Goal: Task Accomplishment & Management: Manage account settings

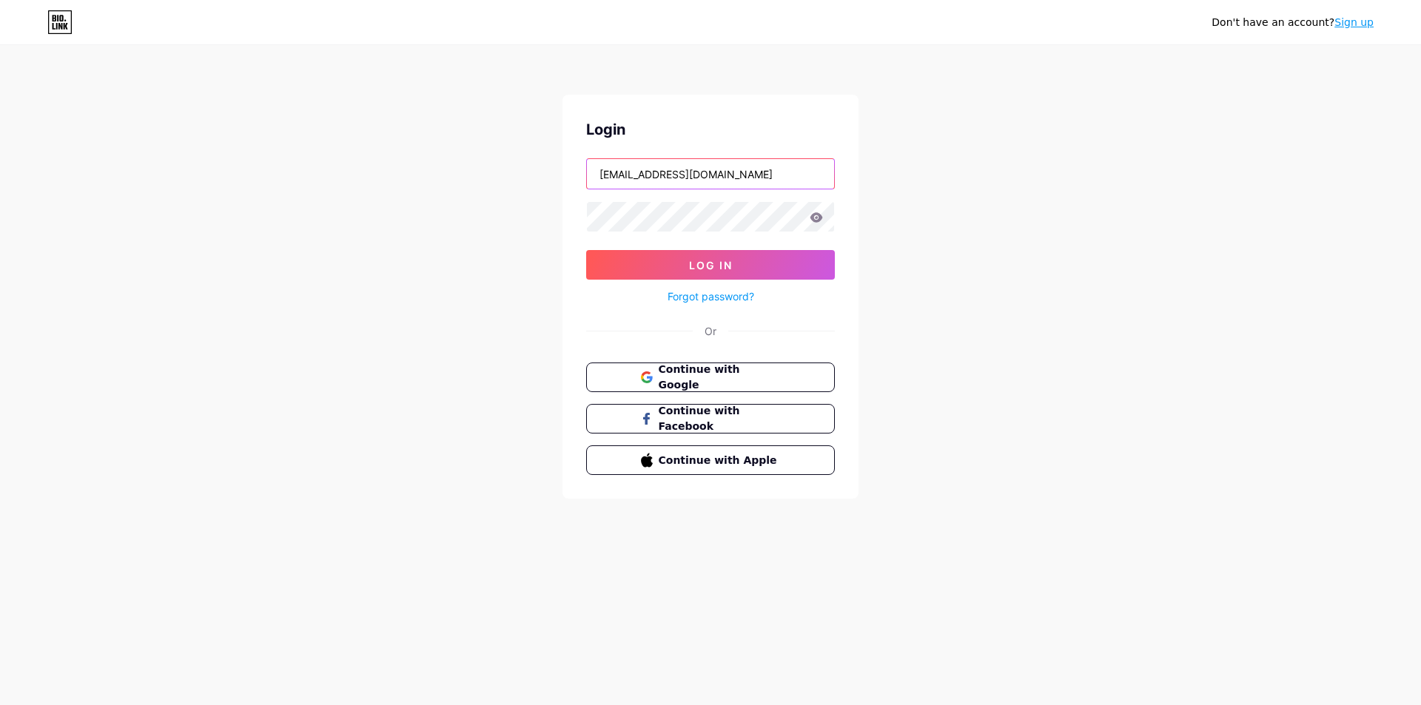
drag, startPoint x: 773, startPoint y: 171, endPoint x: 481, endPoint y: 175, distance: 292.3
click at [466, 168] on div "Don't have an account? Sign up Login [EMAIL_ADDRESS][DOMAIN_NAME] Log In Forgot…" at bounding box center [710, 273] width 1421 height 546
paste input "[DOMAIN_NAME]/ace_arg"
click at [1071, 235] on div "Don't have an account? Sign up Login [DOMAIN_NAME]/ace_arg Log In Forgot passwo…" at bounding box center [710, 273] width 1421 height 546
drag, startPoint x: 770, startPoint y: 176, endPoint x: 540, endPoint y: 206, distance: 231.3
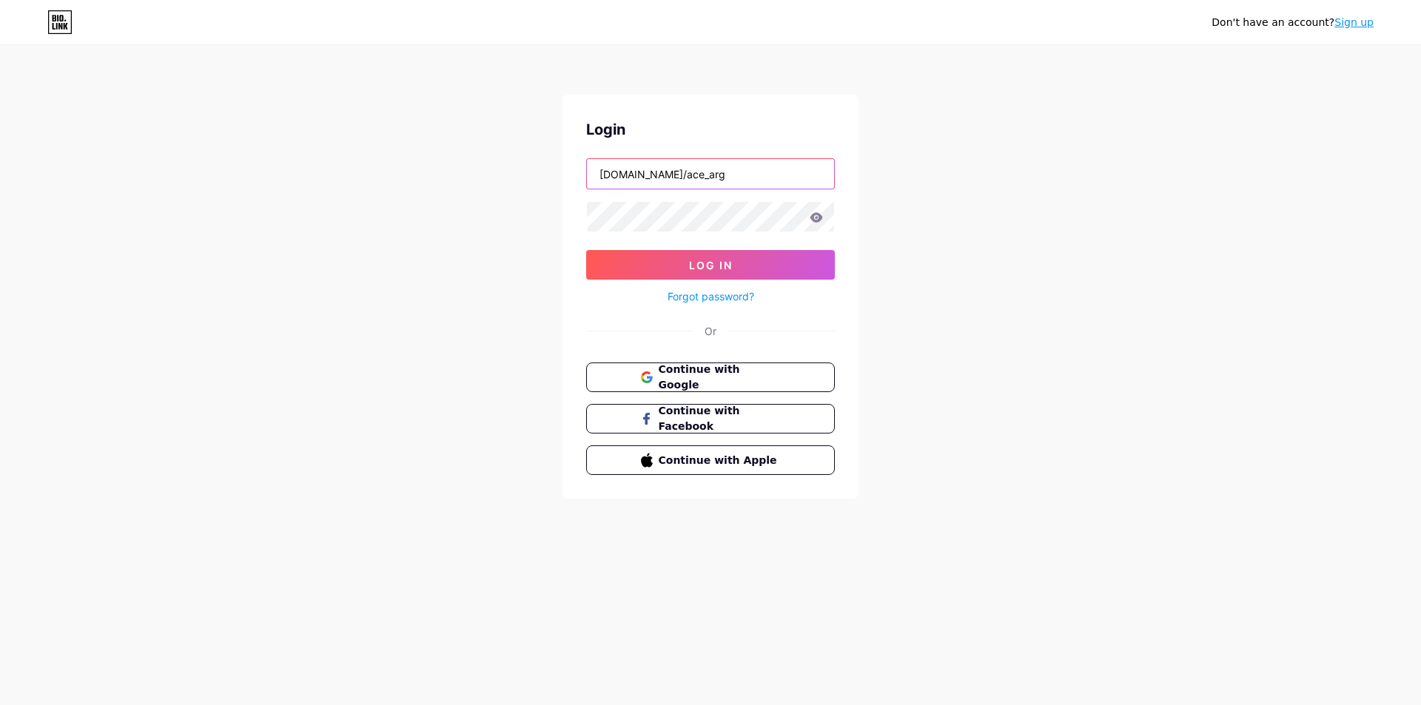
click at [455, 175] on div "Don't have an account? Sign up Login [DOMAIN_NAME]/ace_arg Log In Forgot passwo…" at bounding box center [710, 273] width 1421 height 546
paste input "[EMAIL_ADDRESS][DOMAIN_NAME]"
type input "[EMAIL_ADDRESS][DOMAIN_NAME]"
click at [1081, 242] on div "Don't have an account? Sign up Login [EMAIL_ADDRESS][DOMAIN_NAME] Log In Forgot…" at bounding box center [710, 273] width 1421 height 546
click at [516, 213] on div "Don't have an account? Sign up Login [EMAIL_ADDRESS][DOMAIN_NAME] Log In Forgot…" at bounding box center [710, 273] width 1421 height 546
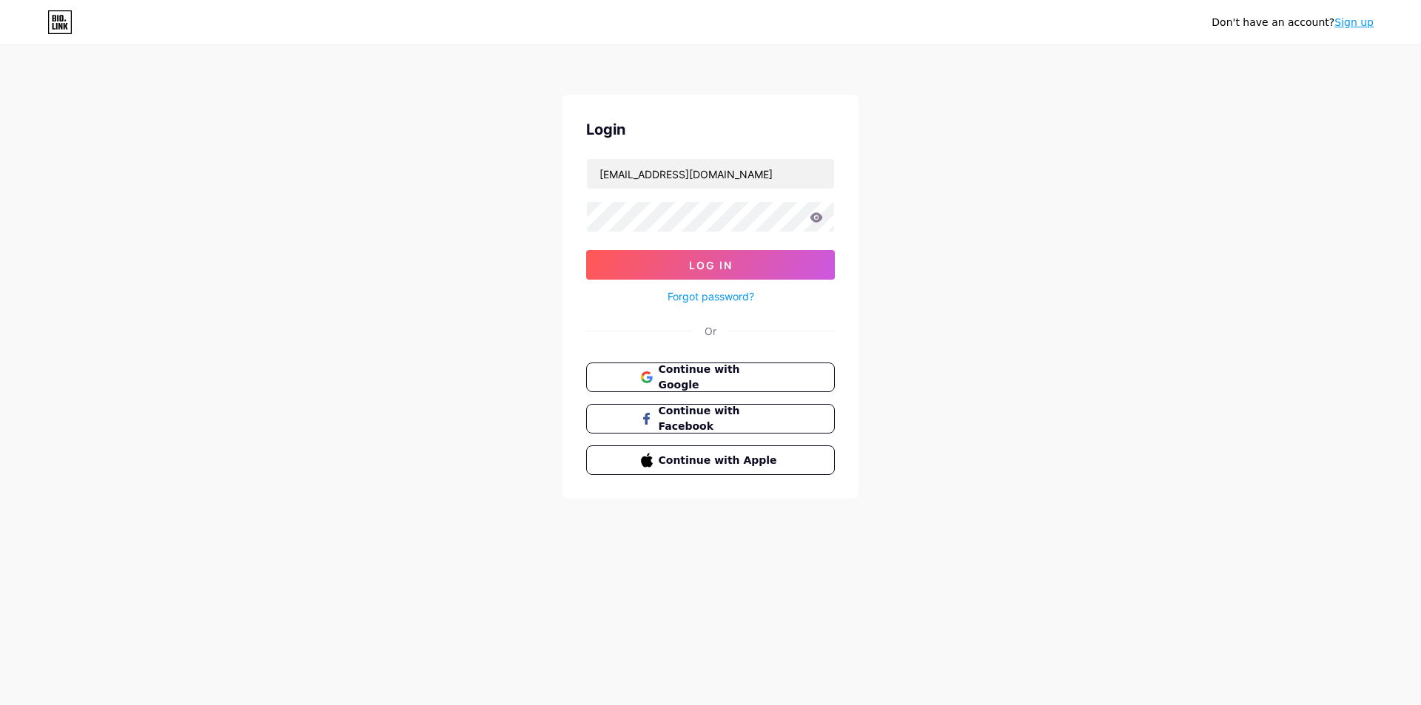
click at [1216, 232] on div "Don't have an account? Sign up Login [EMAIL_ADDRESS][DOMAIN_NAME] Log In Forgot…" at bounding box center [710, 273] width 1421 height 546
click at [761, 259] on button "Log In" at bounding box center [710, 265] width 249 height 30
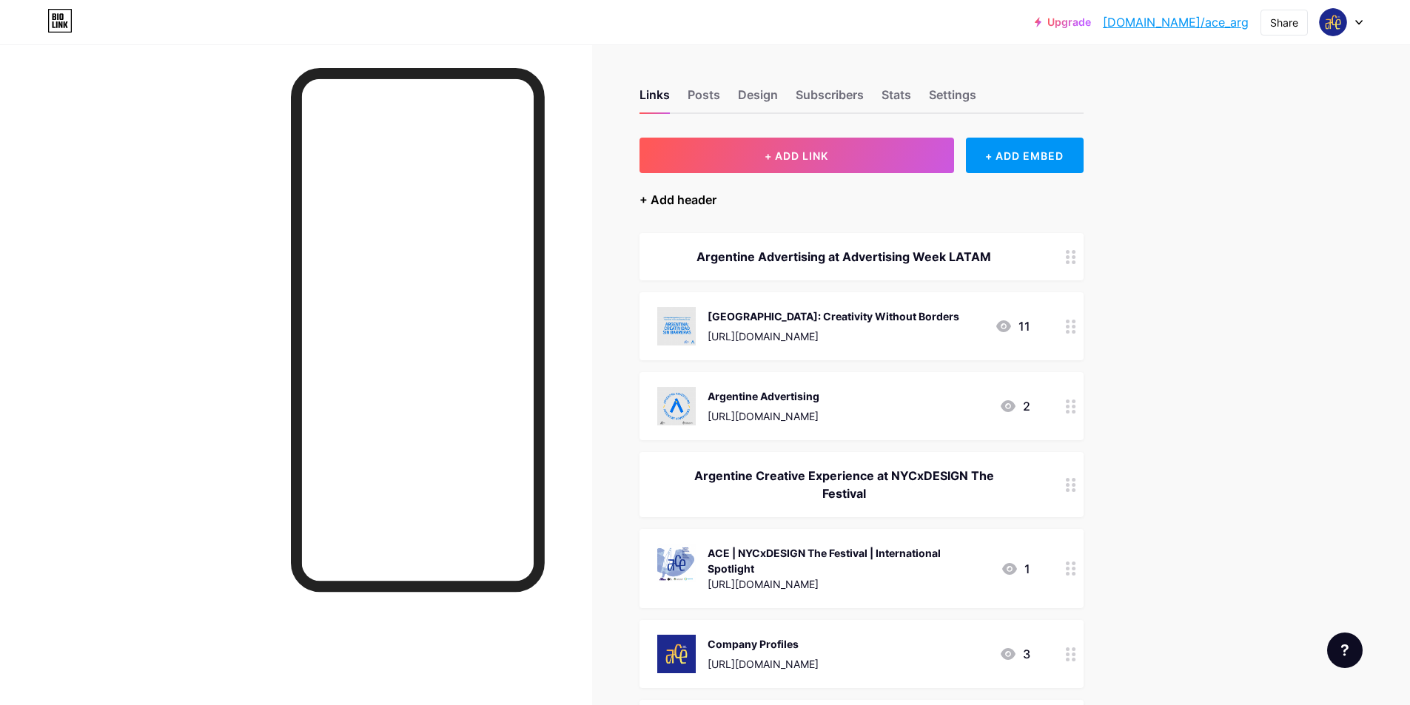
click at [683, 204] on div "+ Add header" at bounding box center [677, 200] width 77 height 18
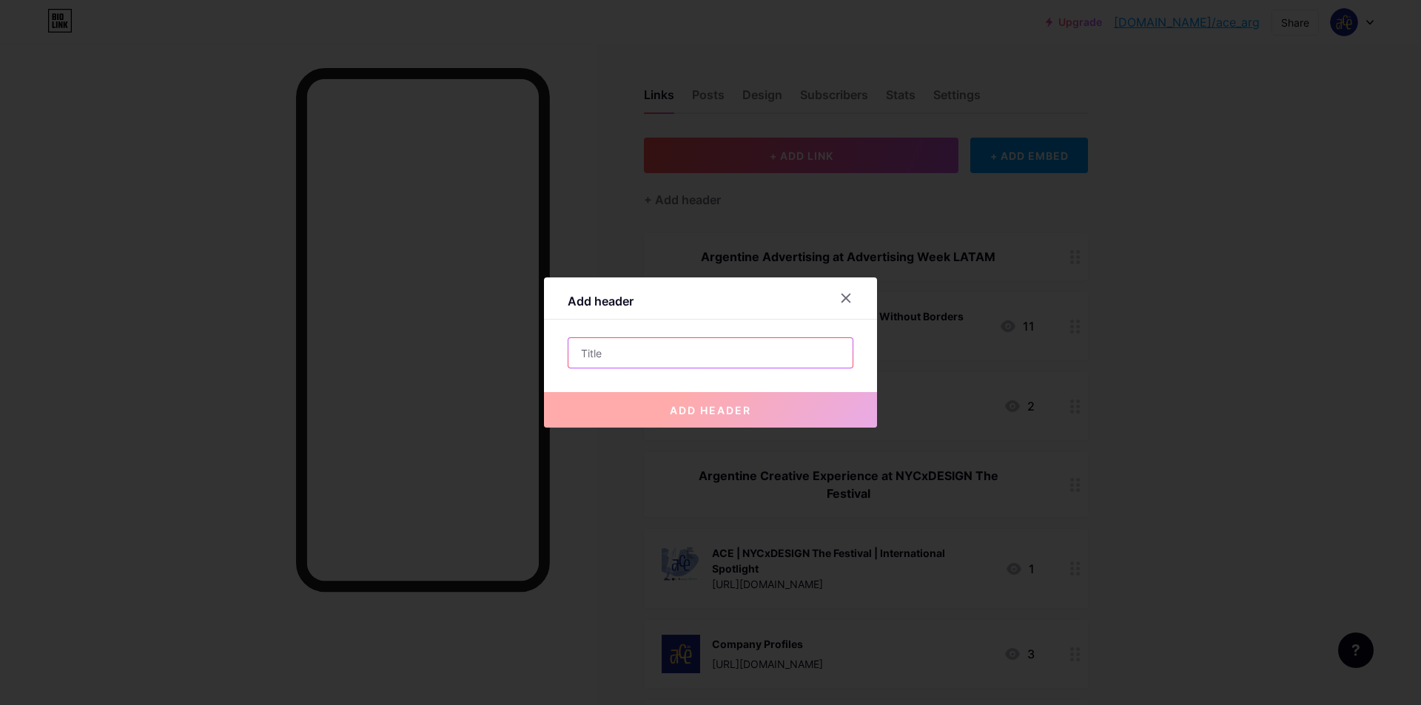
click at [677, 363] on input "text" at bounding box center [710, 353] width 284 height 30
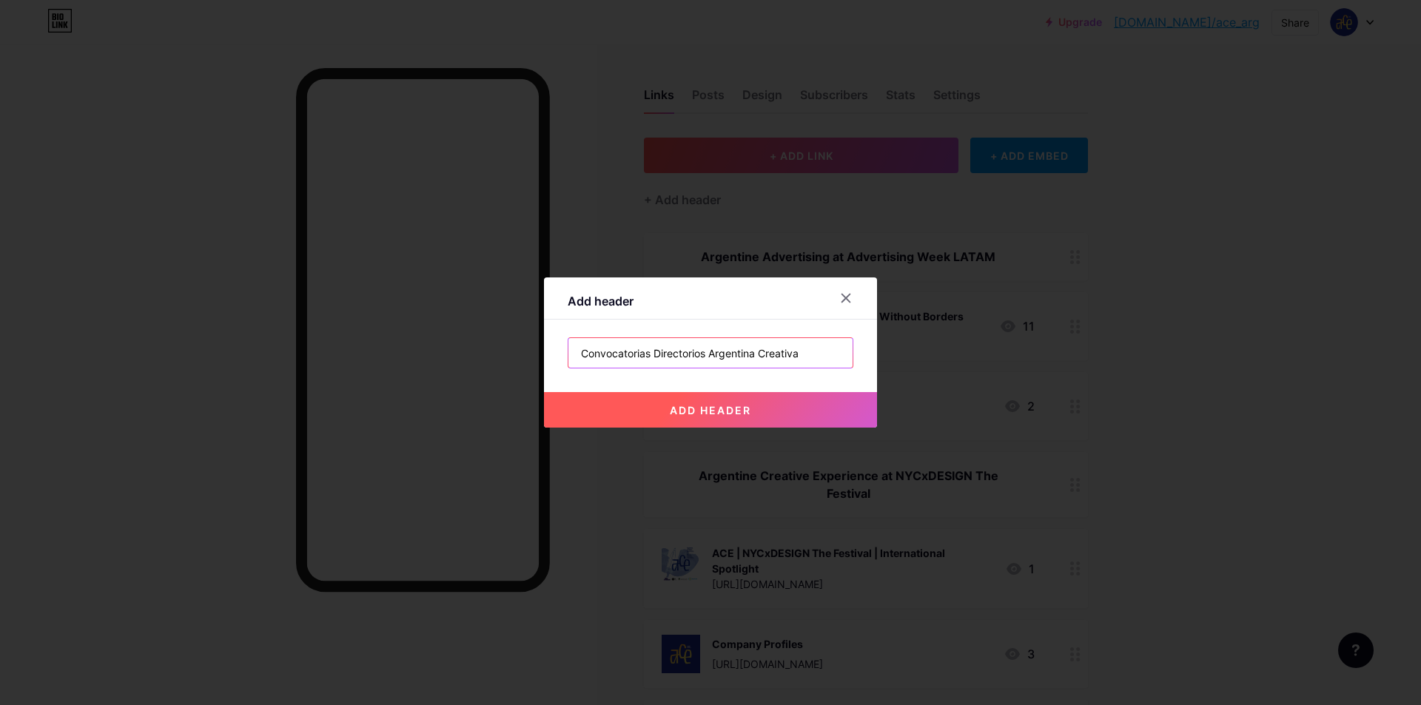
type input "Convocatorias Directorios Argentina Creativa"
click at [744, 417] on button "add header" at bounding box center [710, 410] width 333 height 36
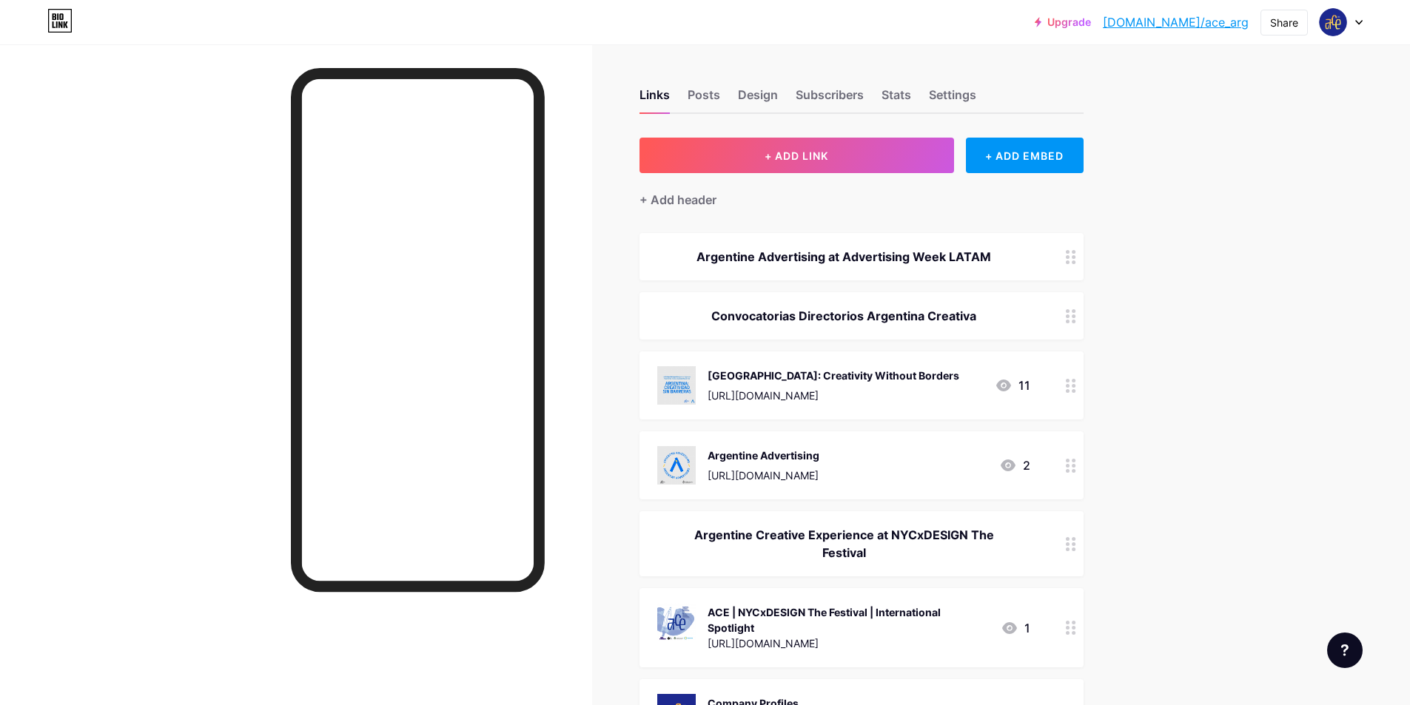
click at [1076, 259] on icon at bounding box center [1070, 257] width 10 height 14
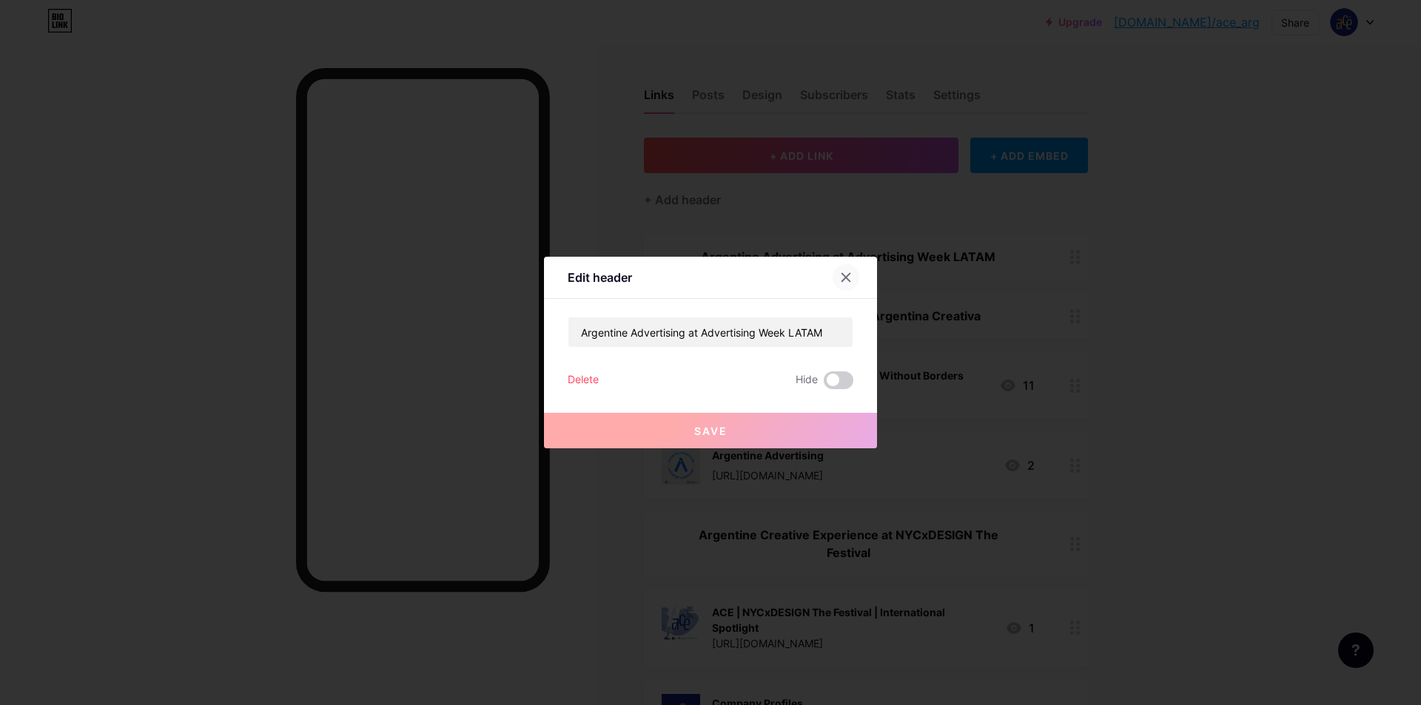
click at [845, 280] on icon at bounding box center [846, 278] width 12 height 12
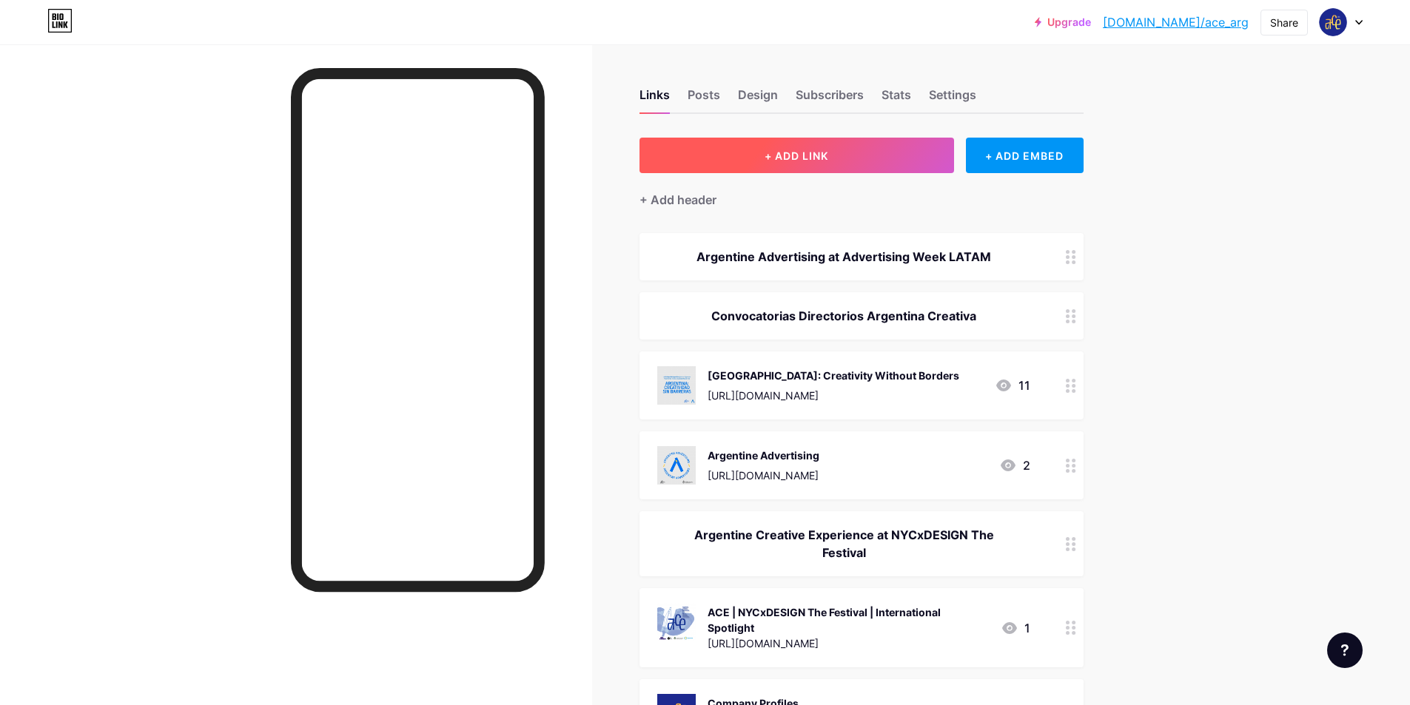
click at [903, 163] on button "+ ADD LINK" at bounding box center [796, 156] width 314 height 36
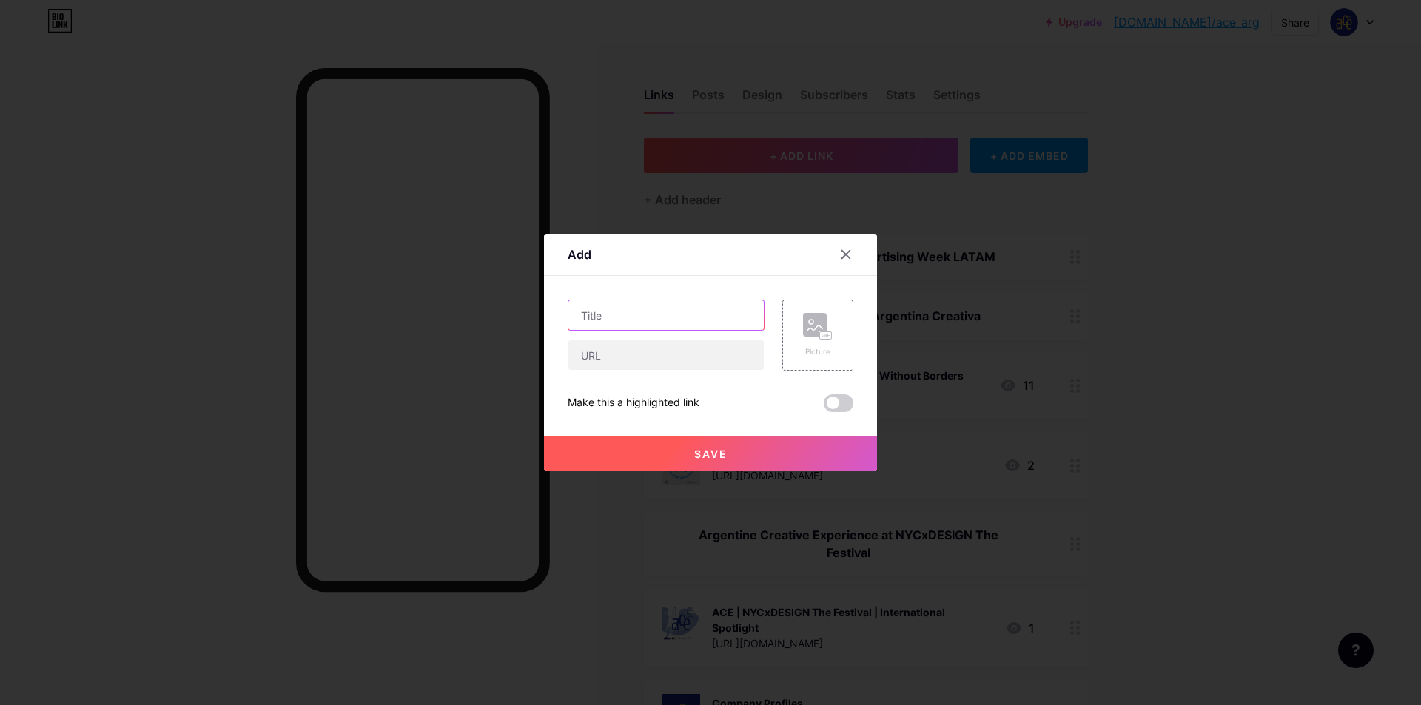
click at [712, 312] on input "text" at bounding box center [665, 315] width 195 height 30
click at [650, 353] on input "text" at bounding box center [665, 355] width 195 height 30
paste input "[URL][DOMAIN_NAME]"
type input "[URL][DOMAIN_NAME]"
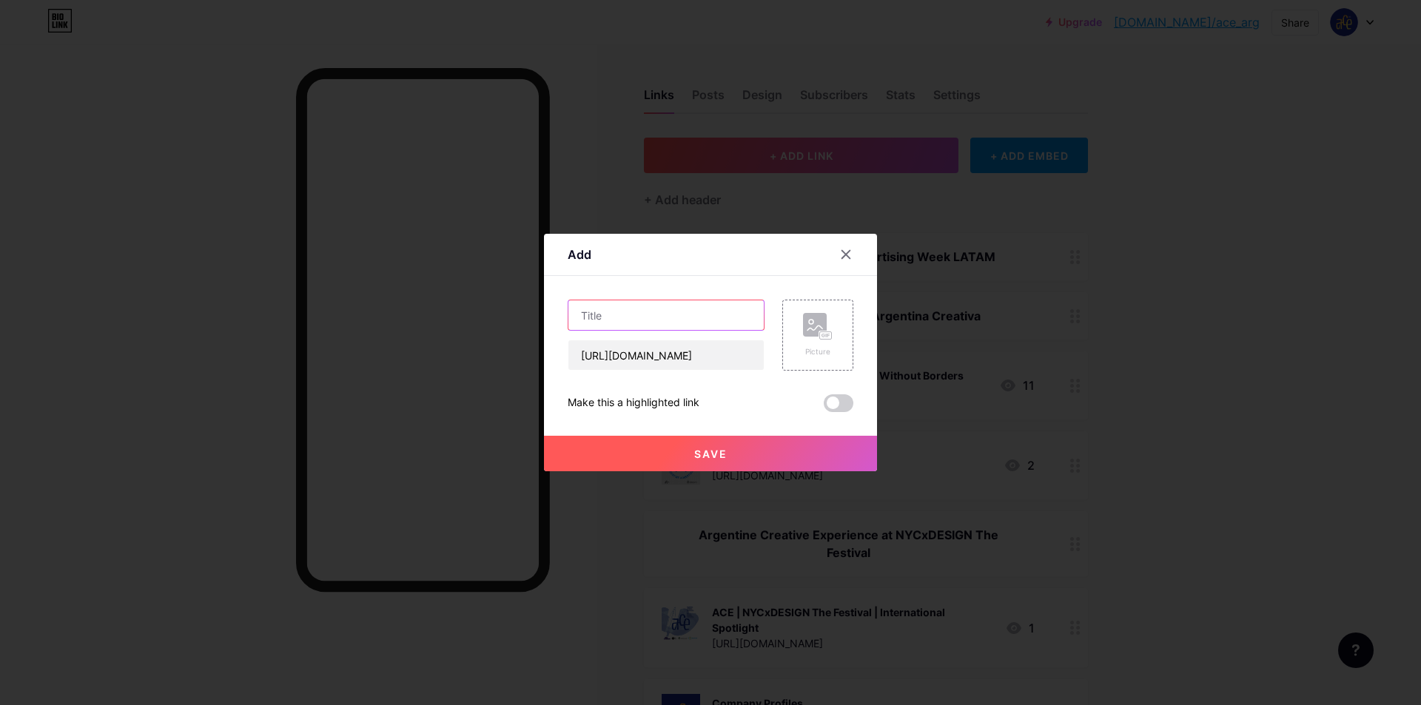
click at [639, 317] on input "text" at bounding box center [665, 315] width 195 height 30
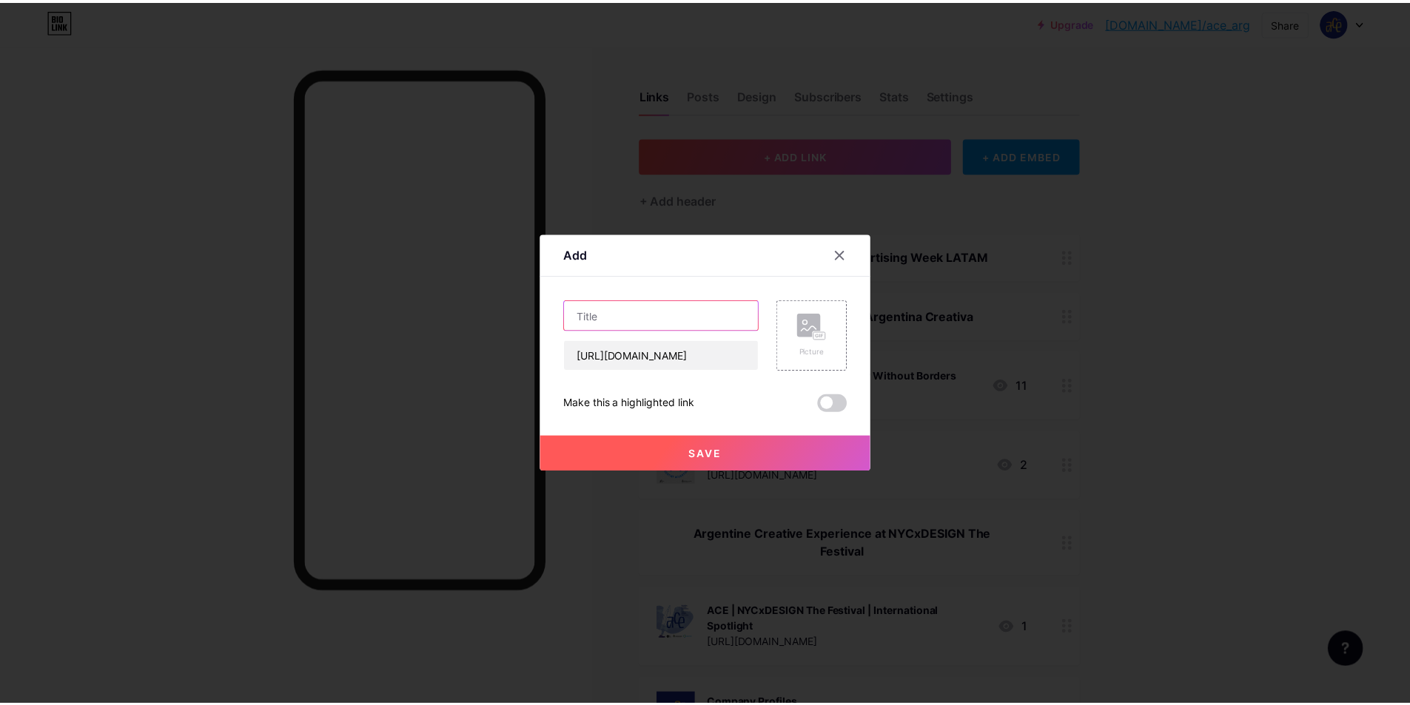
scroll to position [0, 0]
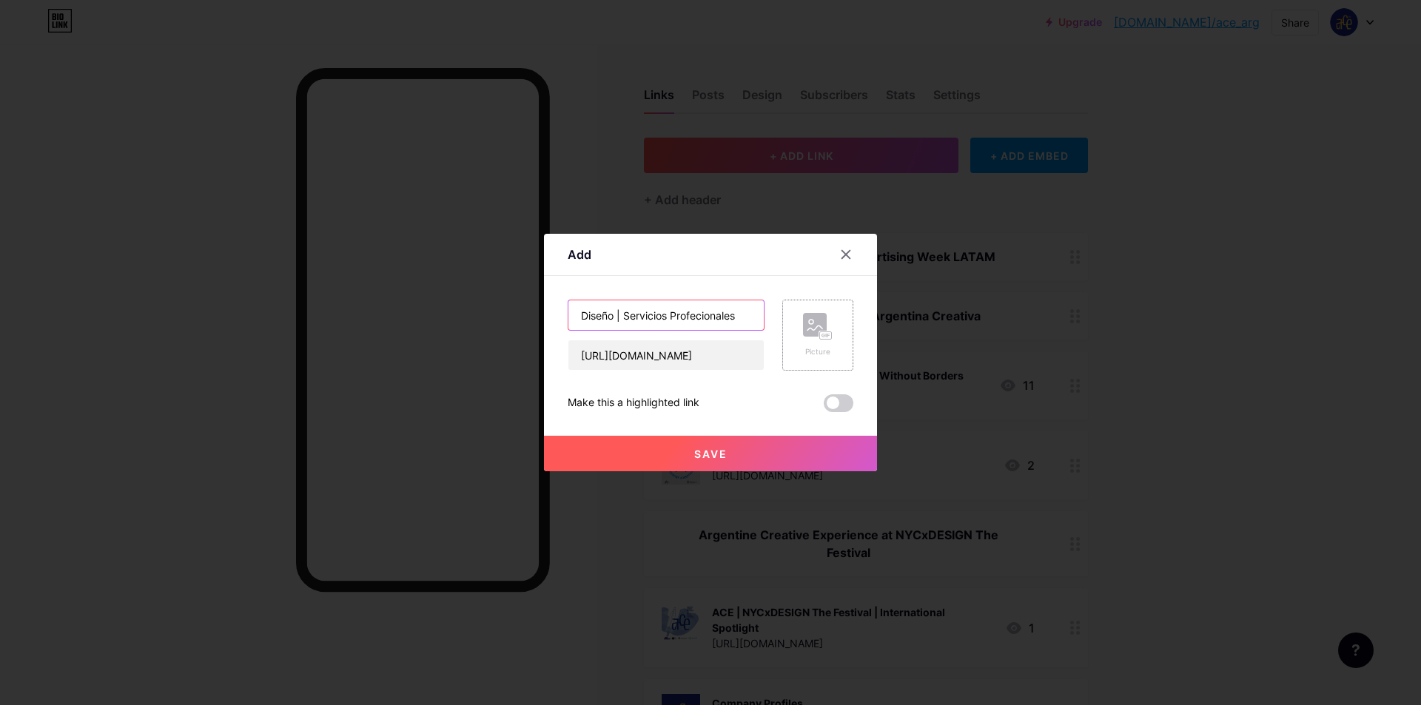
type input "Diseño | Servicios Profecionales"
click at [823, 320] on rect at bounding box center [815, 325] width 24 height 24
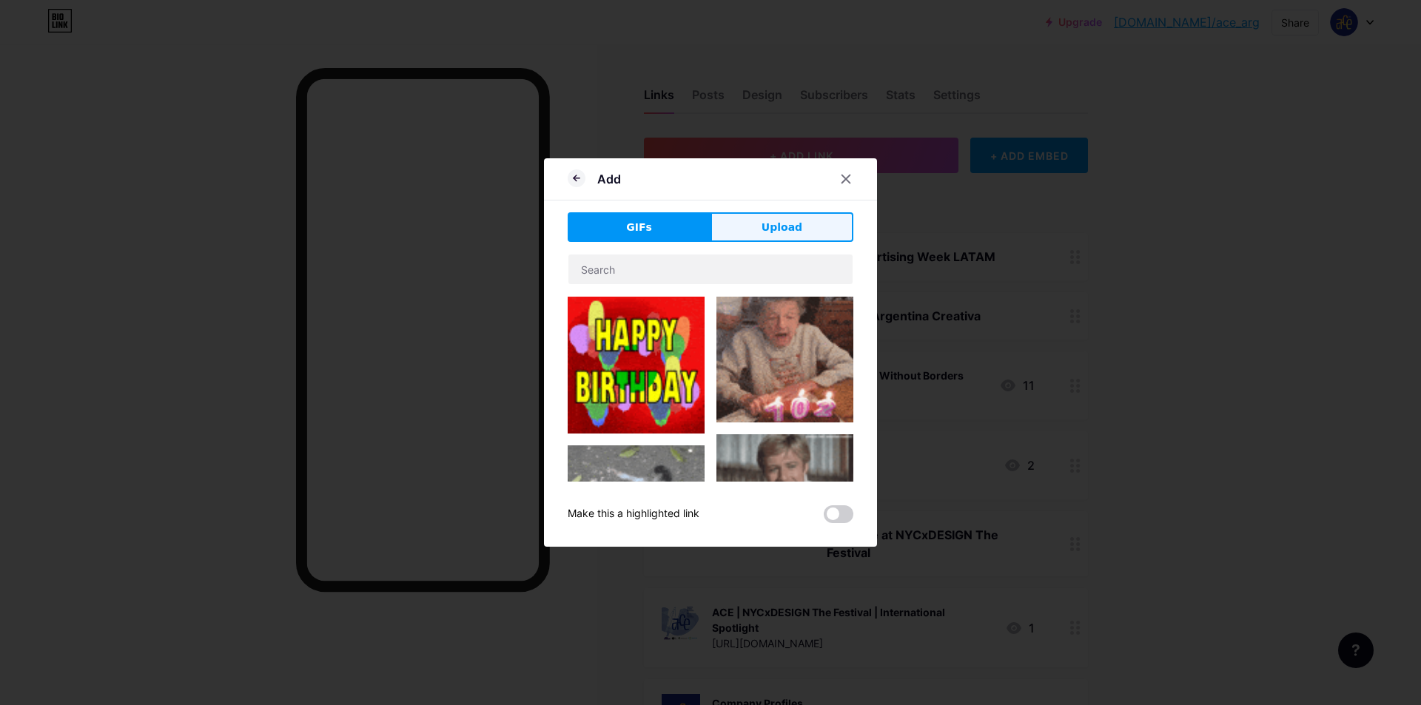
click at [785, 230] on span "Upload" at bounding box center [781, 228] width 41 height 16
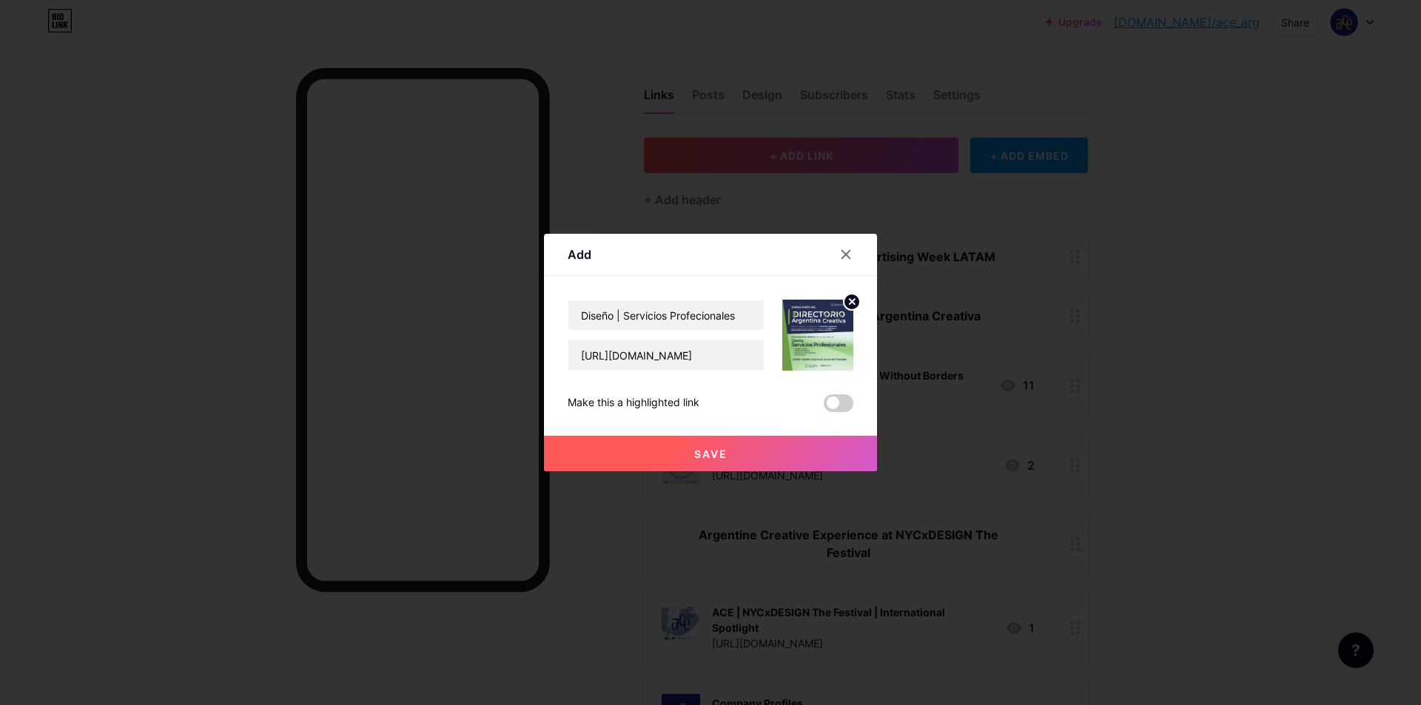
click at [724, 457] on span "Save" at bounding box center [710, 454] width 33 height 13
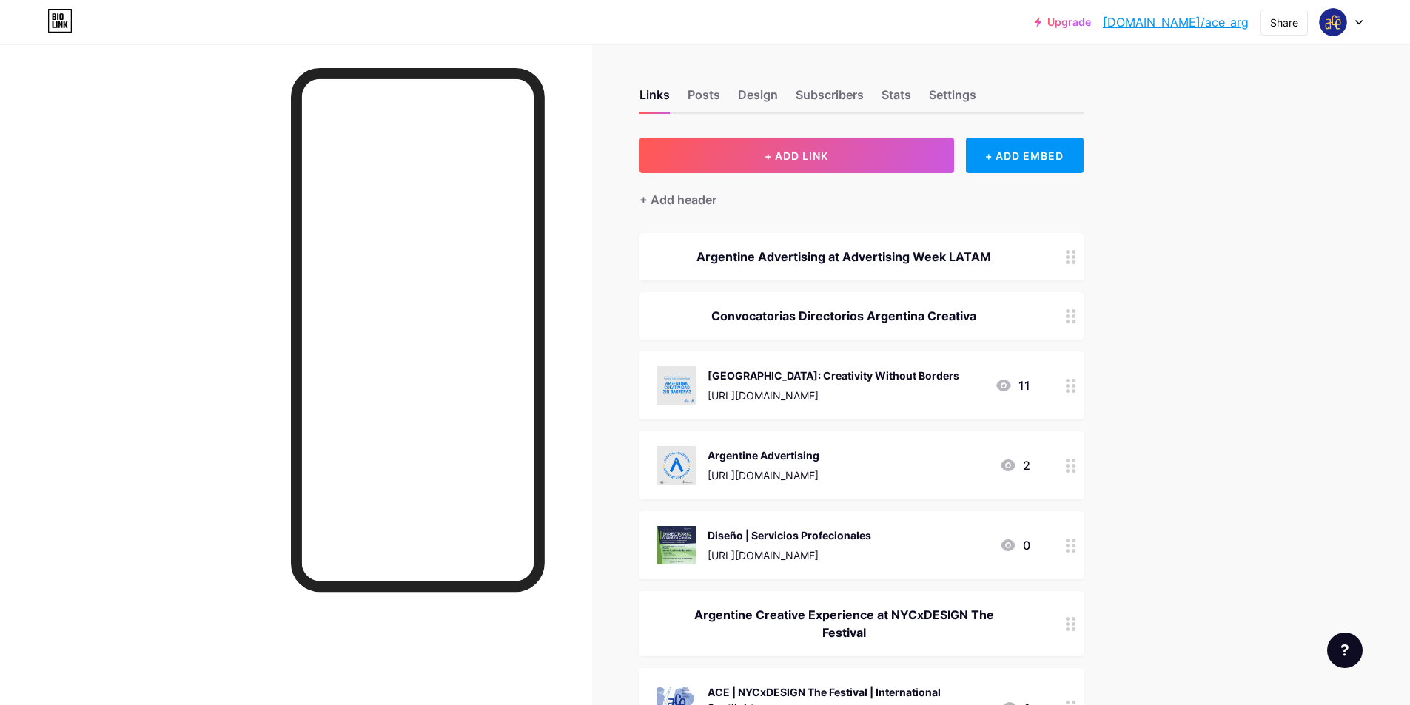
drag, startPoint x: 836, startPoint y: 539, endPoint x: 918, endPoint y: 473, distance: 105.2
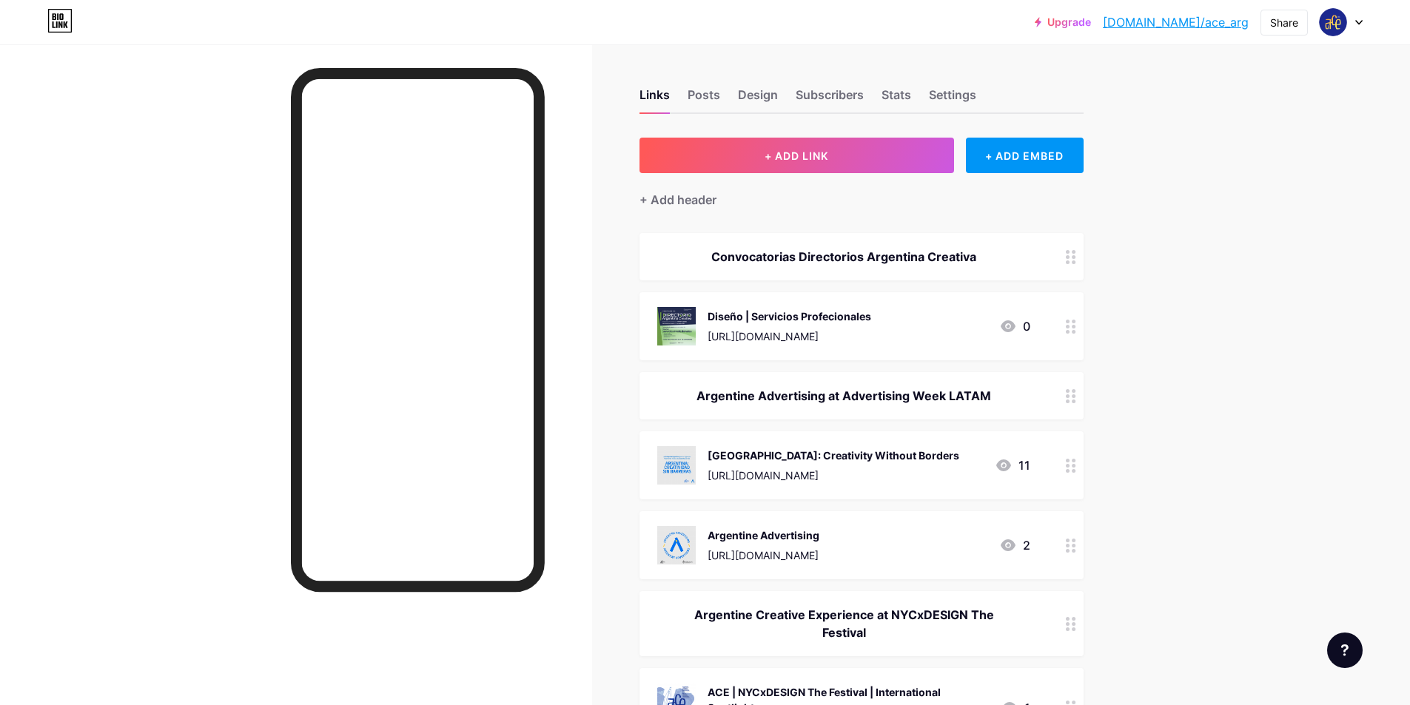
click at [1045, 164] on div "+ ADD EMBED" at bounding box center [1025, 156] width 118 height 36
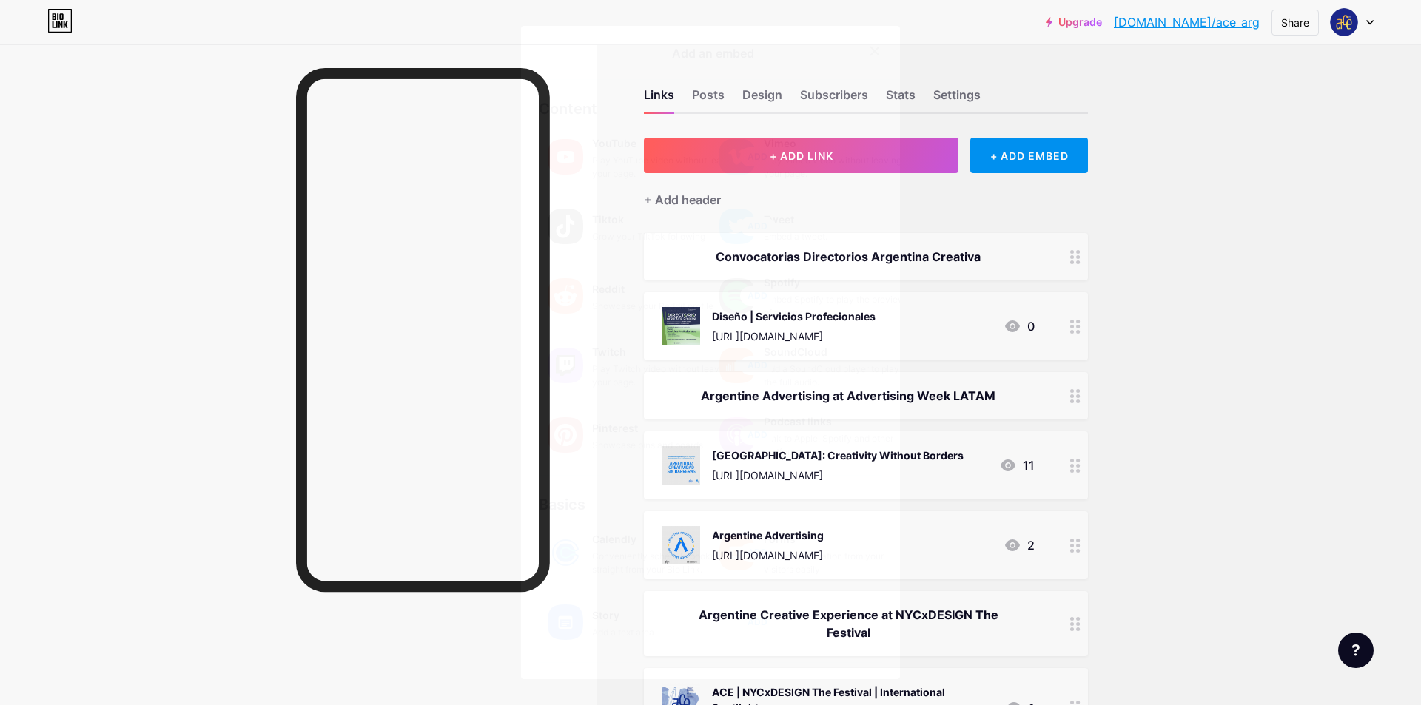
click at [869, 47] on icon at bounding box center [875, 51] width 12 height 12
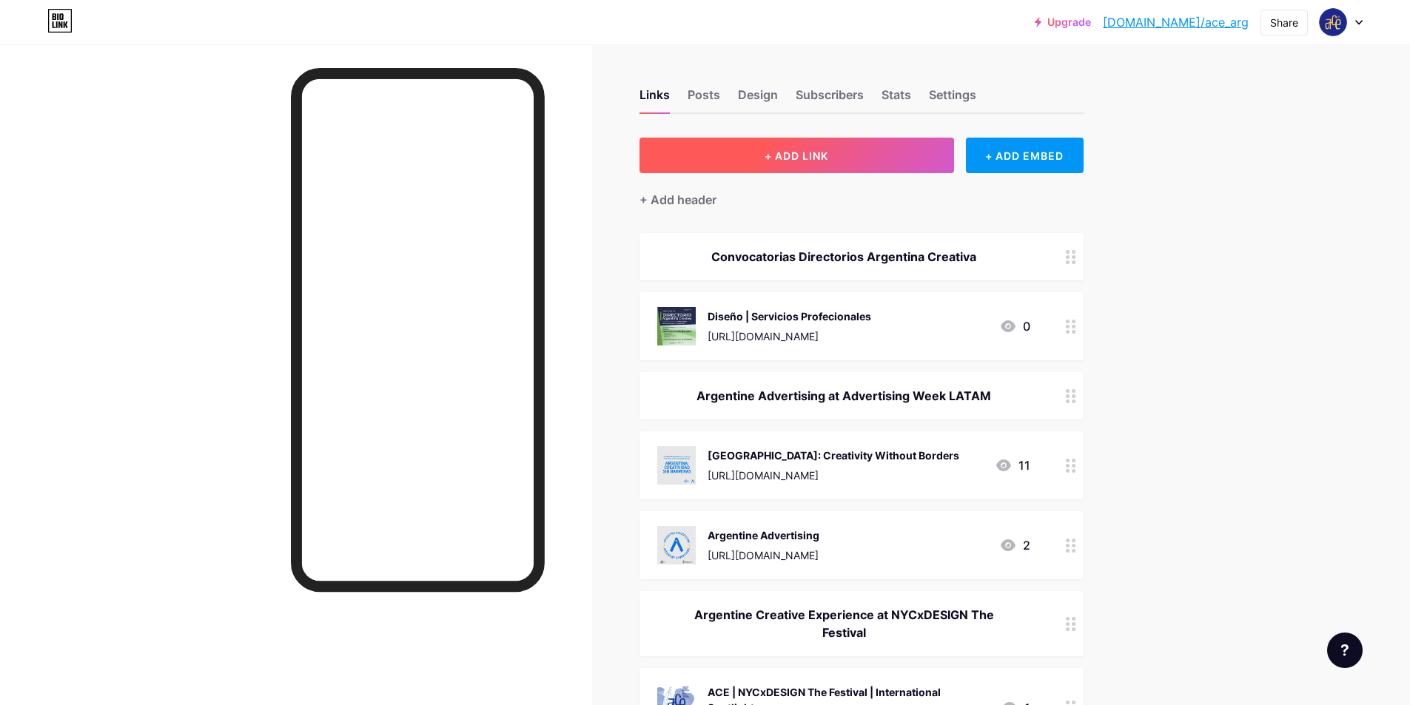
click at [824, 155] on span "+ ADD LINK" at bounding box center [796, 155] width 64 height 13
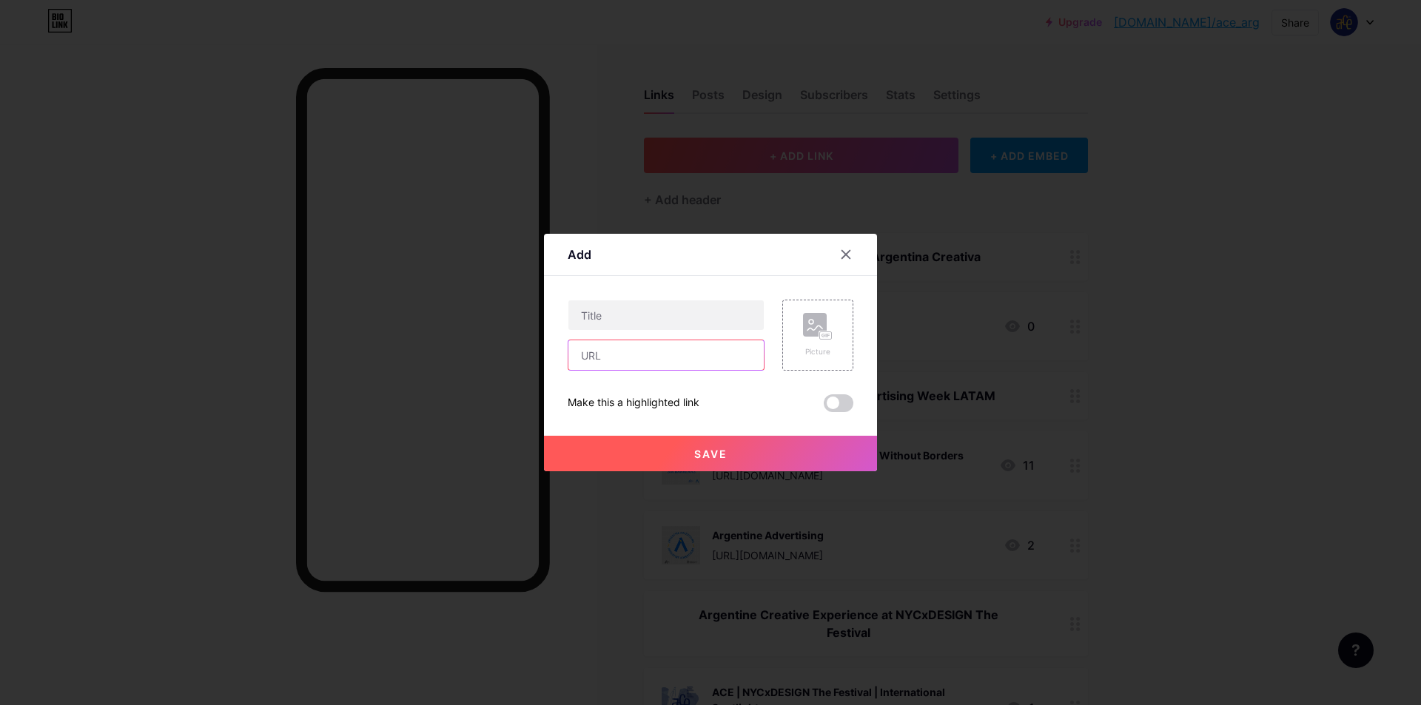
click at [624, 354] on input "text" at bounding box center [665, 355] width 195 height 30
paste input "[URL][DOMAIN_NAME]"
type input "[URL][DOMAIN_NAME]"
click at [647, 321] on input "text" at bounding box center [665, 315] width 195 height 30
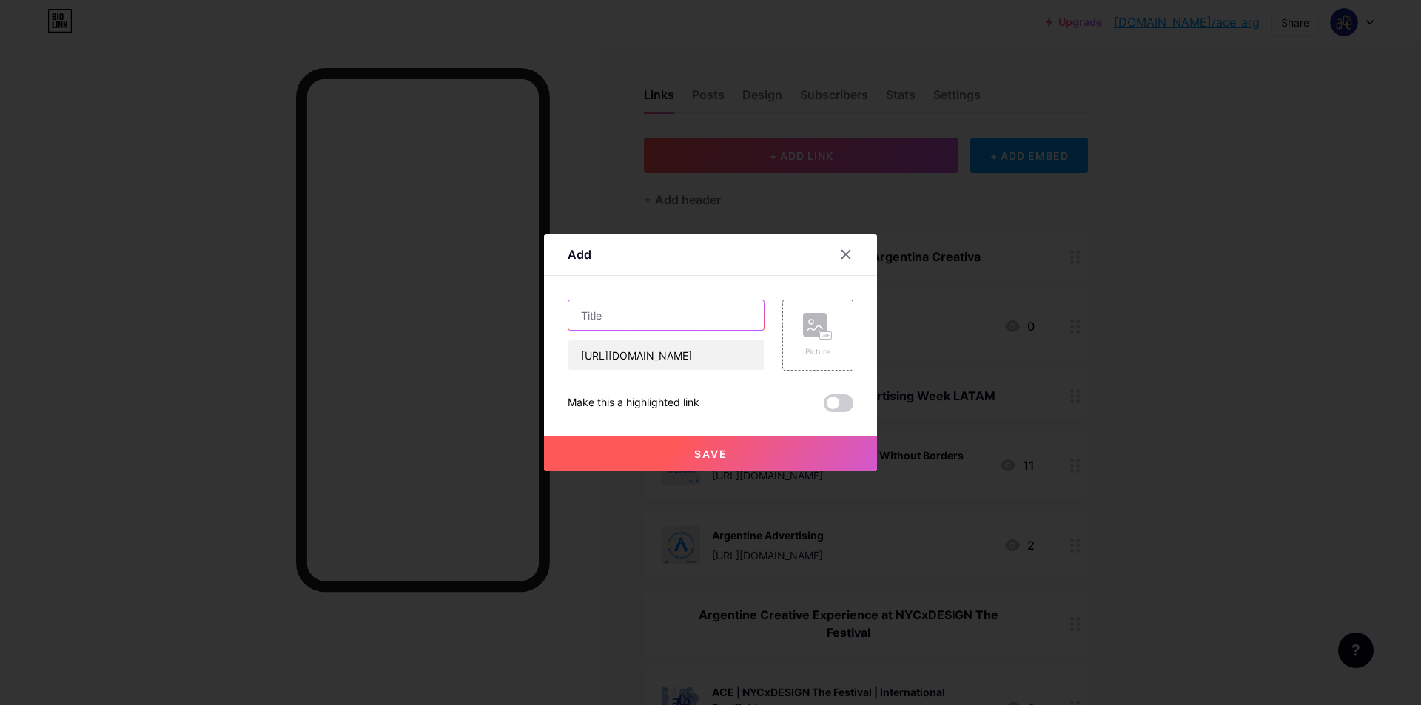
scroll to position [0, 0]
type input "Directorios Argentina Creativa"
click at [826, 332] on rect at bounding box center [826, 335] width 12 height 7
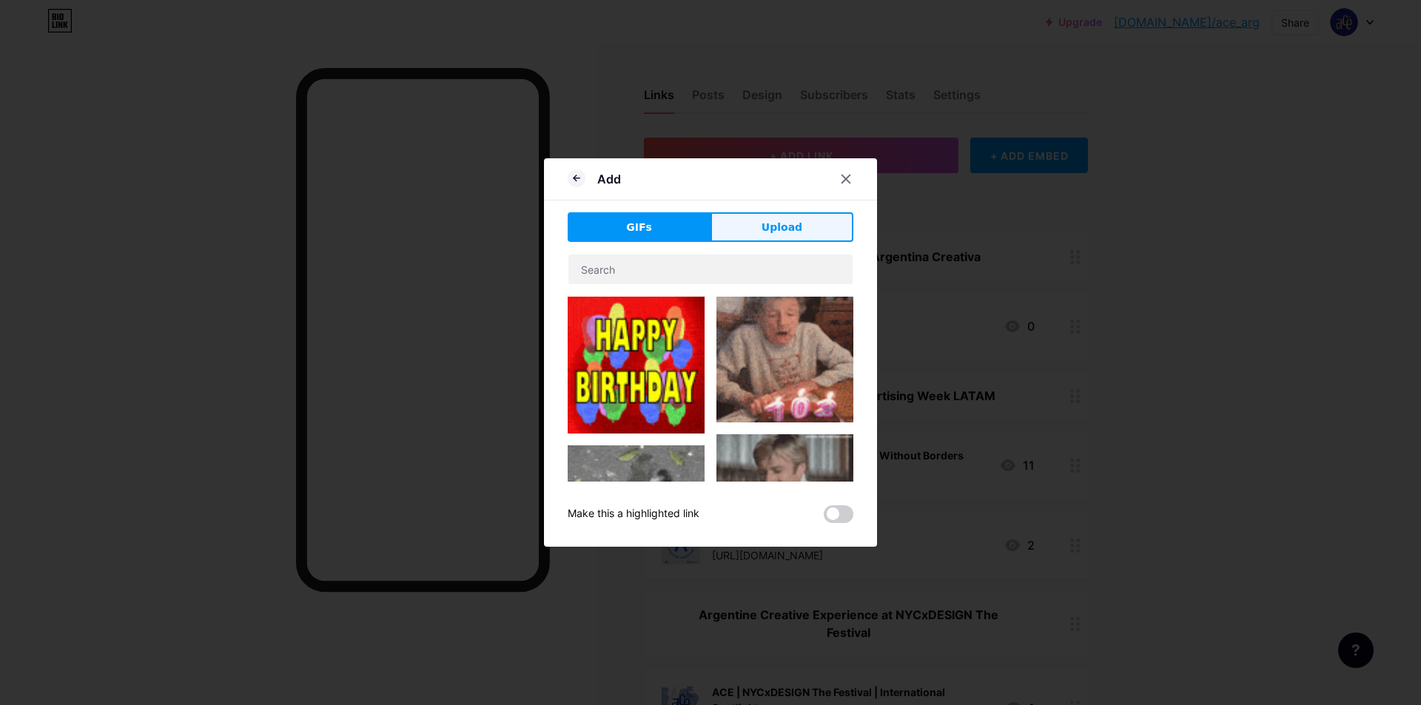
click at [786, 229] on span "Upload" at bounding box center [781, 228] width 41 height 16
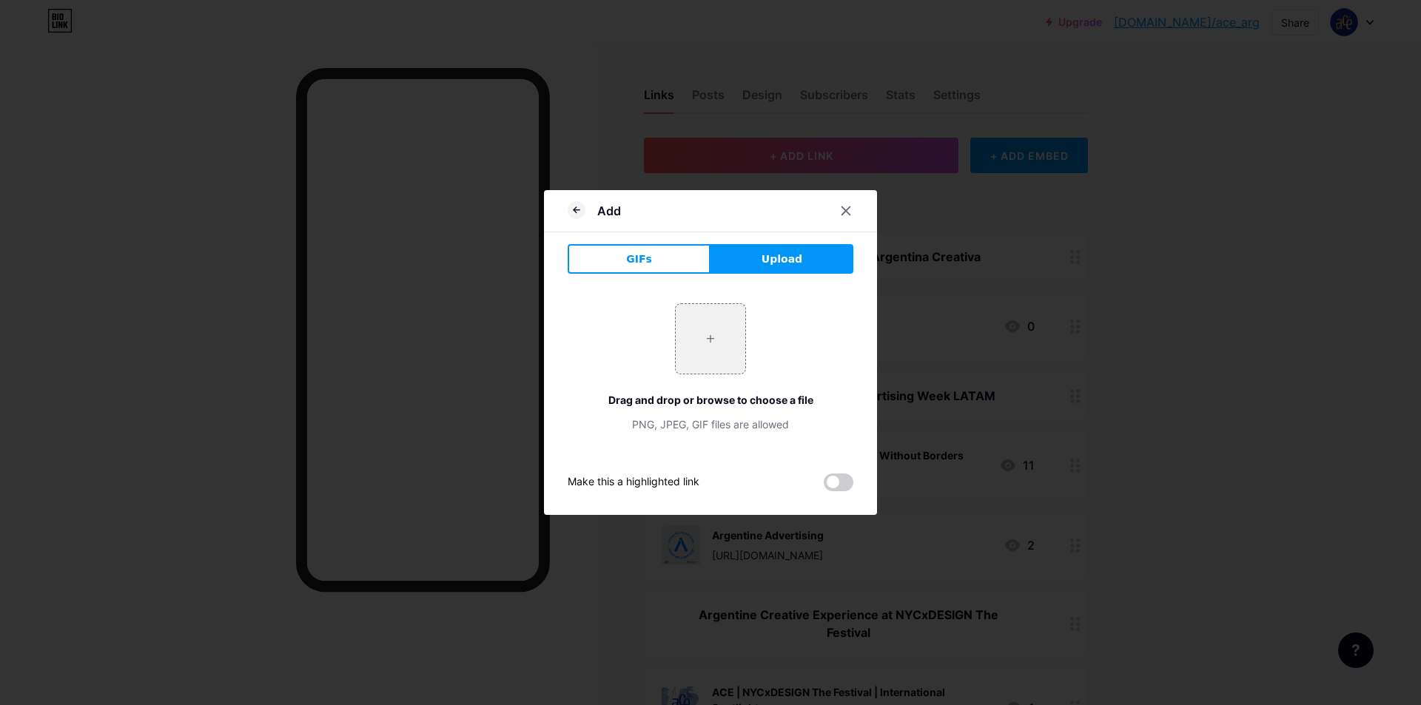
click at [1093, 59] on div at bounding box center [710, 352] width 1421 height 705
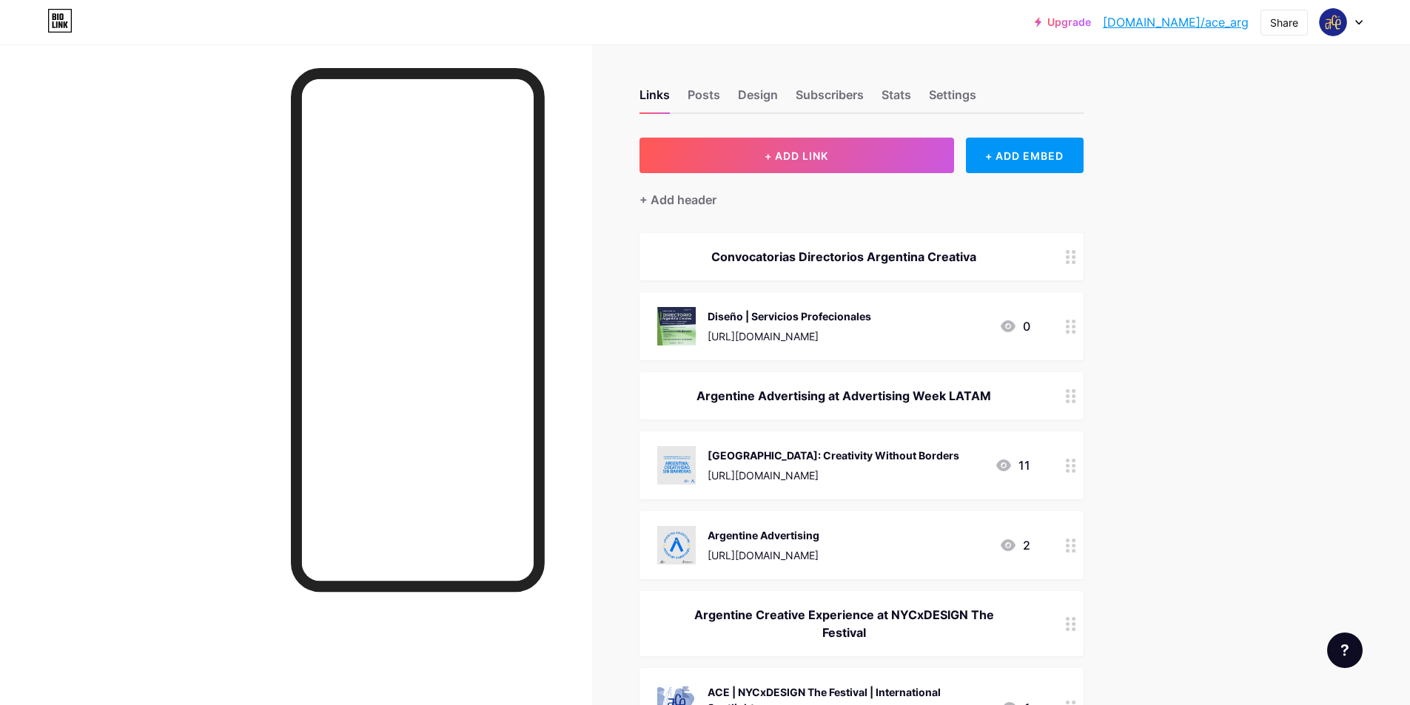
click at [879, 160] on button "+ ADD LINK" at bounding box center [796, 156] width 314 height 36
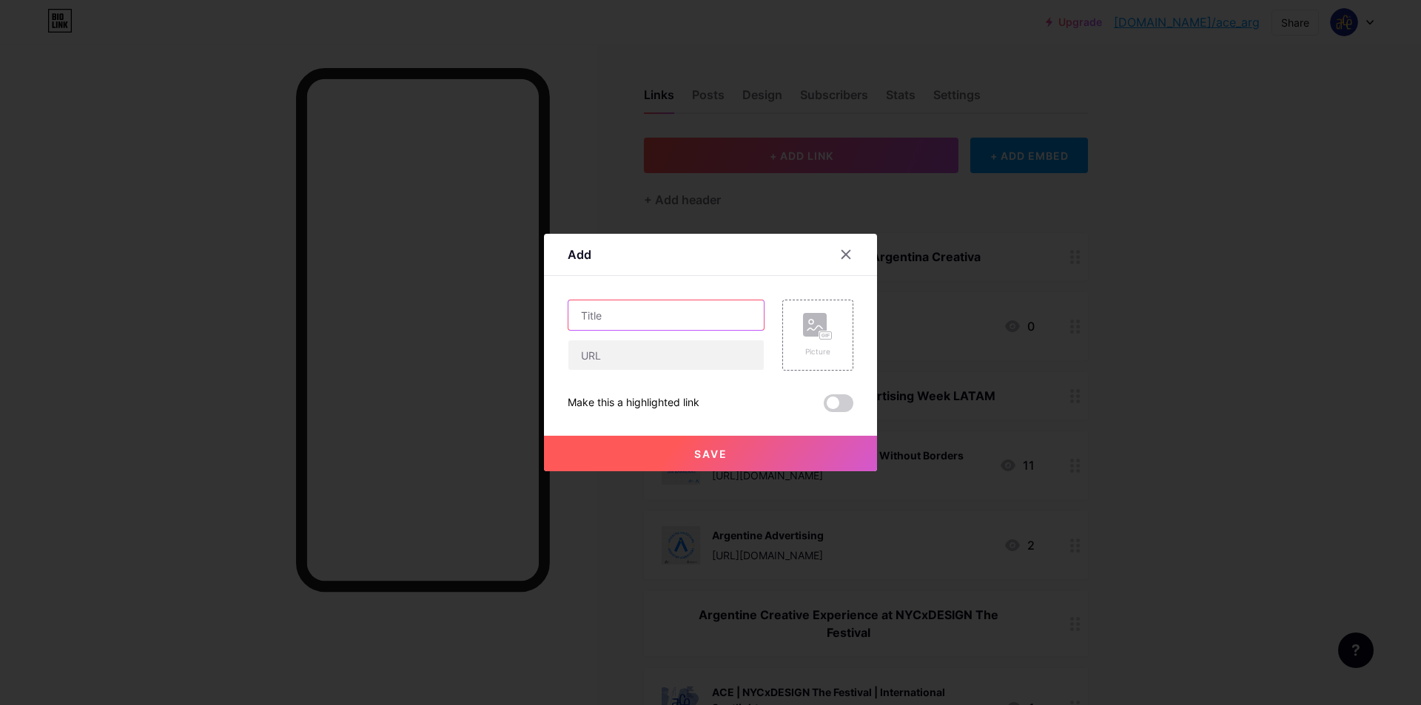
click at [661, 308] on input "text" at bounding box center [665, 315] width 195 height 30
type input "Directorios Argentina Creativa"
click at [820, 327] on icon at bounding box center [814, 328] width 15 height 4
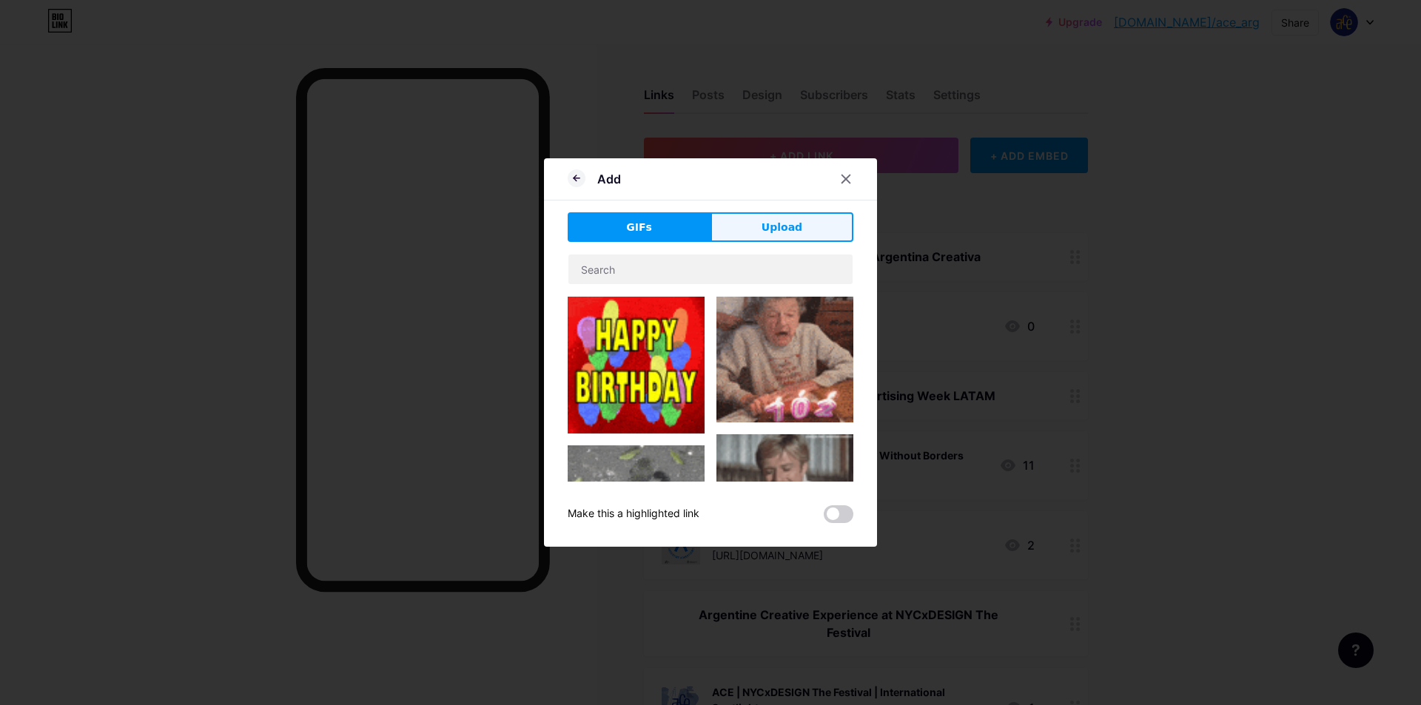
click at [783, 215] on button "Upload" at bounding box center [781, 227] width 143 height 30
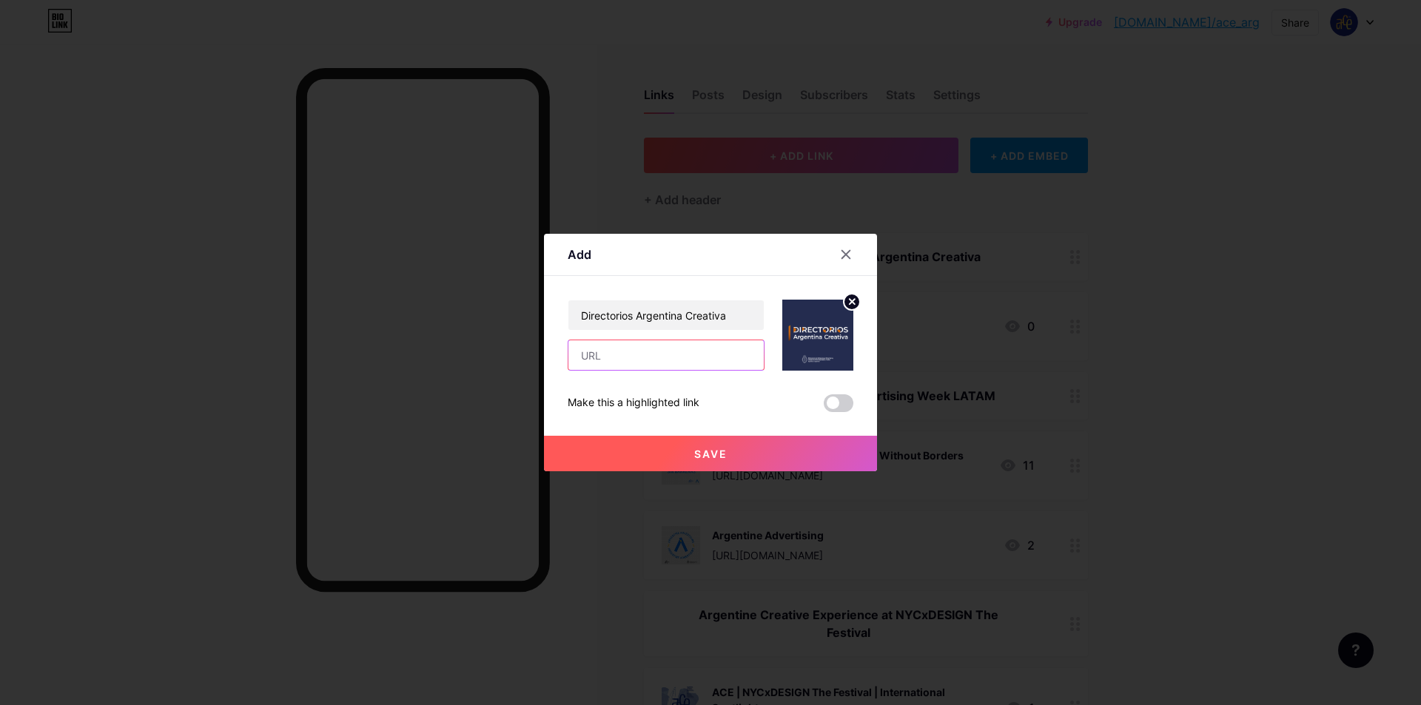
click at [688, 368] on input "text" at bounding box center [665, 355] width 195 height 30
click at [678, 355] on input "text" at bounding box center [665, 355] width 195 height 30
paste input "[URL][DOMAIN_NAME]"
type input "[URL][DOMAIN_NAME]"
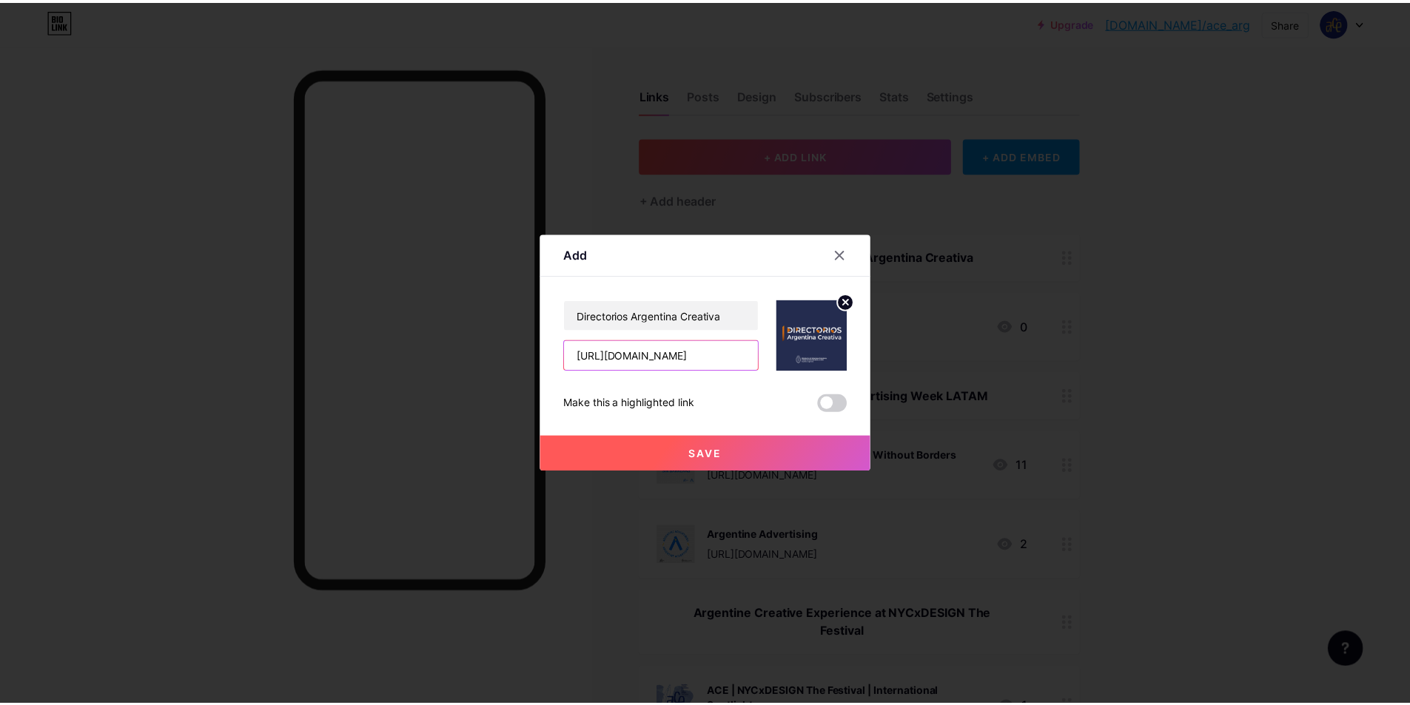
scroll to position [0, 141]
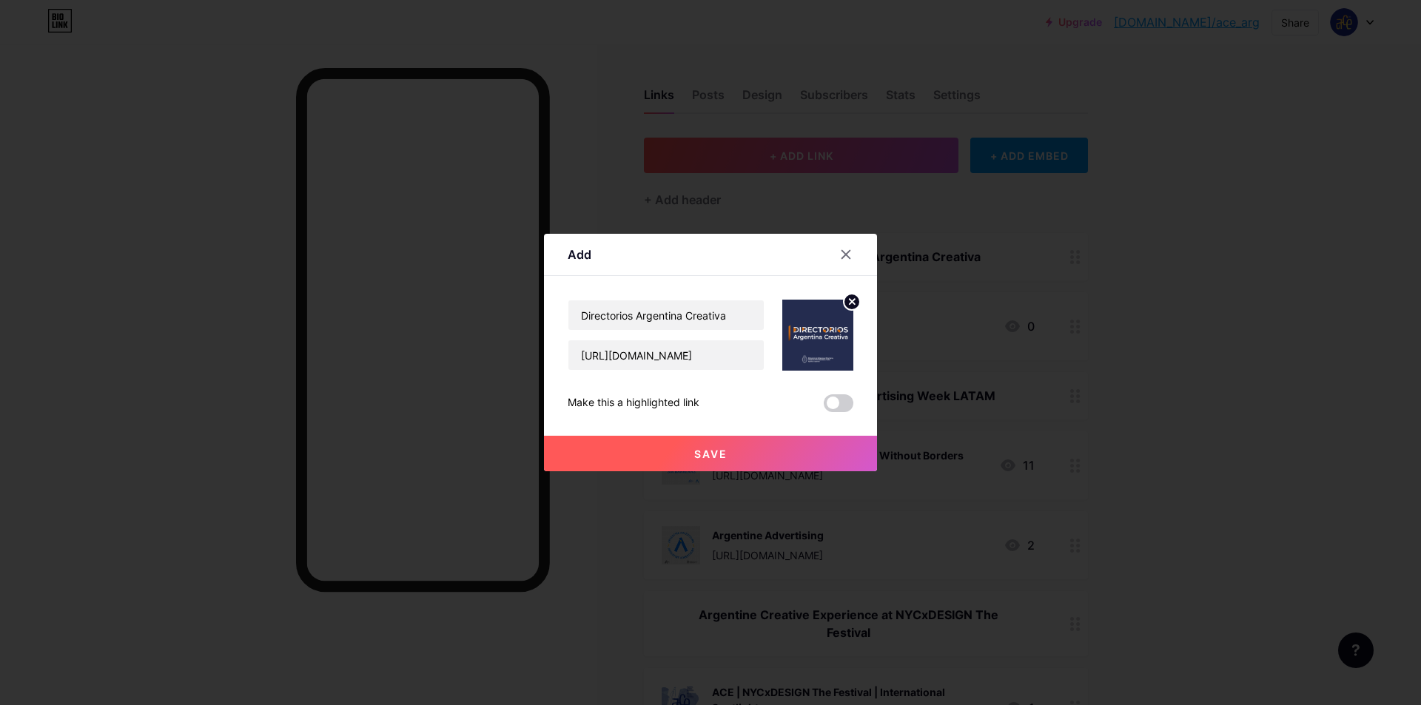
click at [1404, 350] on div at bounding box center [710, 352] width 1421 height 705
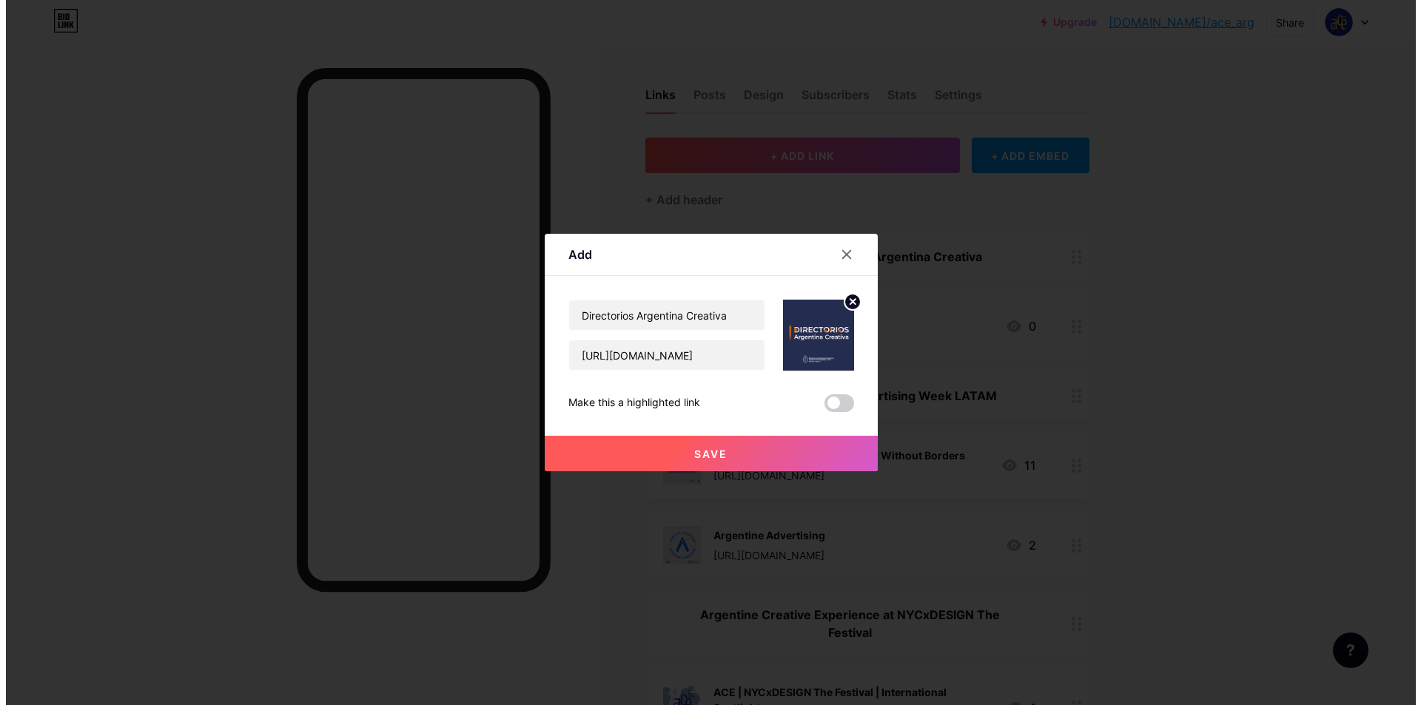
scroll to position [0, 0]
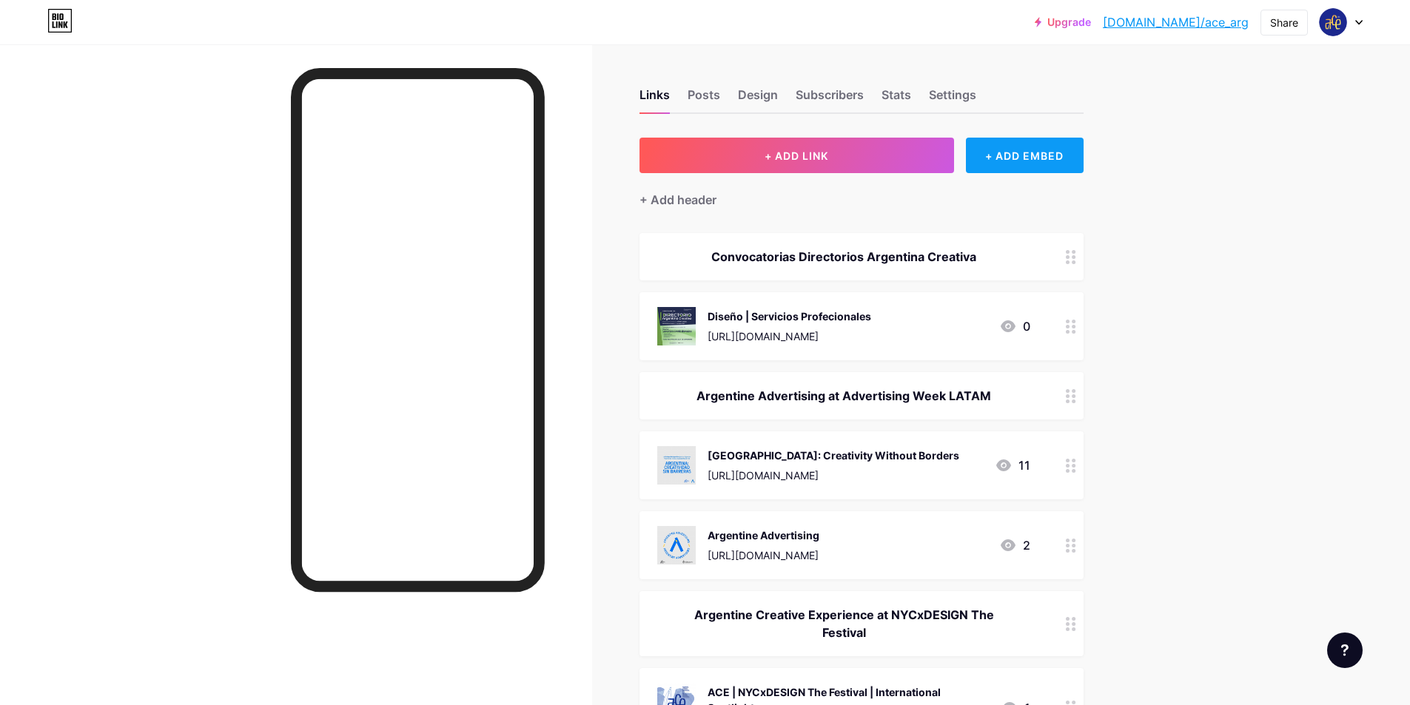
click at [997, 152] on div "+ ADD EMBED" at bounding box center [1025, 156] width 118 height 36
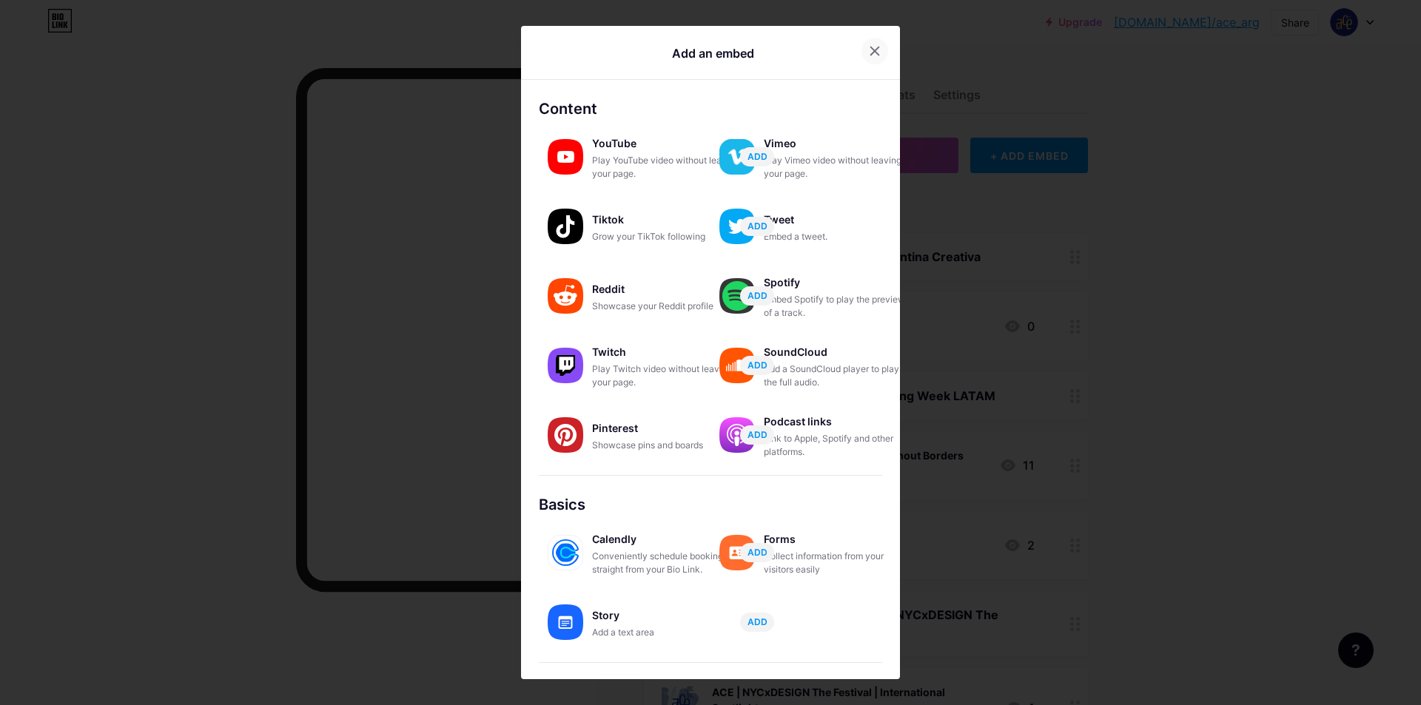
click at [878, 47] on div at bounding box center [874, 51] width 27 height 27
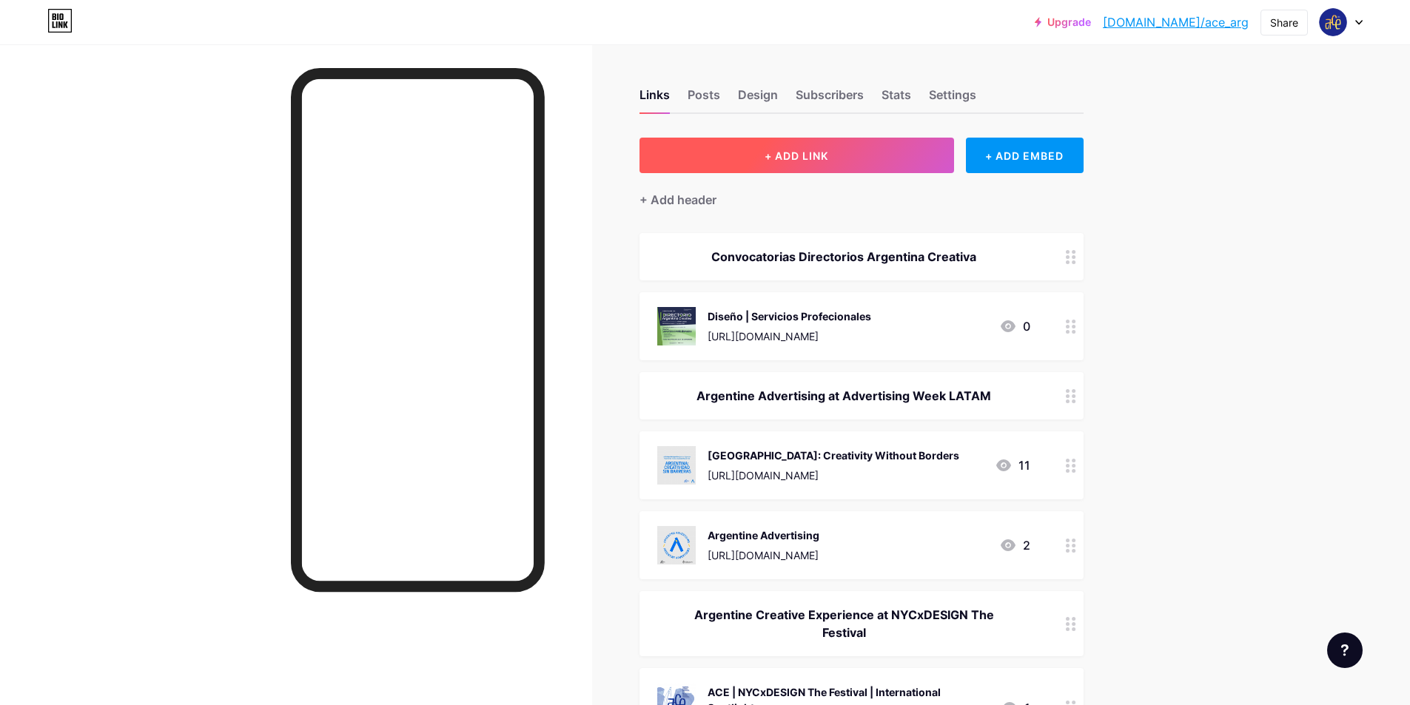
click at [866, 141] on button "+ ADD LINK" at bounding box center [796, 156] width 314 height 36
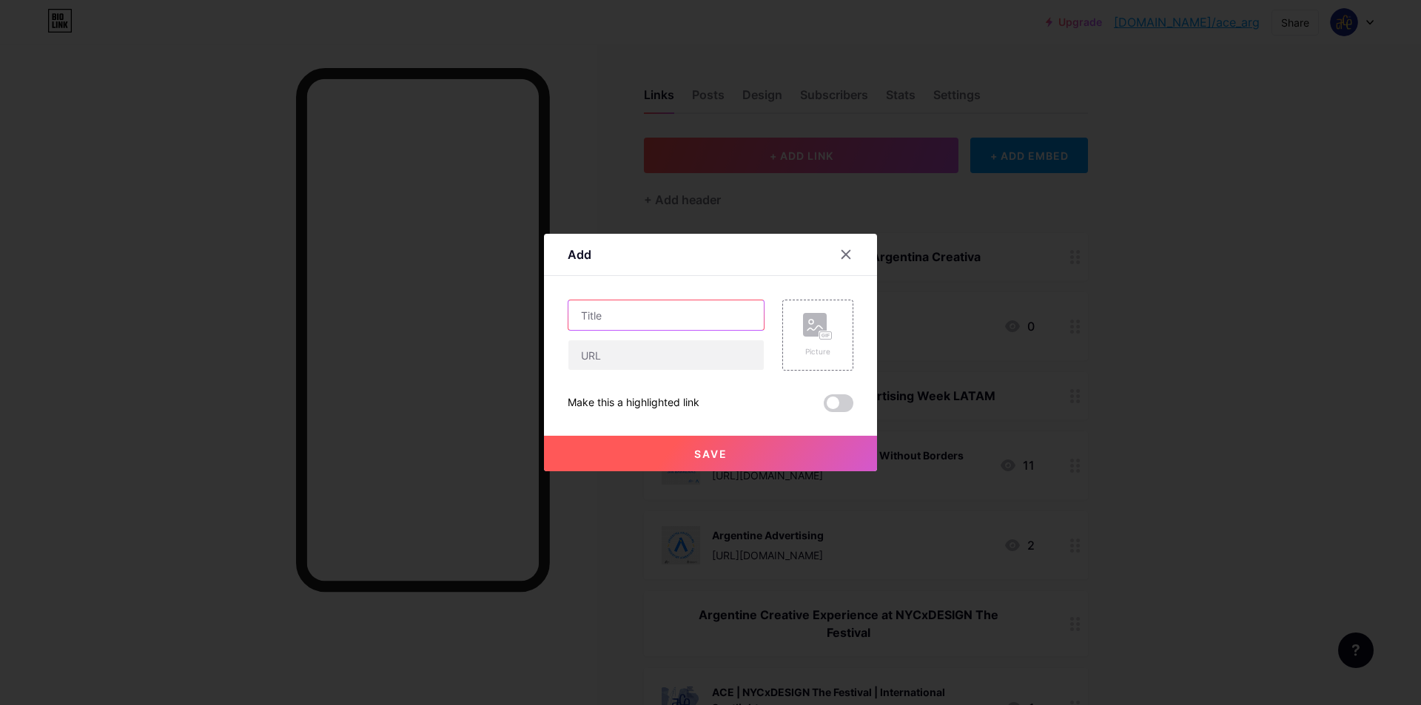
click at [678, 316] on input "text" at bounding box center [665, 315] width 195 height 30
click at [649, 364] on input "text" at bounding box center [665, 355] width 195 height 30
paste input "[URL][DOMAIN_NAME]"
type input "[URL][DOMAIN_NAME]"
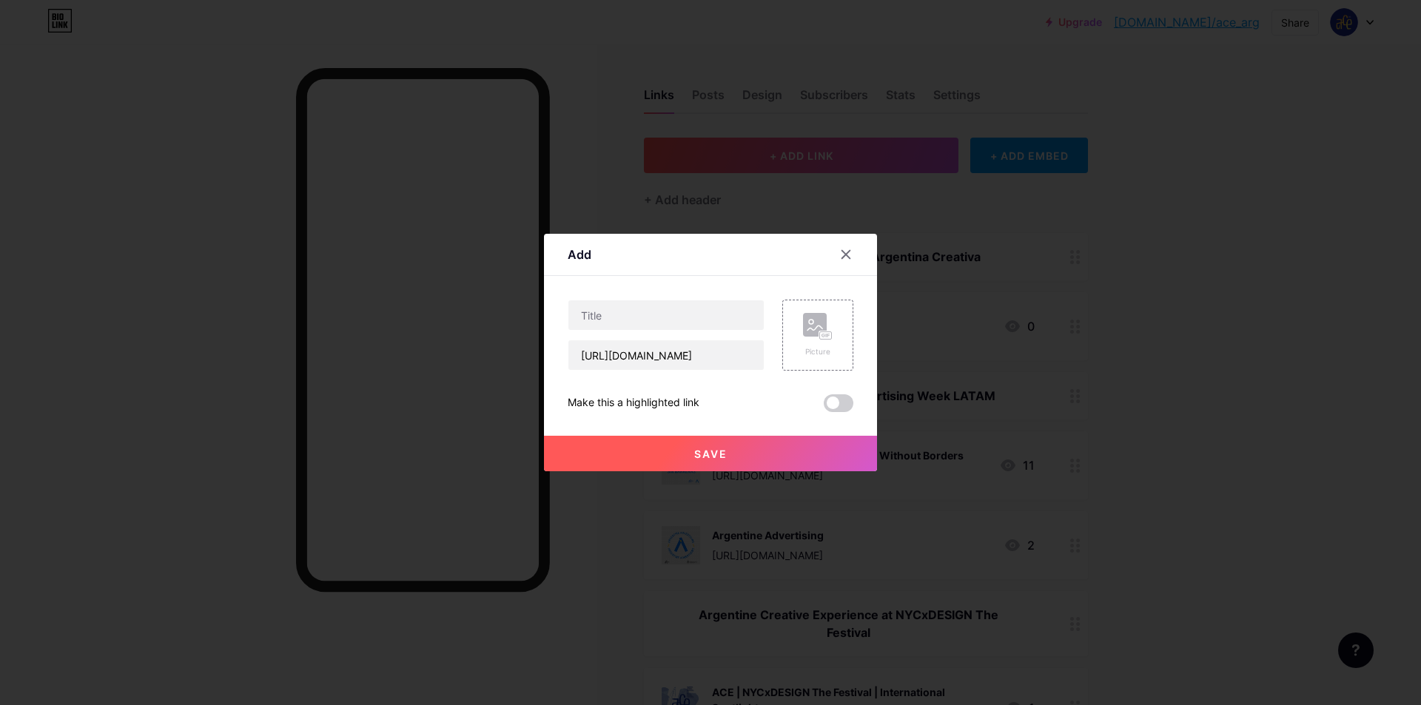
click at [770, 272] on div "Add" at bounding box center [710, 258] width 333 height 35
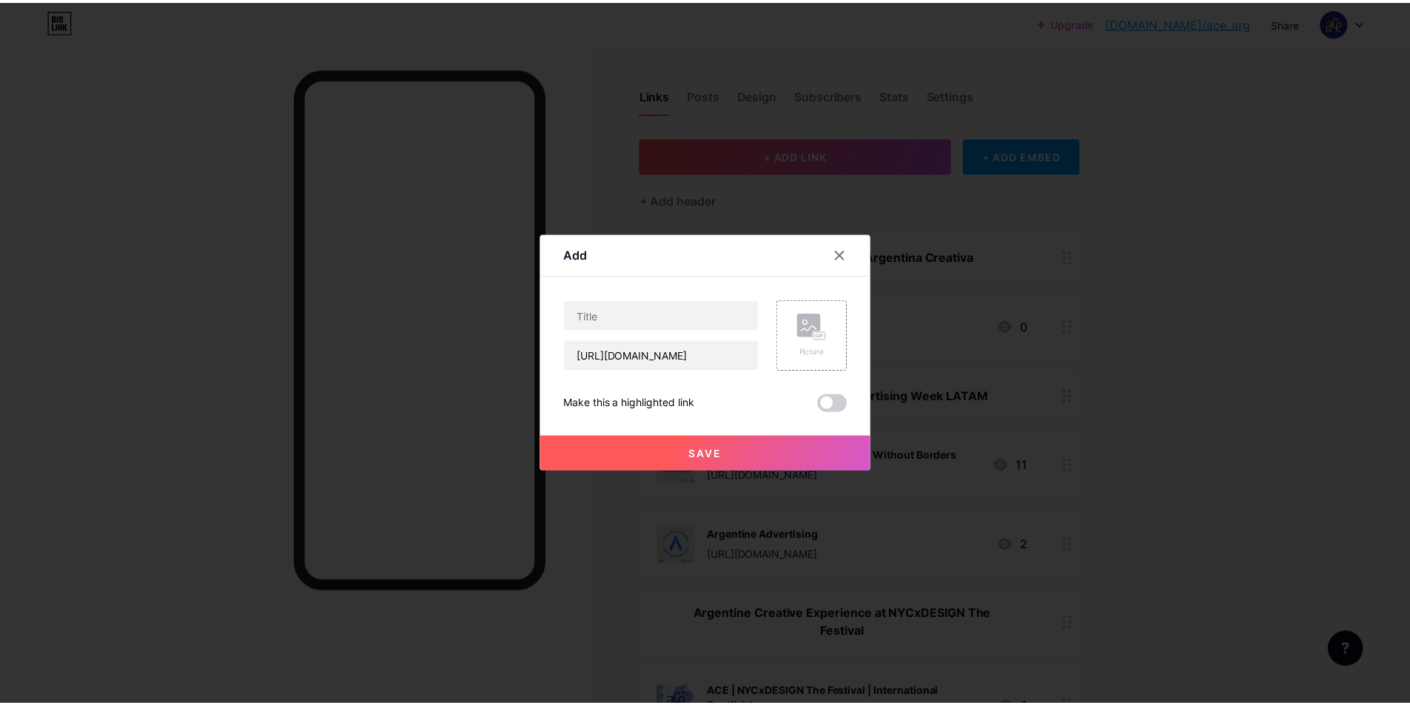
scroll to position [0, 0]
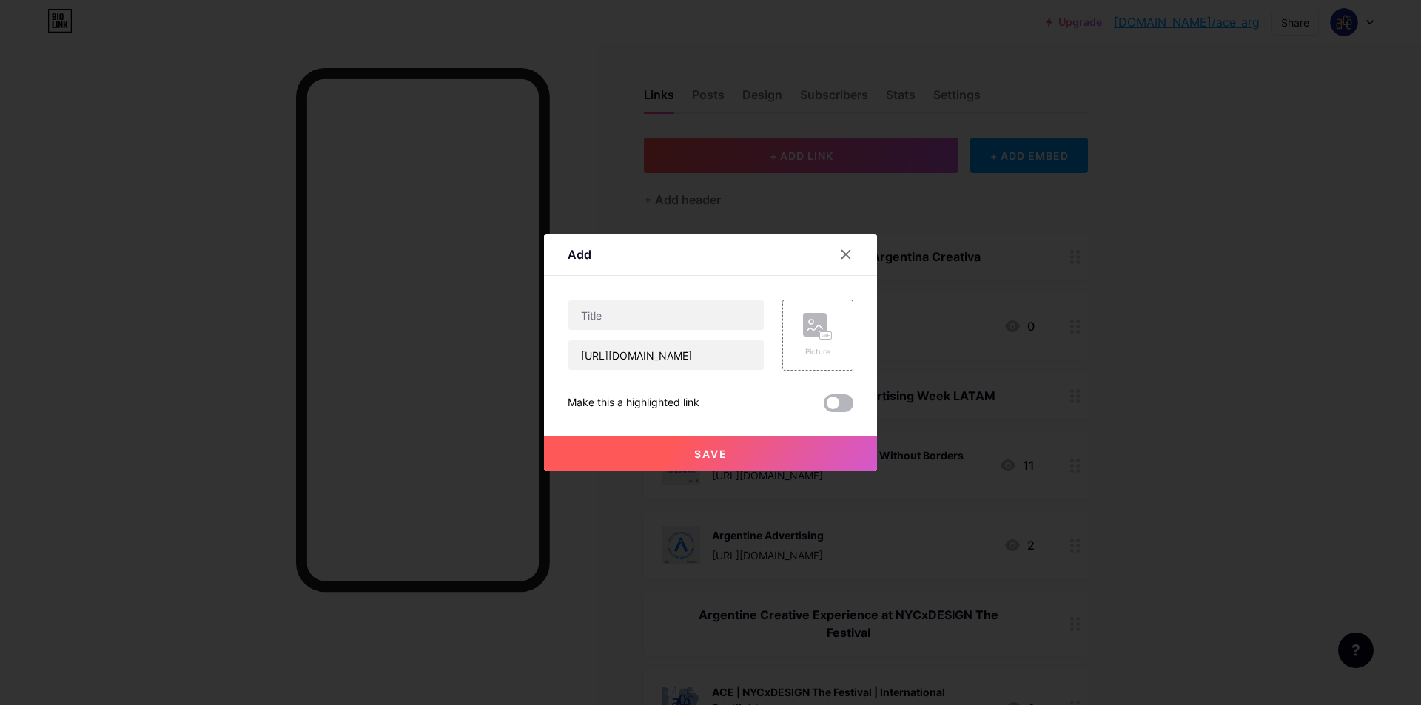
click at [836, 402] on span at bounding box center [839, 403] width 30 height 18
click at [824, 407] on input "checkbox" at bounding box center [824, 407] width 0 height 0
click at [697, 320] on input "text" at bounding box center [665, 315] width 195 height 30
type input "Directorios Argentina Creativa"
click at [812, 356] on div "Picture" at bounding box center [818, 351] width 30 height 11
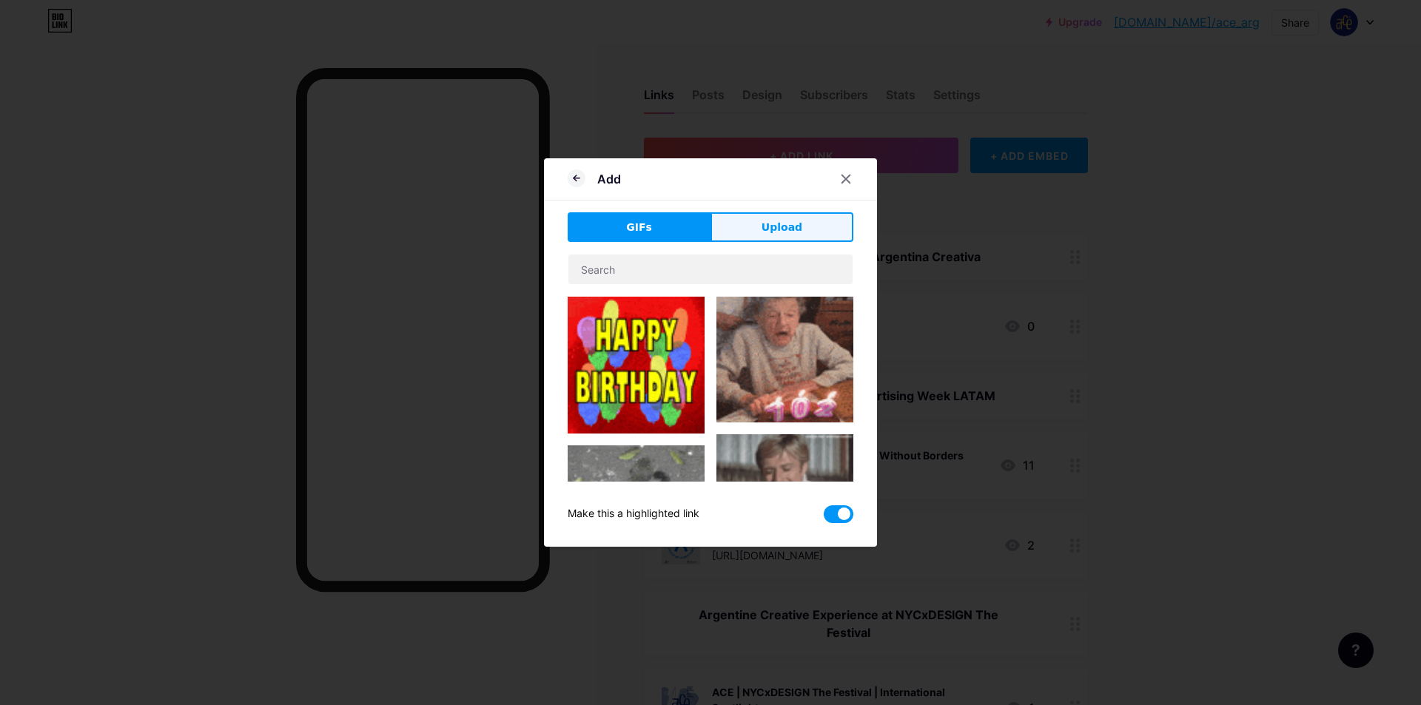
click at [807, 226] on button "Upload" at bounding box center [781, 227] width 143 height 30
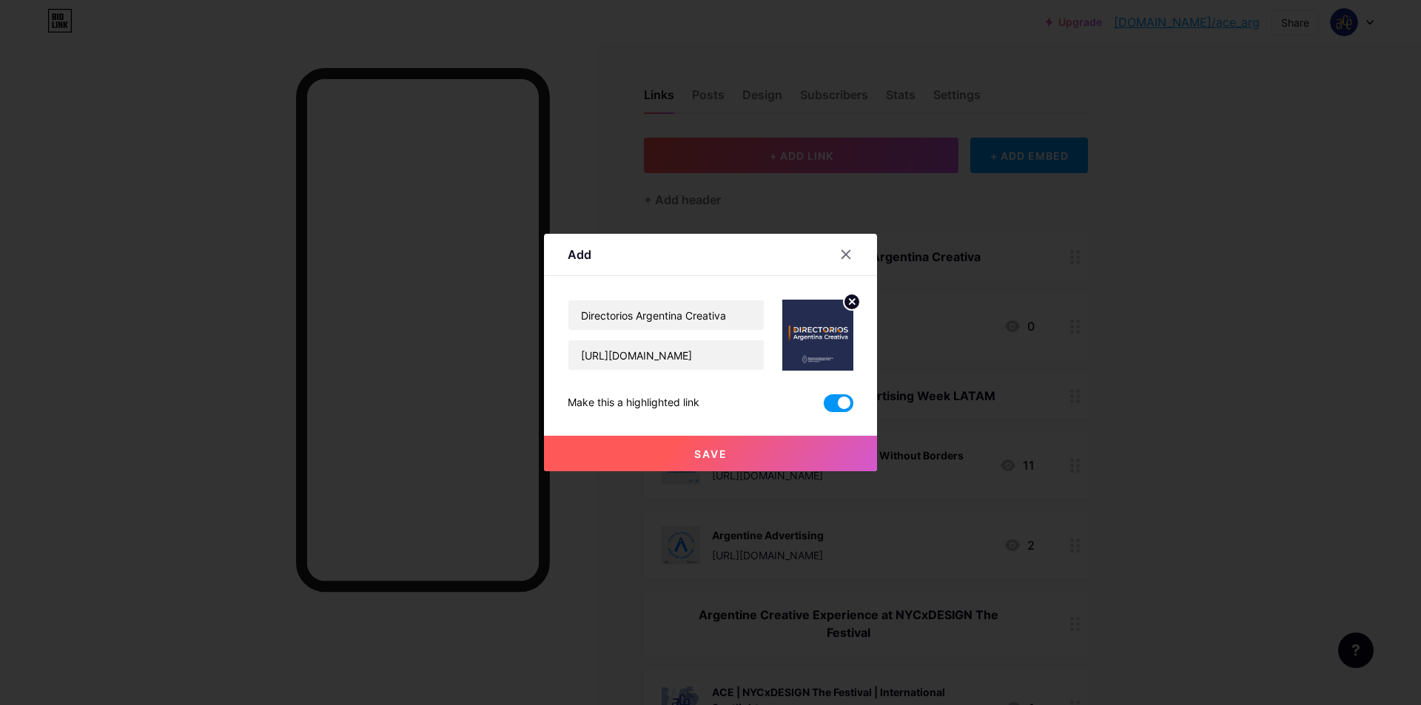
click at [742, 458] on button "Save" at bounding box center [710, 454] width 333 height 36
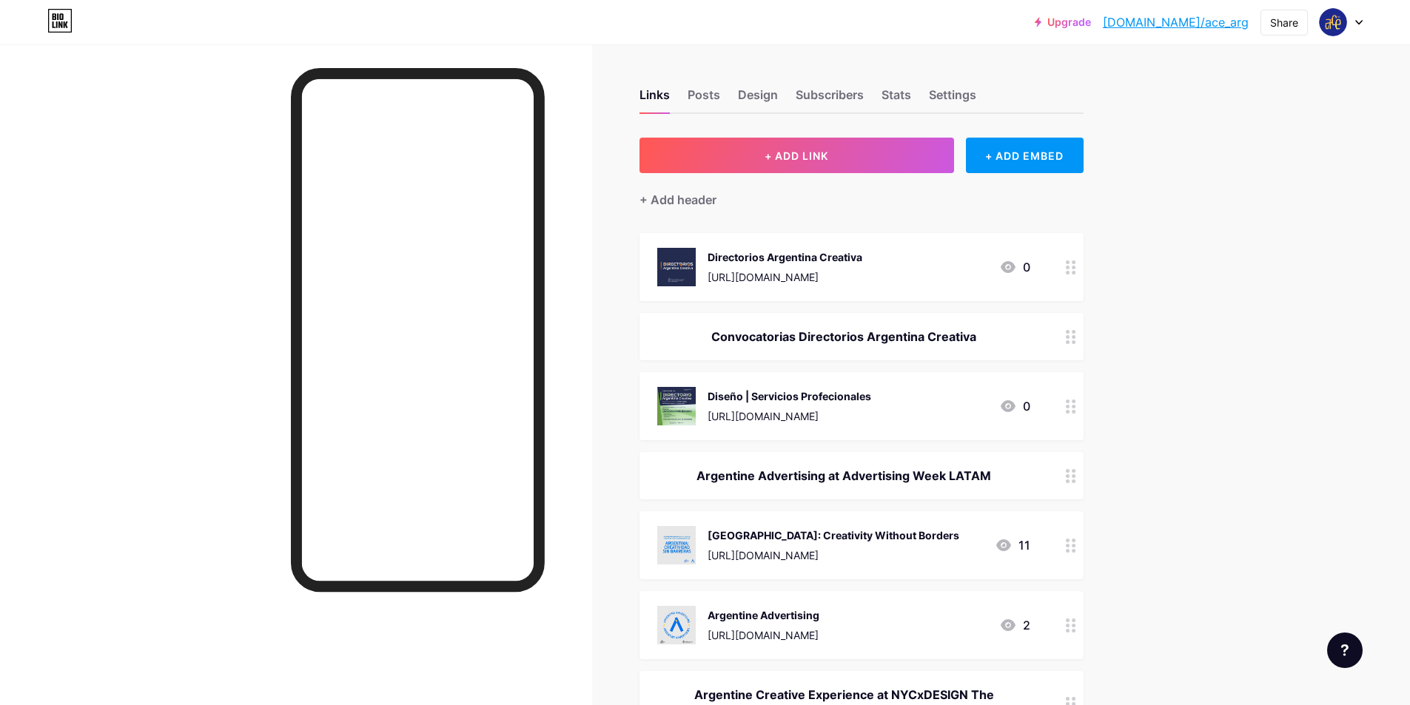
click at [719, 90] on div "Posts" at bounding box center [703, 99] width 33 height 27
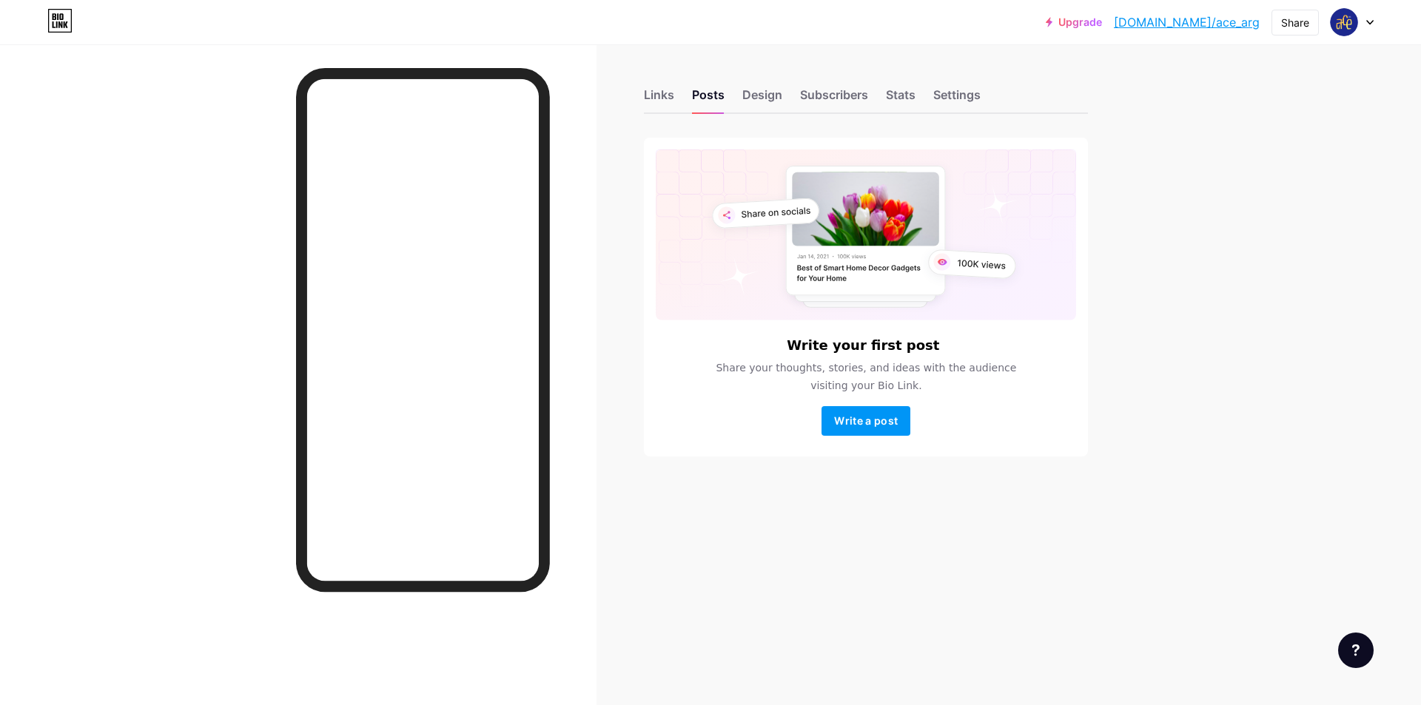
click at [795, 91] on div "Links Posts Design Subscribers Stats Settings" at bounding box center [866, 88] width 444 height 52
click at [763, 101] on div "Design" at bounding box center [762, 99] width 40 height 27
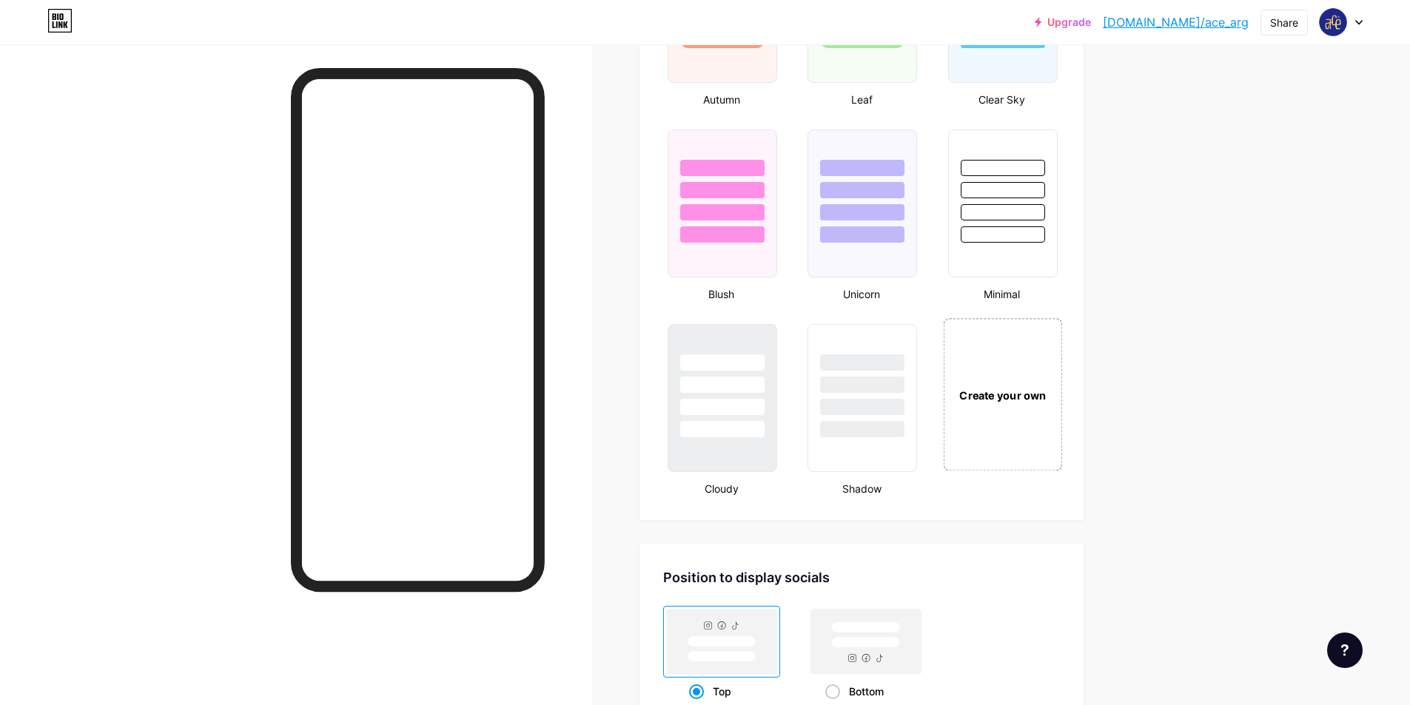
scroll to position [1554, 0]
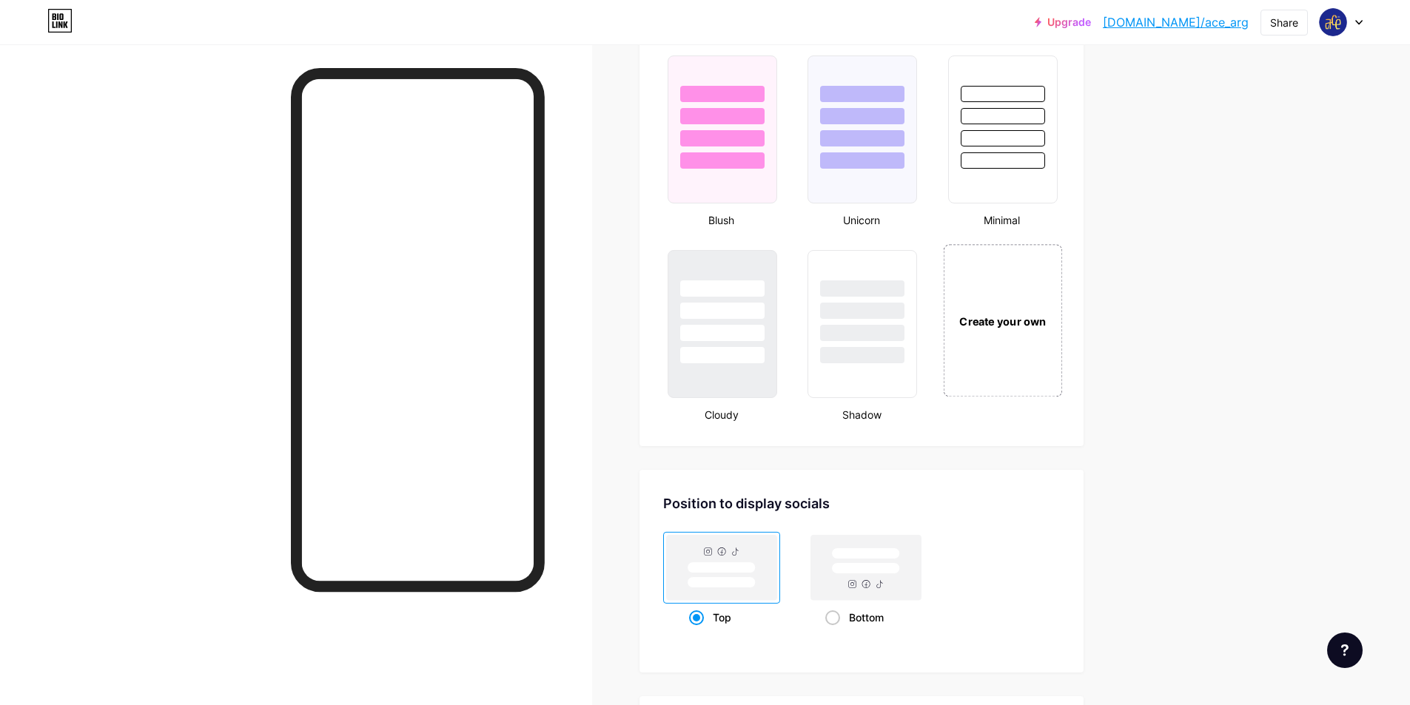
click at [1010, 362] on div "Create your own" at bounding box center [1002, 320] width 119 height 152
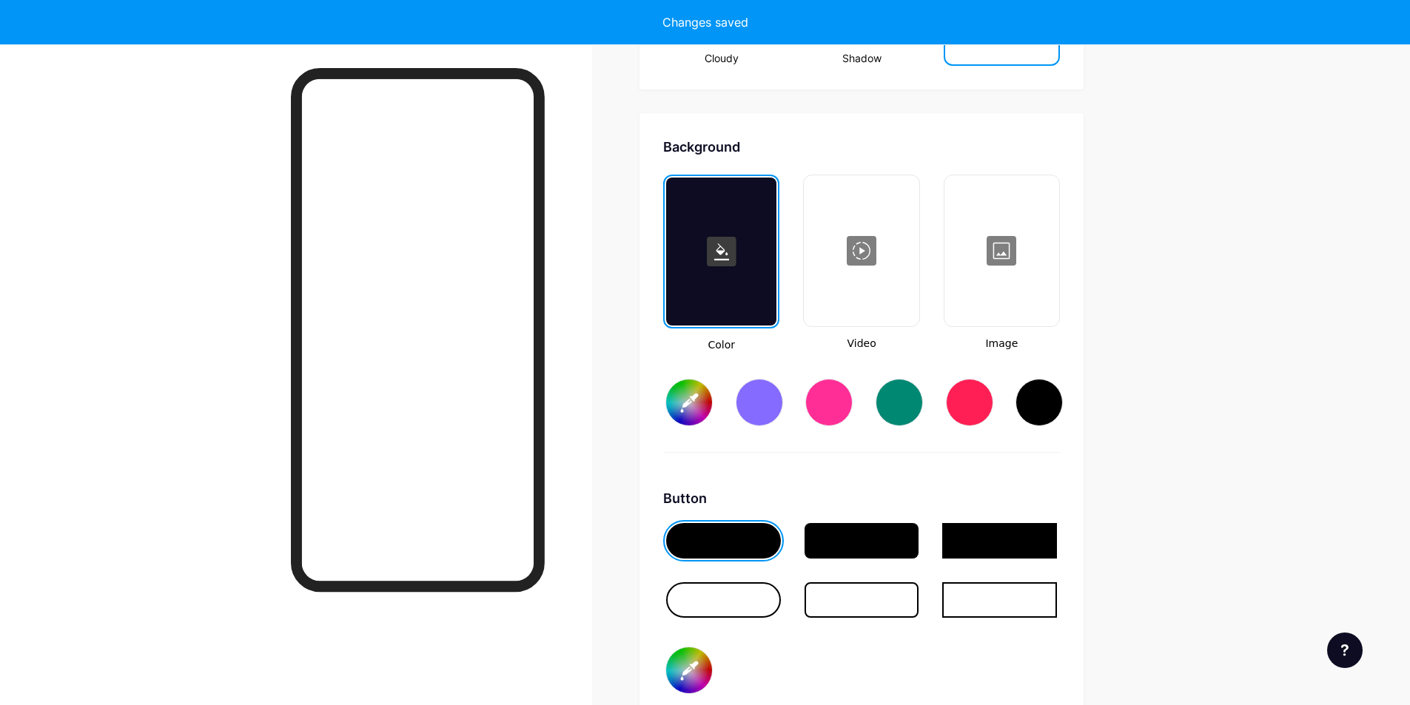
scroll to position [1965, 0]
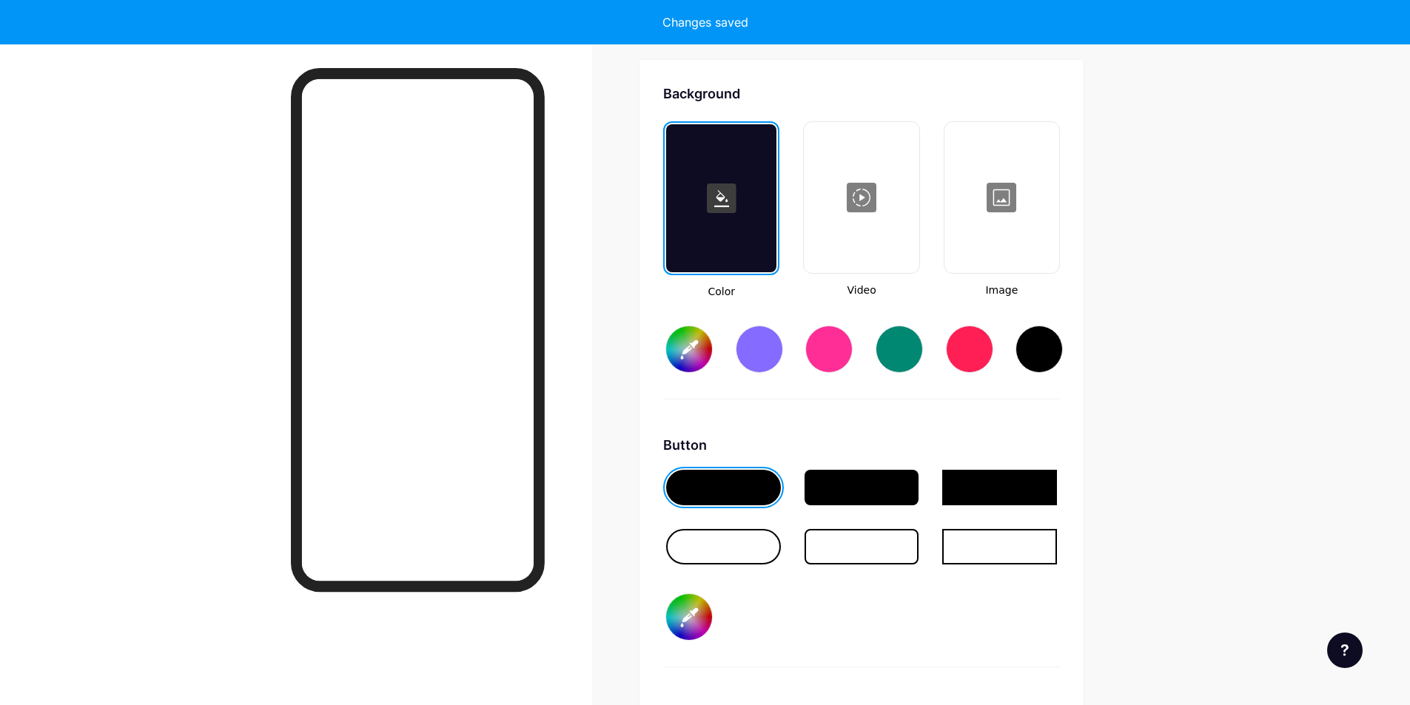
type input "#ffffff"
type input "#000000"
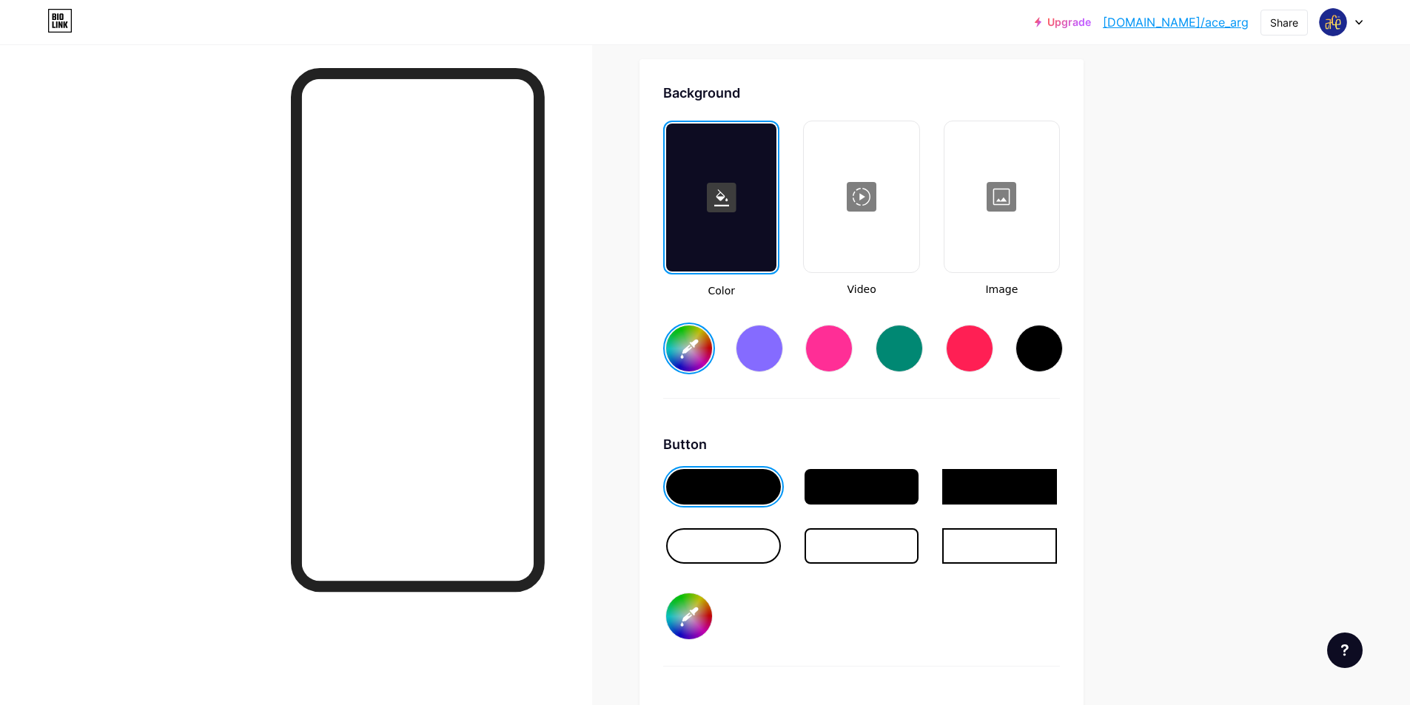
click at [693, 350] on input "#ffffff" at bounding box center [689, 349] width 46 height 46
click at [937, 417] on div "Background Color Video Image #f9dd5e Button #000000 Font Inter Poppins EB Garam…" at bounding box center [861, 521] width 397 height 876
click at [691, 343] on input "#f9dd5e" at bounding box center [689, 349] width 46 height 46
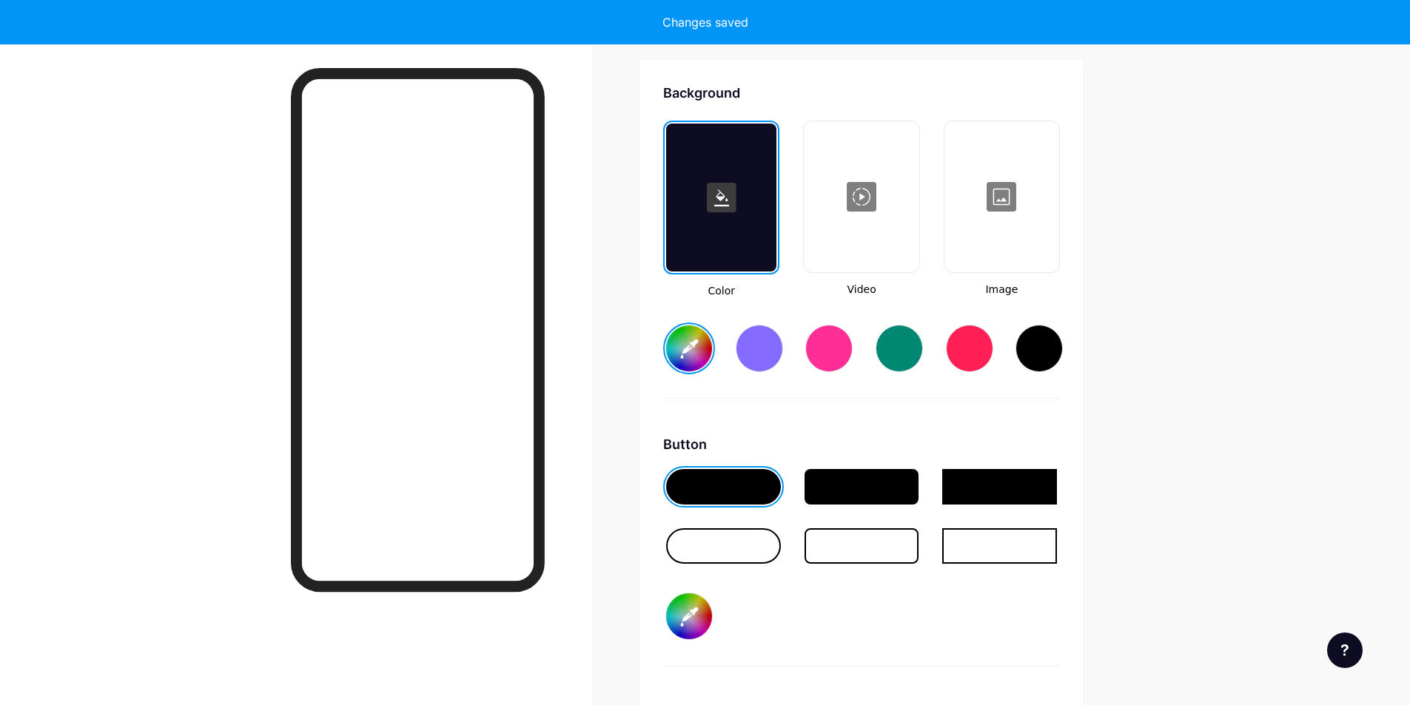
click at [948, 422] on div "Background Color Video Image #1c298f Button #000000 Font Inter Poppins EB Garam…" at bounding box center [861, 521] width 397 height 876
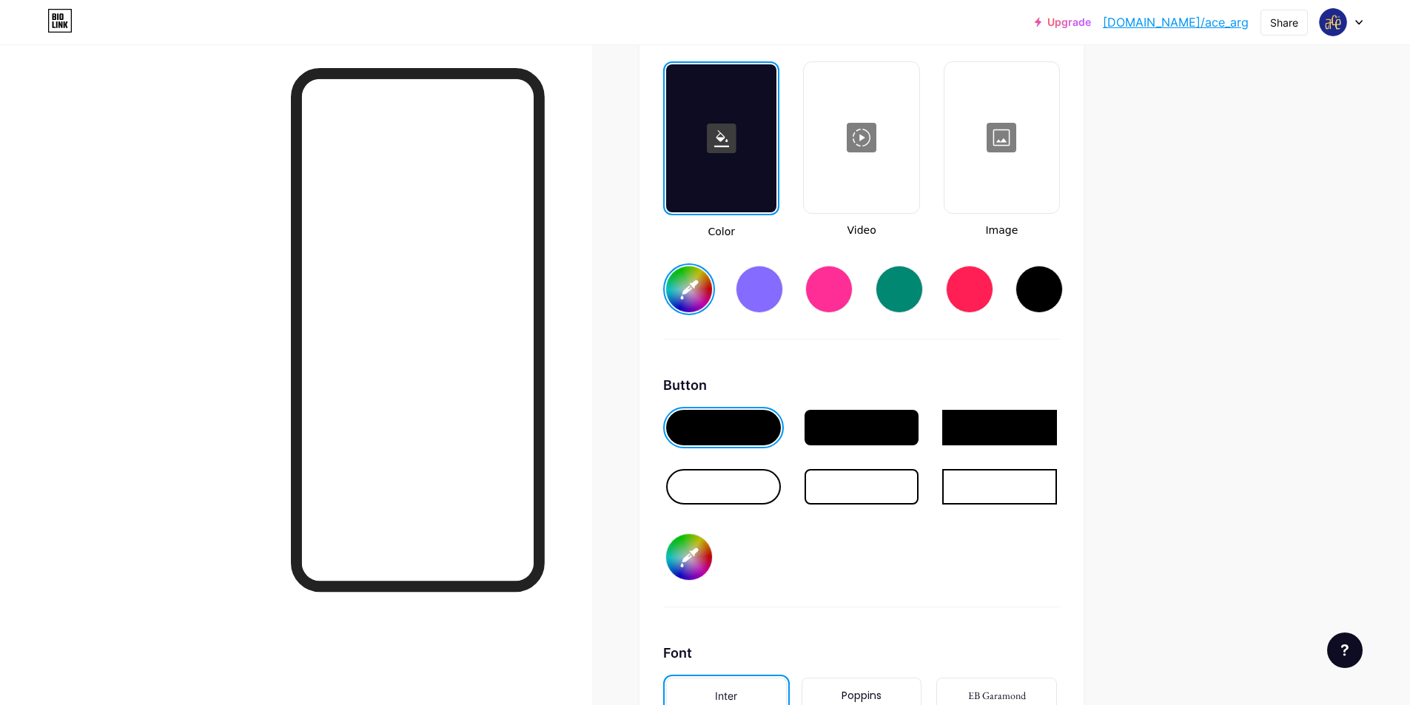
scroll to position [2112, 0]
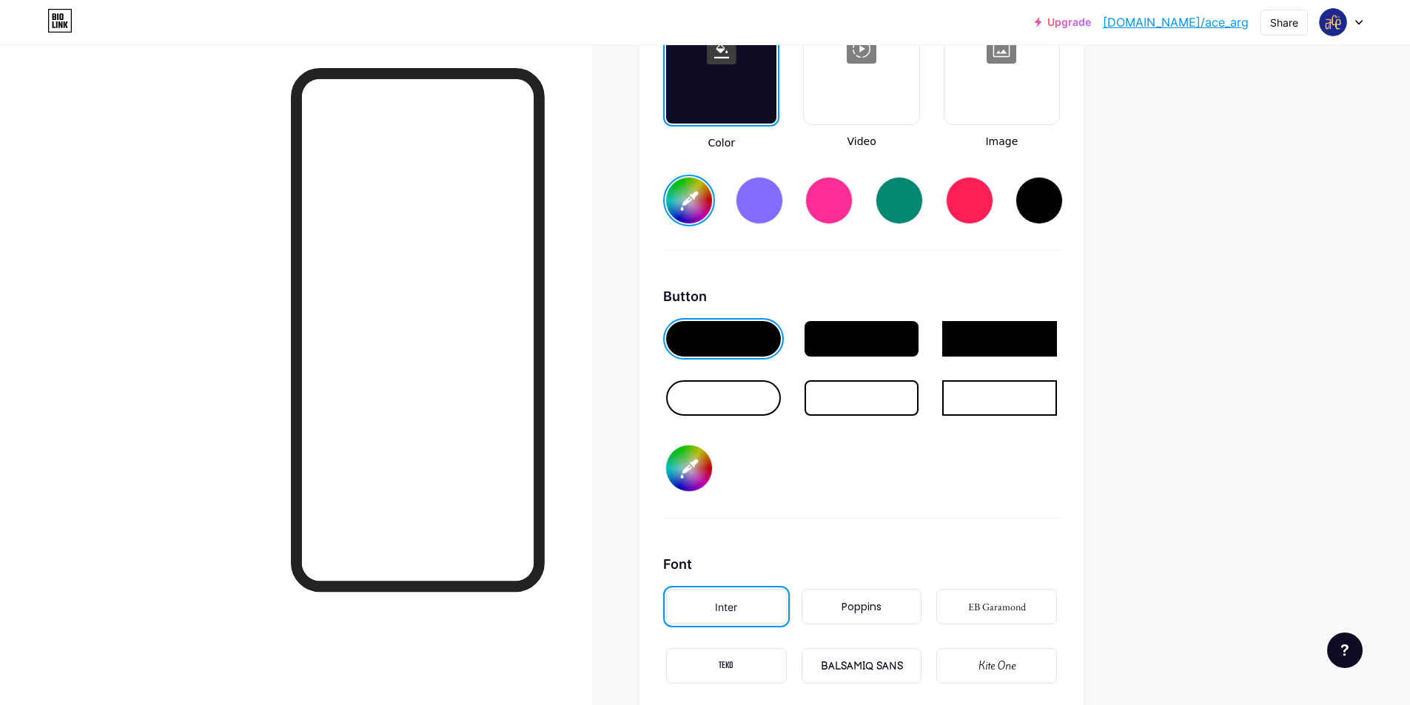
click at [706, 468] on input "#000000" at bounding box center [689, 468] width 46 height 46
type input "#1c298f"
type input "#f9dd5f"
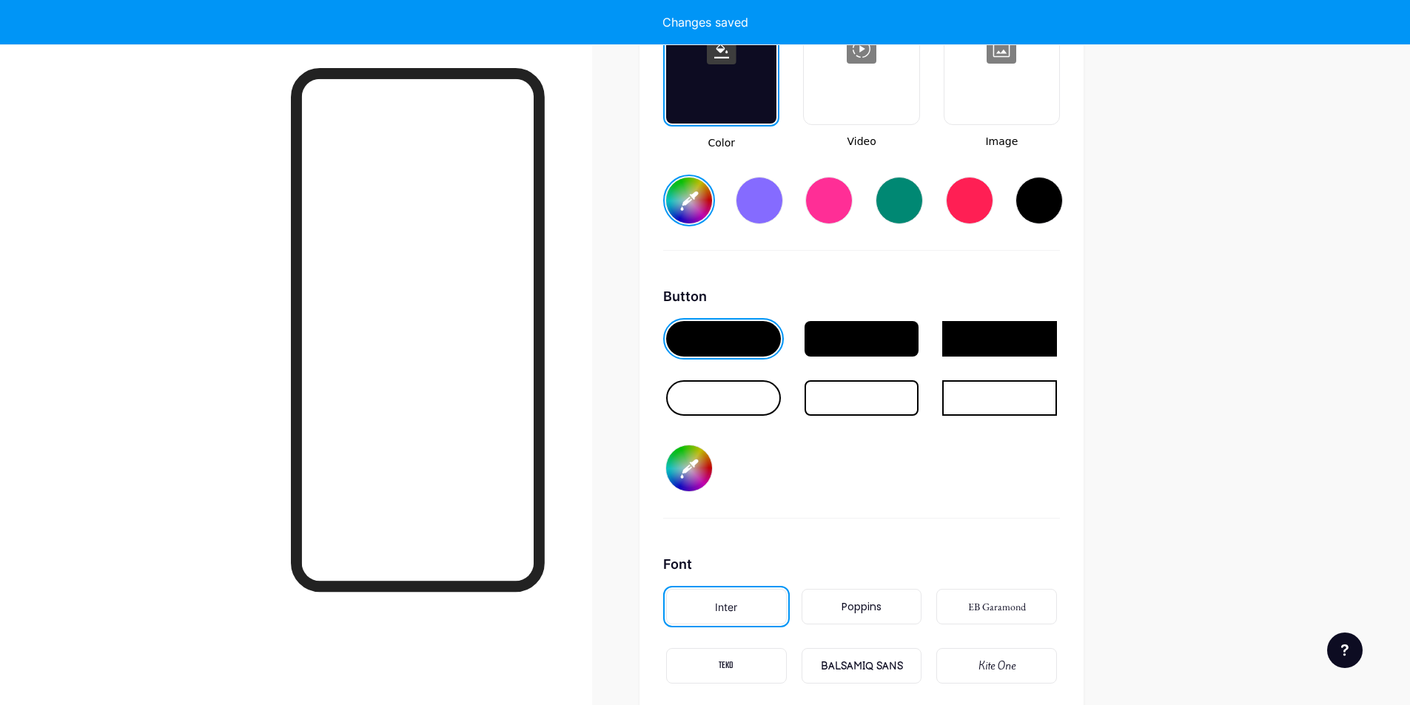
type input "#1c298f"
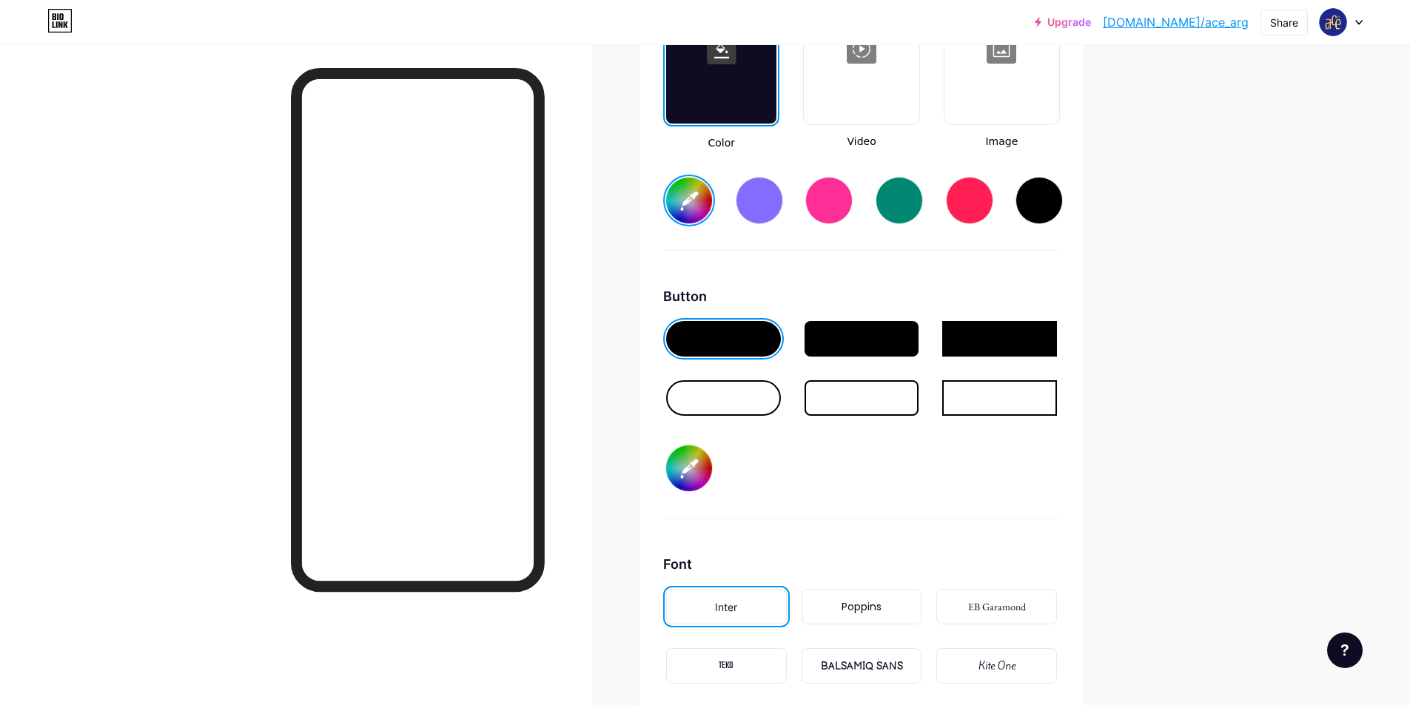
type input "#f9dd5f"
click at [694, 471] on input "#f9dd5f" at bounding box center [689, 468] width 46 height 46
type input "#1c298f"
type input "#f5db66"
type input "#1c298f"
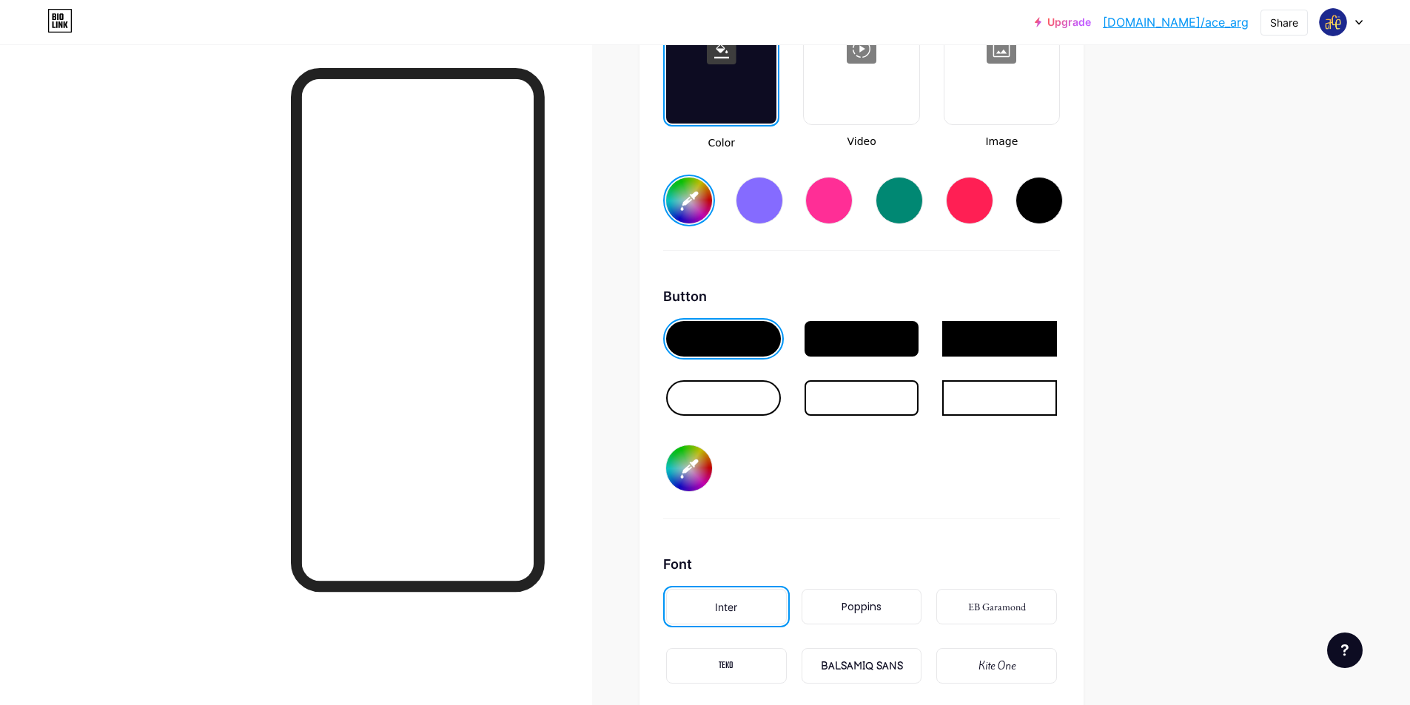
type input "#f5dc6b"
type input "#1c298f"
type input "#f5dd70"
type input "#1c298f"
type input "#f3db72"
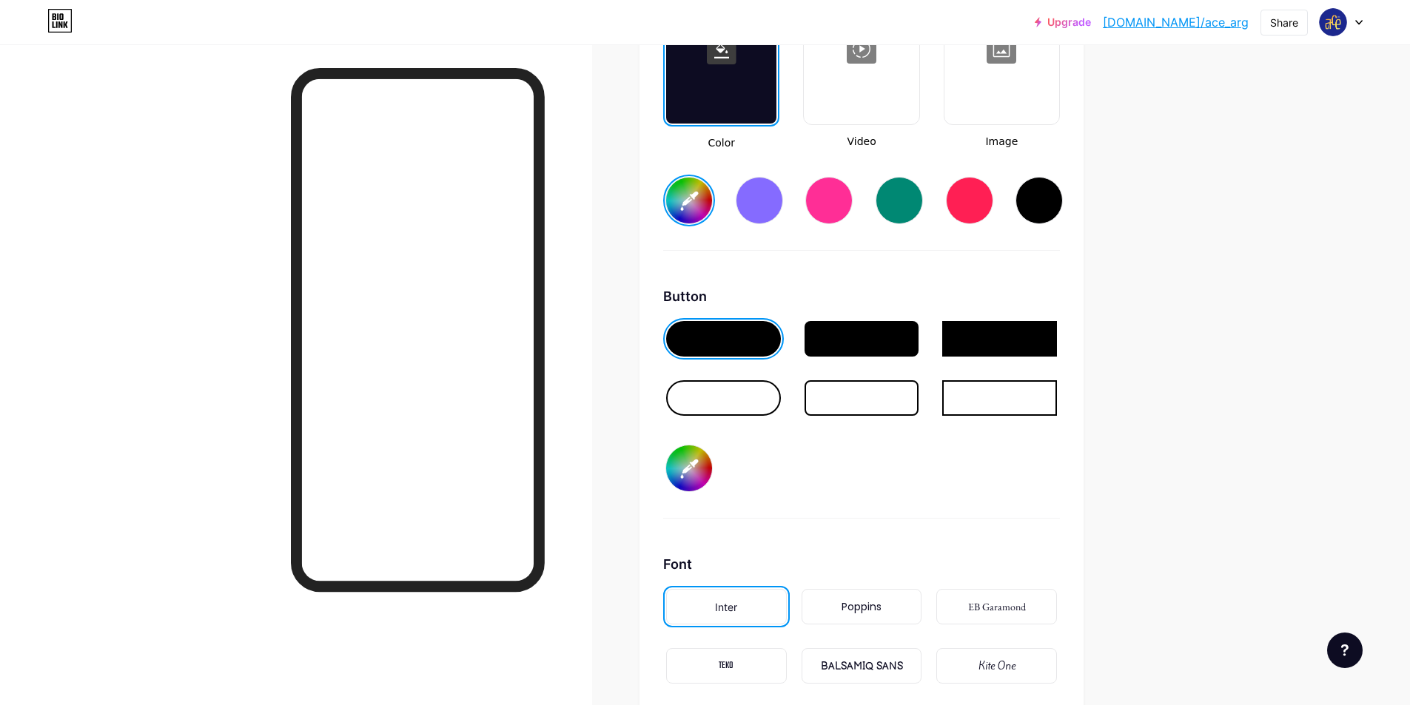
type input "#1c298f"
type input "#f3dd7c"
type input "#1c298f"
type input "#f3de82"
type input "#1c298f"
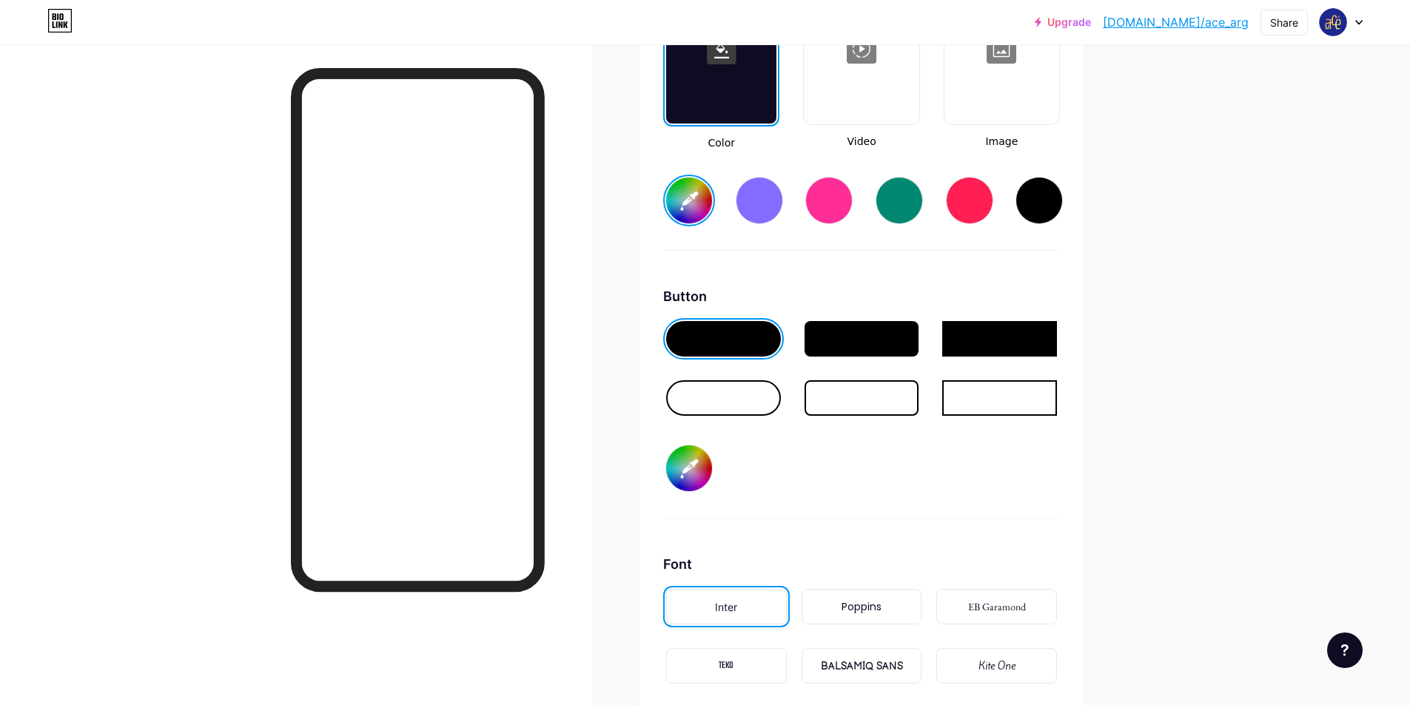
type input "#f3e08c"
type input "#1c298f"
type input "#f2e092"
type input "#1c298f"
type input "#f2e29c"
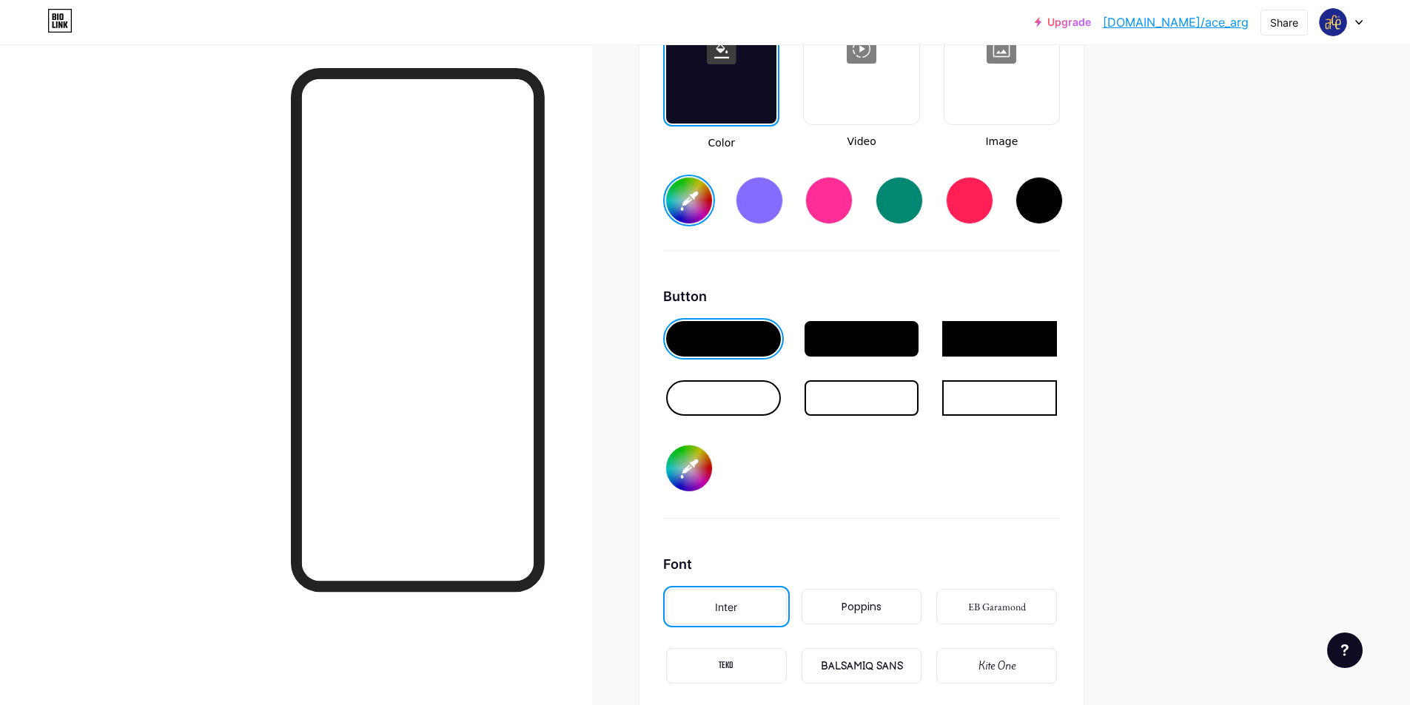
type input "#1c298f"
type input "#f1e5ac"
type input "#1c298f"
type input "#f2e7b5"
type input "#1c298f"
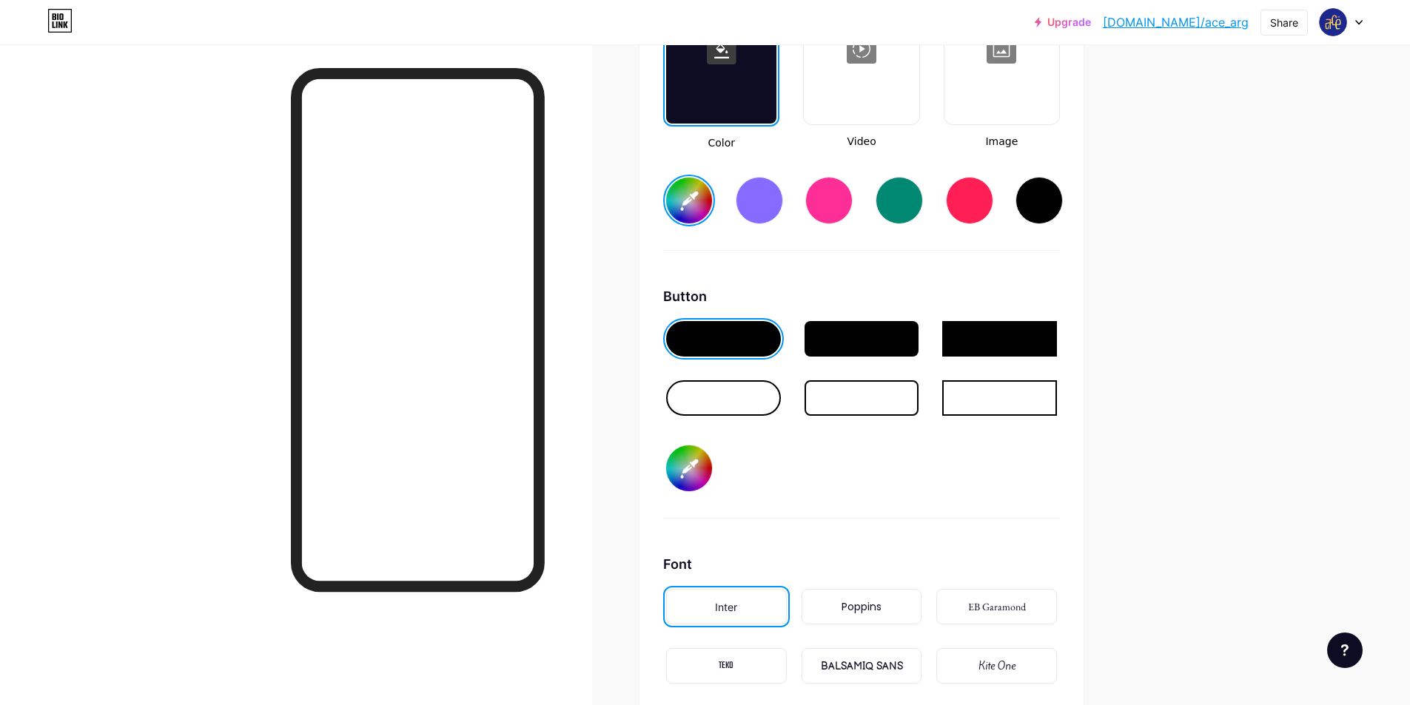
type input "#f2e8c0"
type input "#1c298f"
type input "#f3ecce"
type input "#1c298f"
type input "#f5f0db"
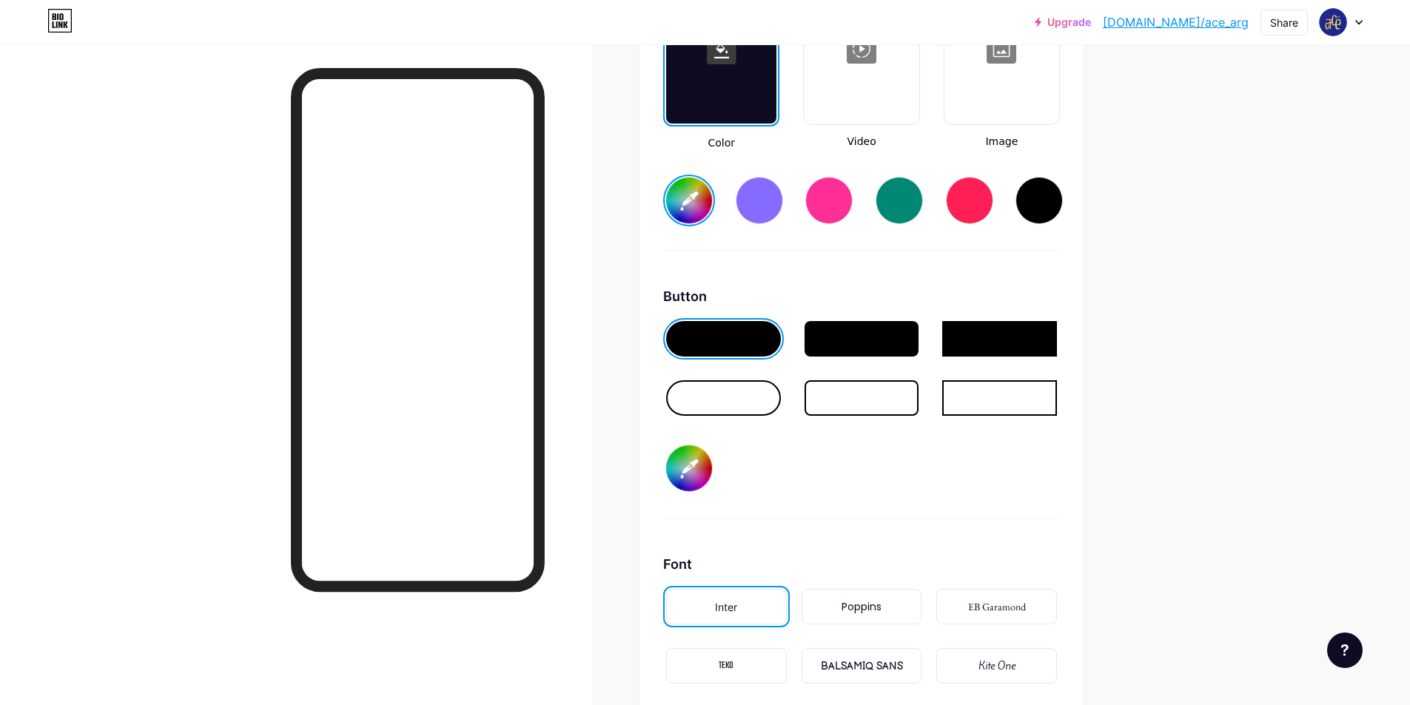
type input "#1c298f"
type input "#f7f4e9"
type input "#1c298f"
type input "#fafafa"
type input "#1c298f"
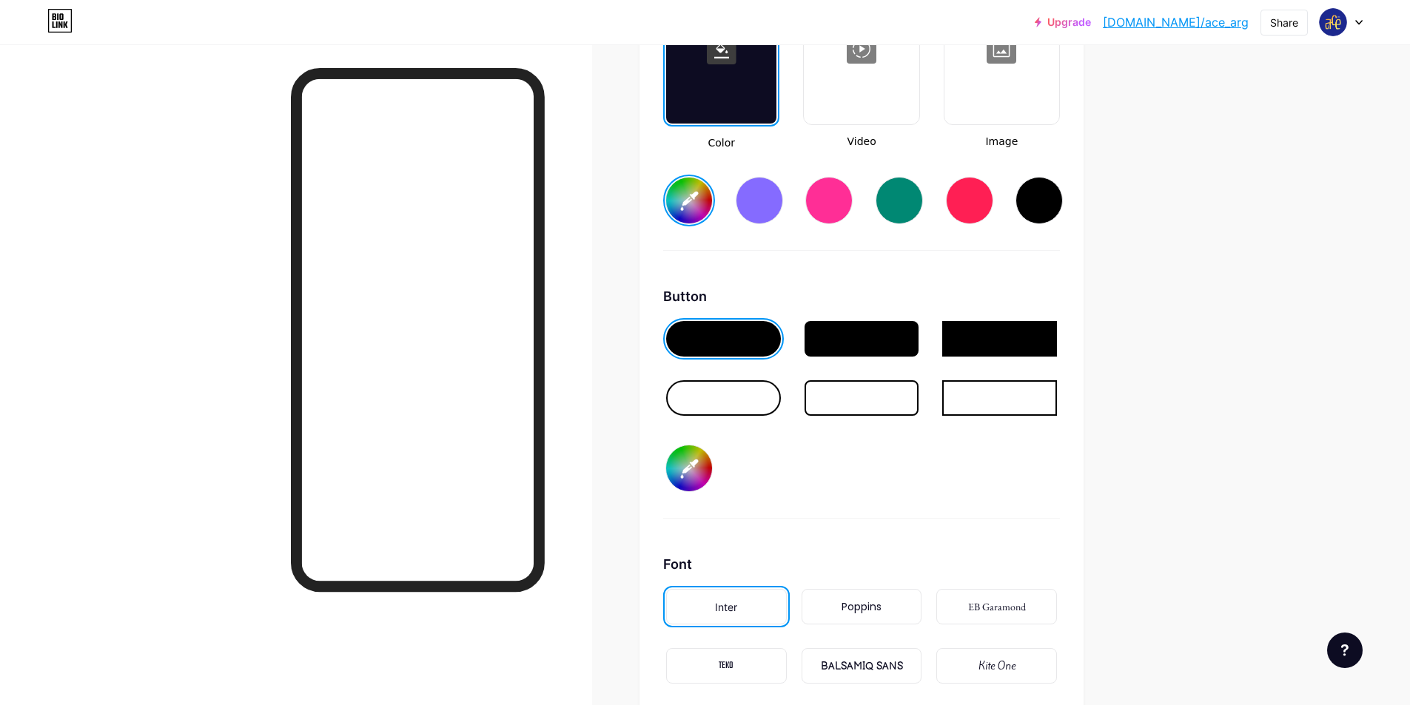
type input "#fcfcfc"
type input "#1c298f"
type input "#ffffff"
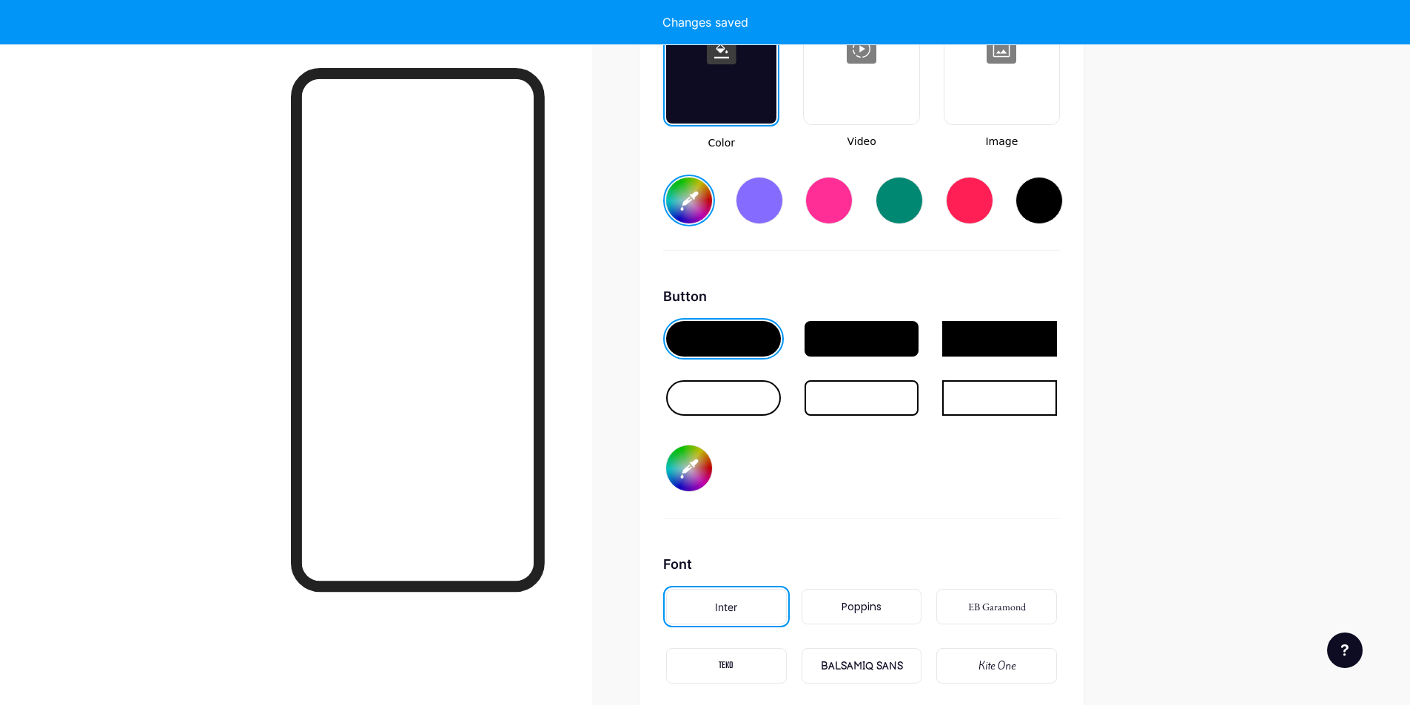
type input "#1c298f"
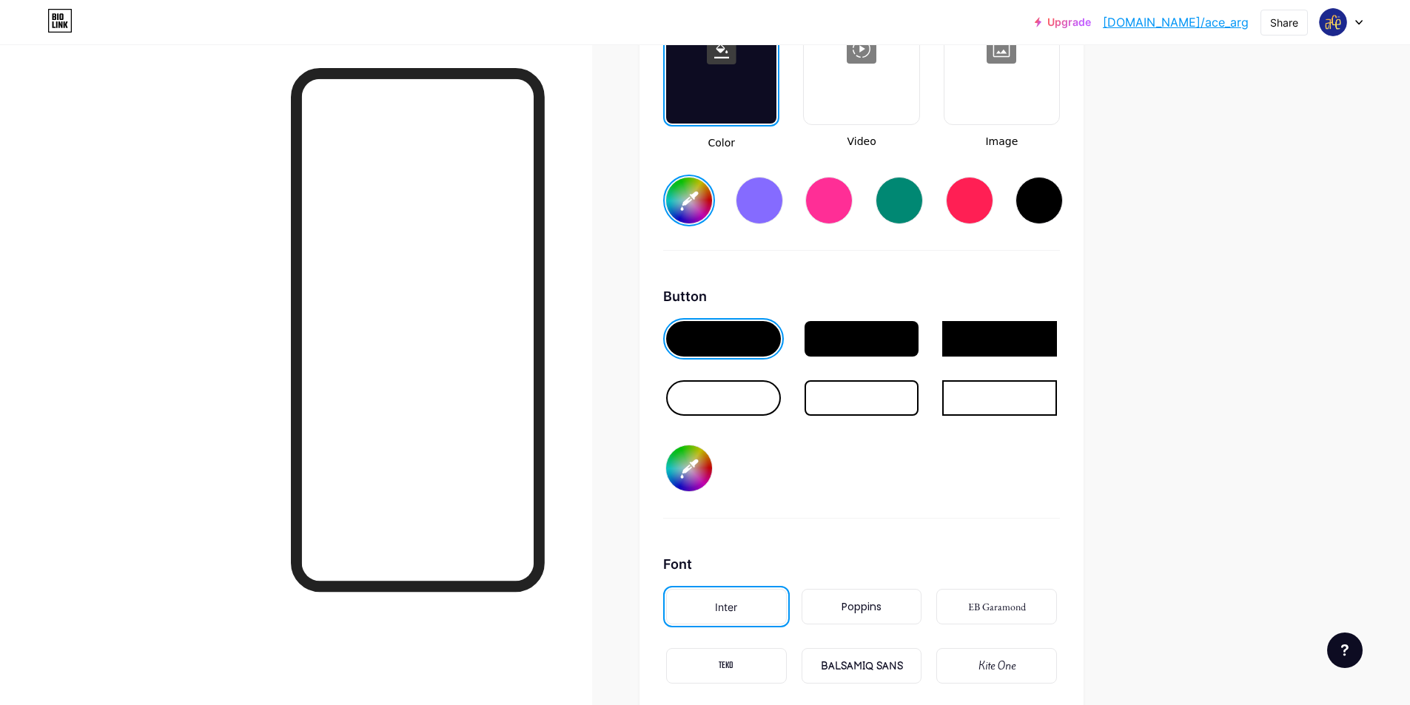
type input "#ffffff"
click at [936, 448] on div "Button #ffffff" at bounding box center [861, 402] width 397 height 232
click at [866, 338] on div at bounding box center [861, 339] width 115 height 36
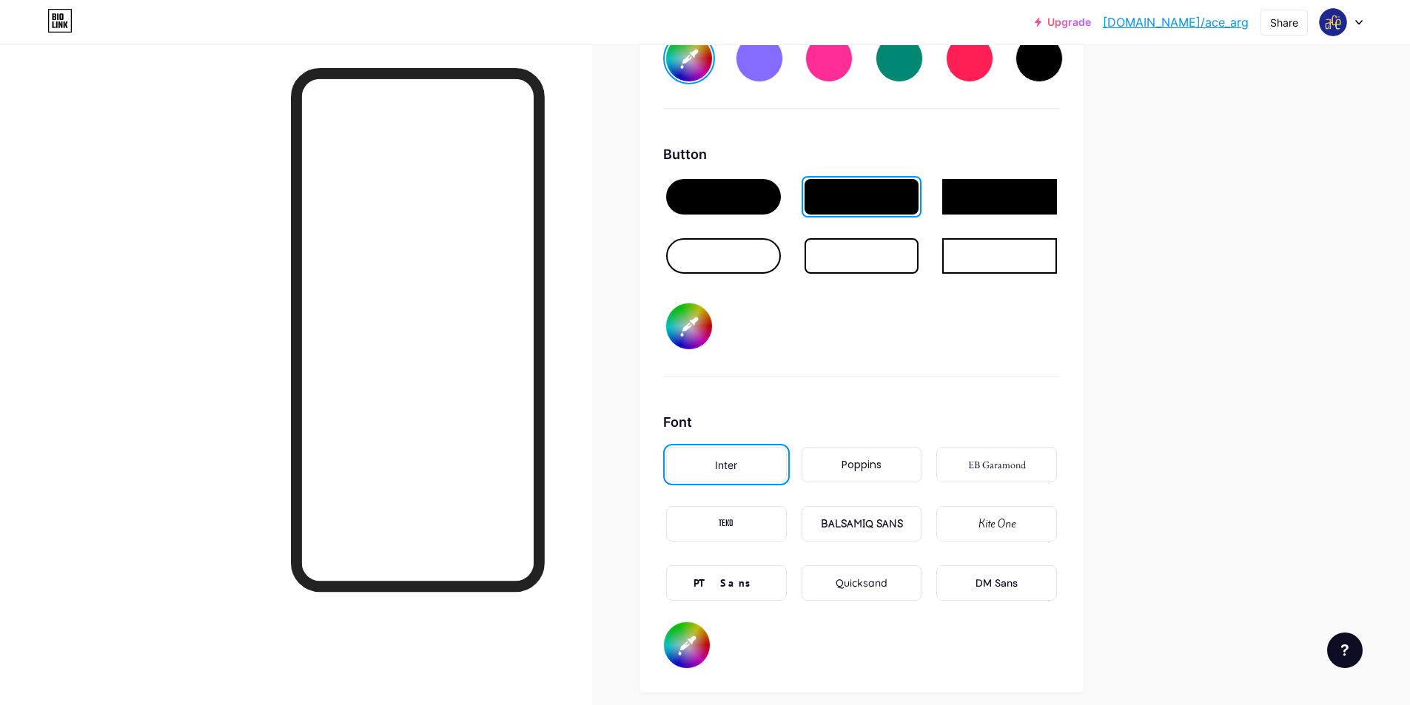
scroll to position [2260, 0]
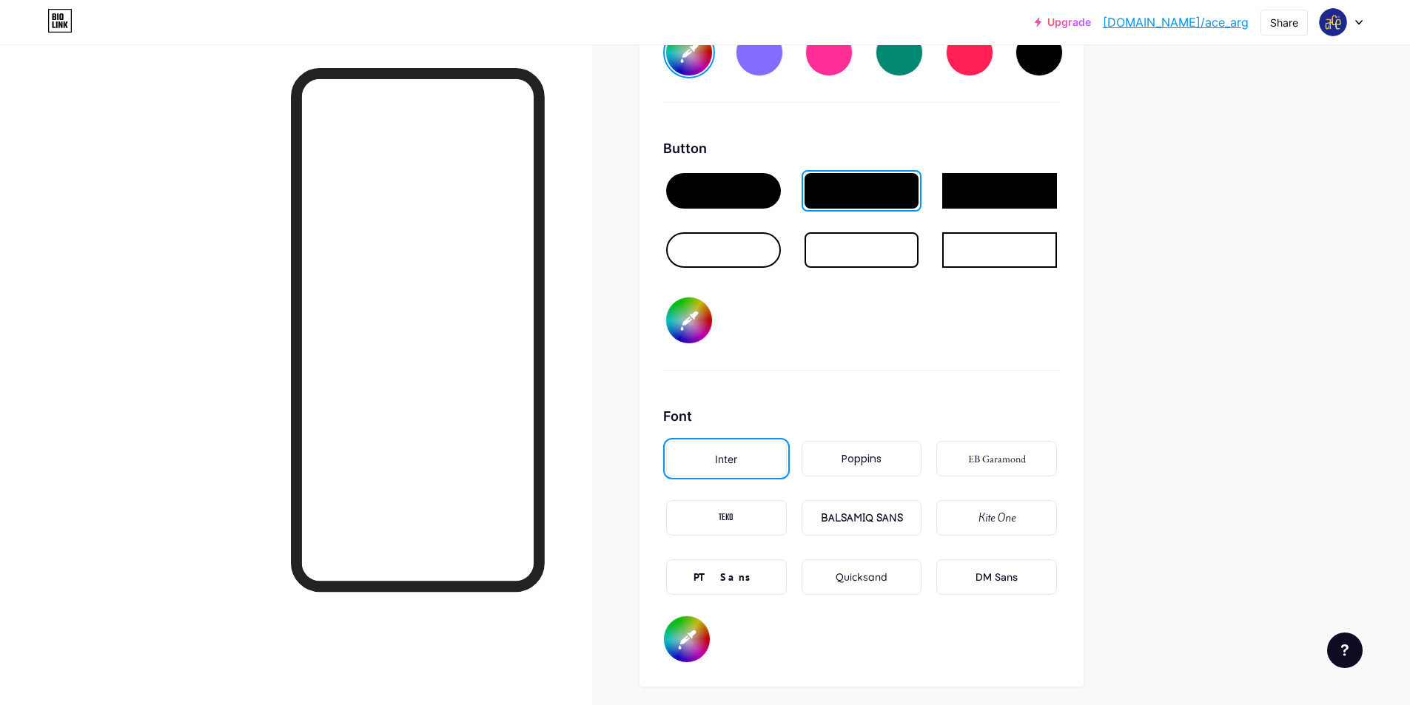
click at [862, 468] on div "Poppins" at bounding box center [861, 459] width 121 height 36
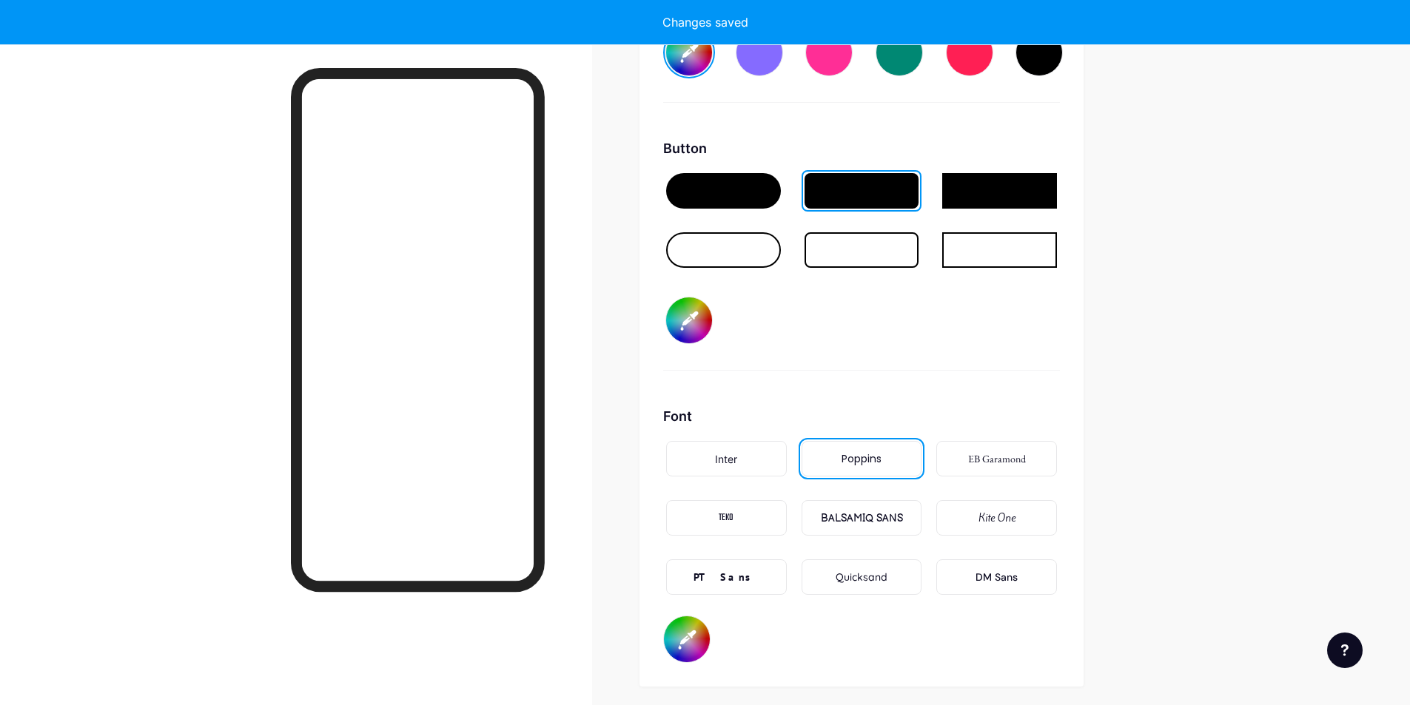
type input "#1c298f"
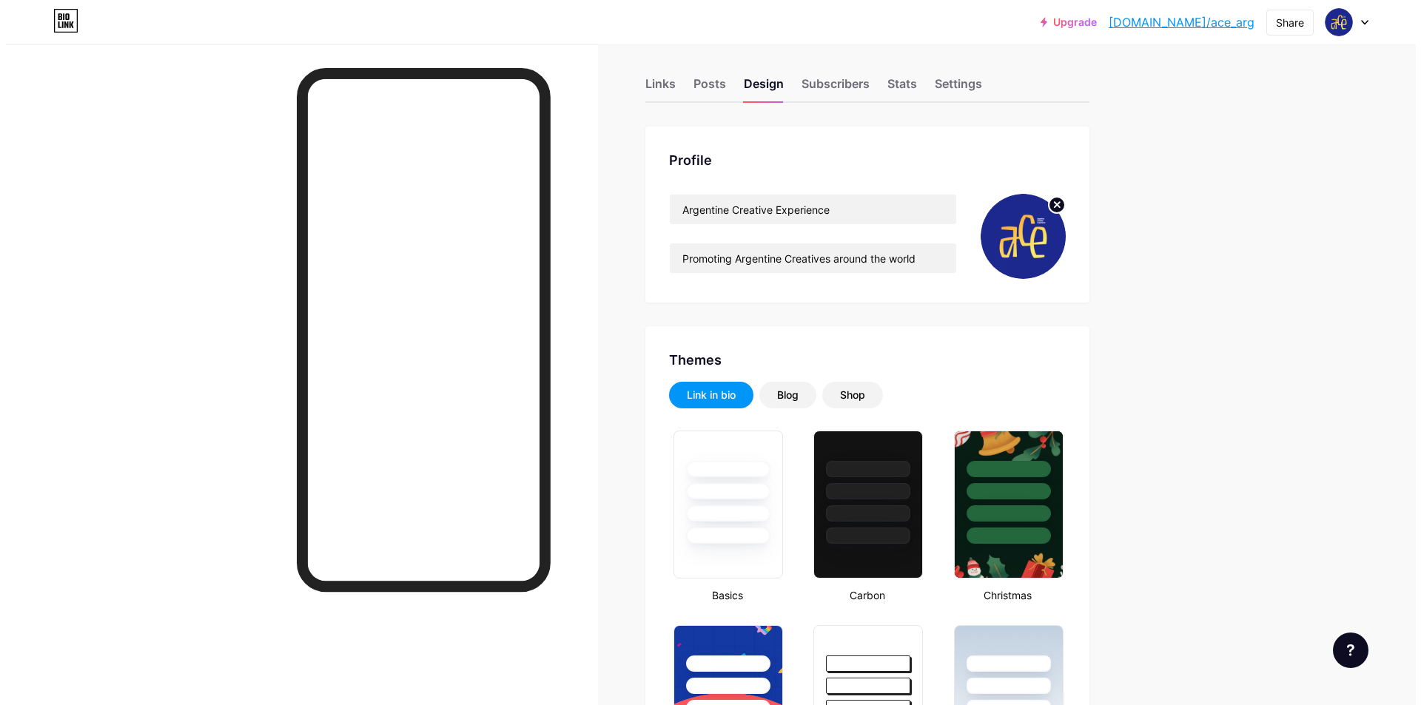
scroll to position [0, 0]
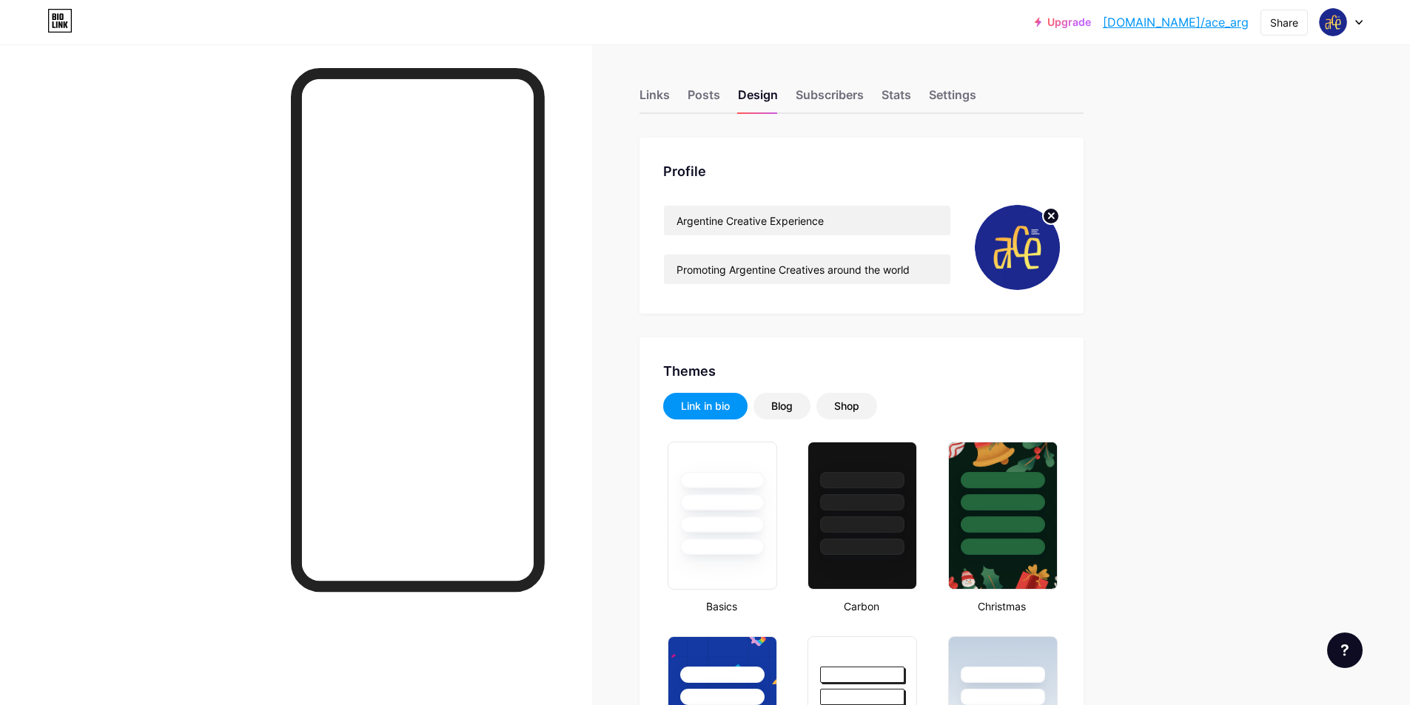
click at [657, 96] on div "Links" at bounding box center [654, 99] width 30 height 27
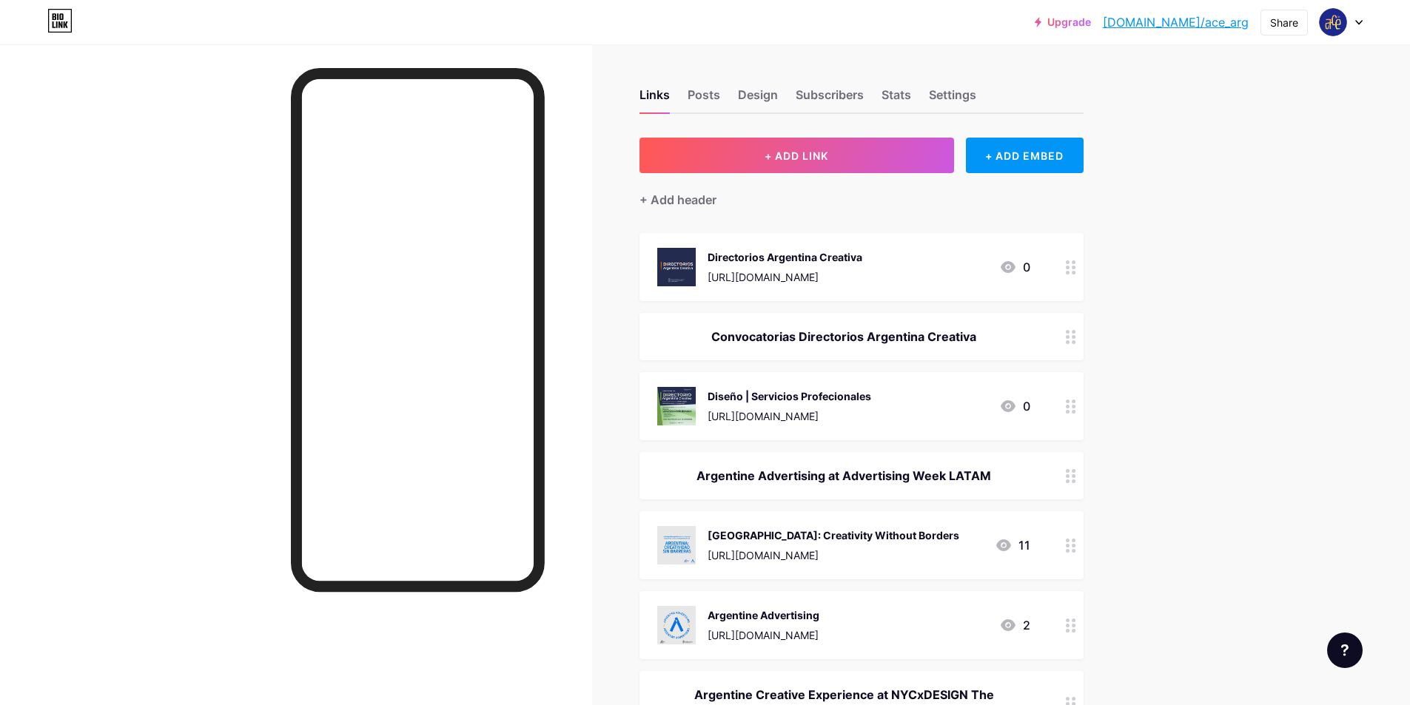
click at [1062, 267] on div "Directorios Argentina Creativa [URL][DOMAIN_NAME] 0" at bounding box center [861, 267] width 444 height 68
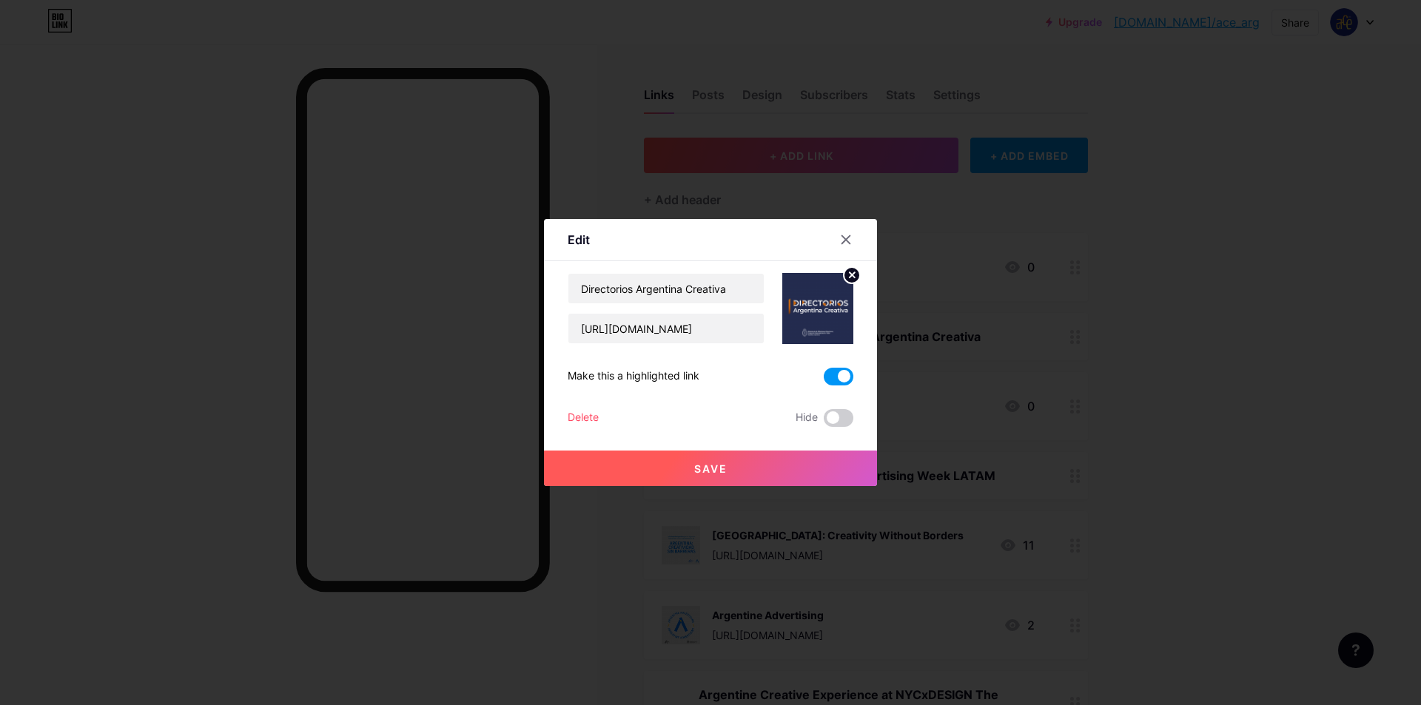
click at [835, 372] on span at bounding box center [839, 377] width 30 height 18
click at [824, 380] on input "checkbox" at bounding box center [824, 380] width 0 height 0
click at [759, 474] on button "Save" at bounding box center [710, 469] width 333 height 36
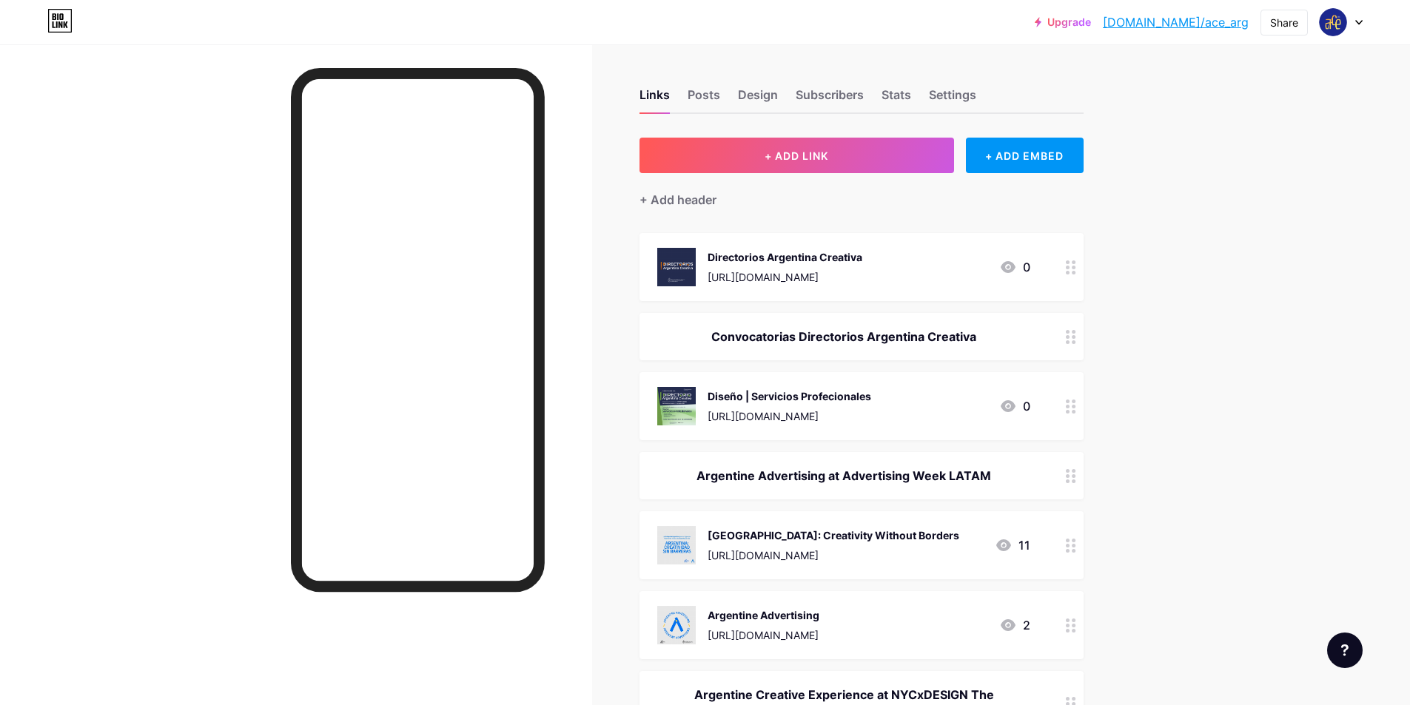
click at [741, 408] on div "[URL][DOMAIN_NAME]" at bounding box center [789, 416] width 164 height 16
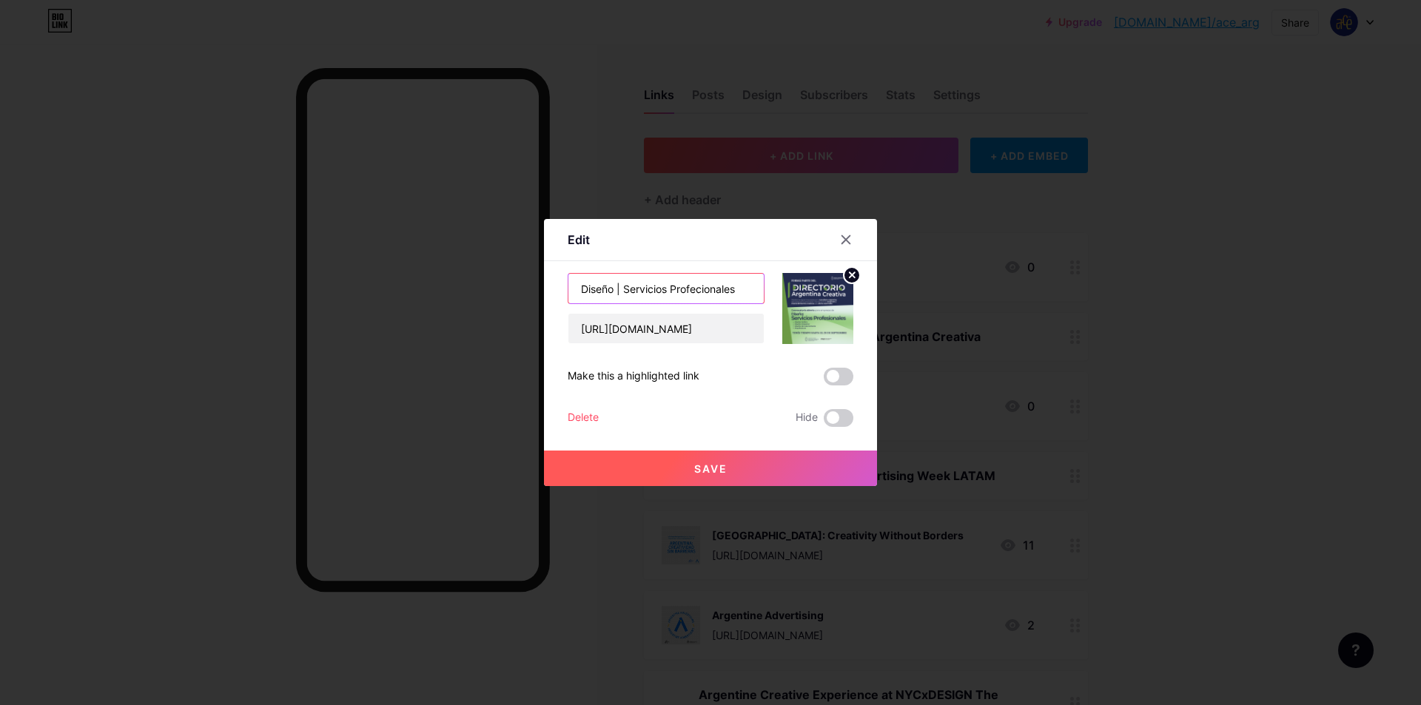
click at [704, 289] on input "Diseño | Servicios Profecionales" at bounding box center [665, 289] width 195 height 30
type input "Diseño | Servicios Profesionales"
click at [1159, 332] on div at bounding box center [710, 352] width 1421 height 705
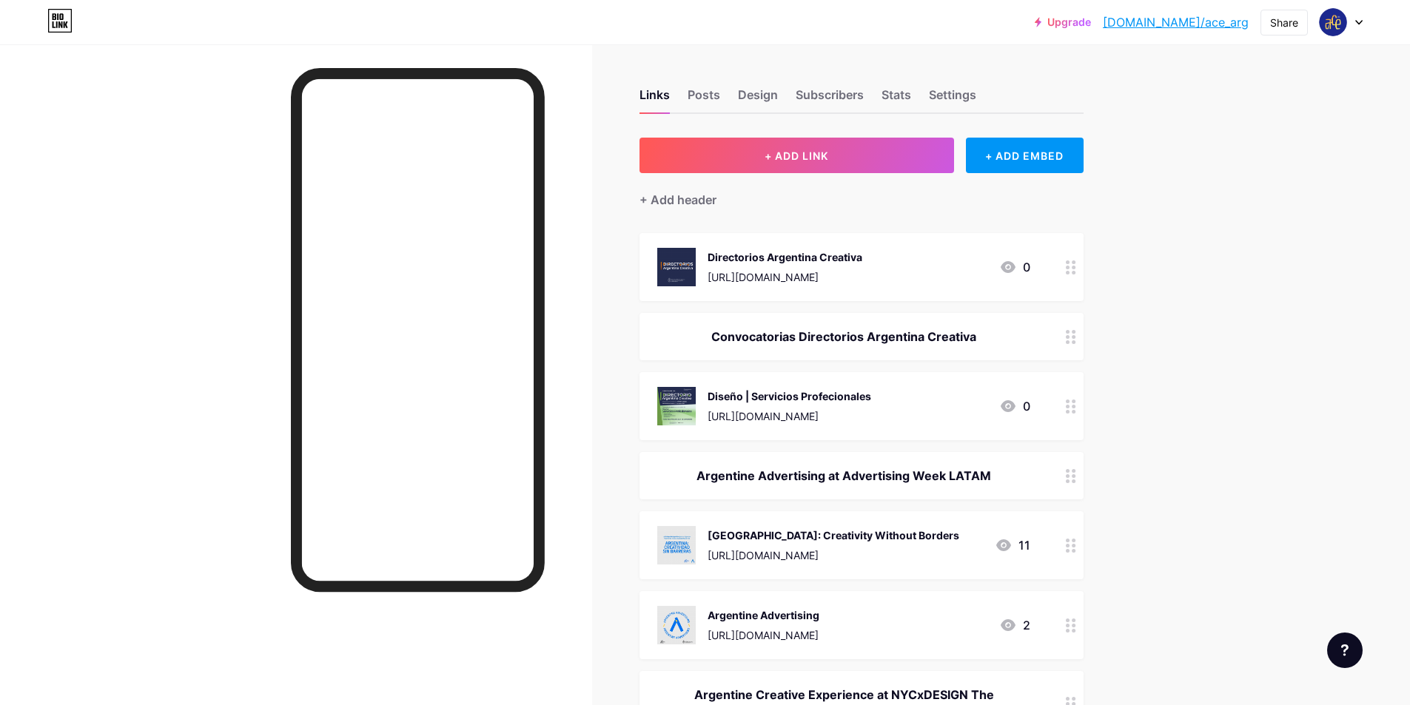
click at [813, 328] on div "Convocatorias Directorios Argentina Creativa" at bounding box center [843, 337] width 373 height 18
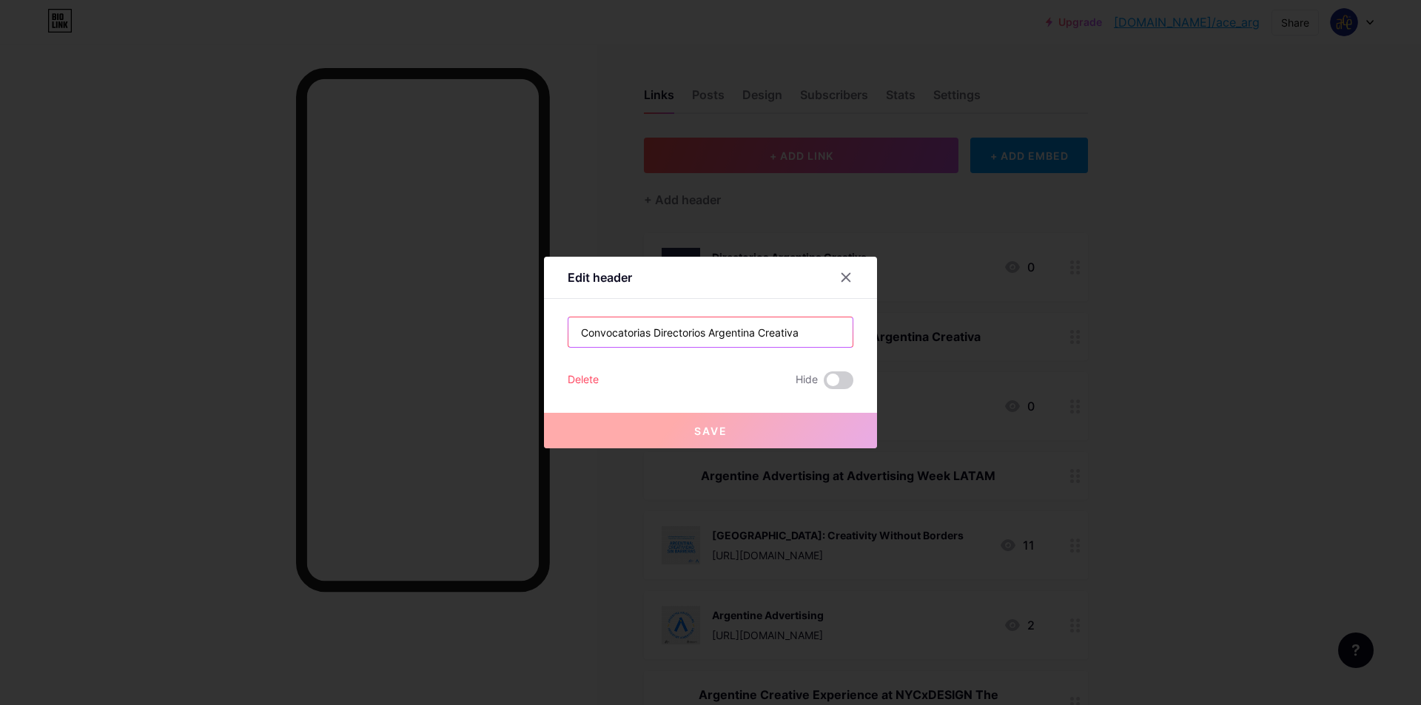
click at [653, 334] on input "Convocatorias Directorios Argentina Creativa" at bounding box center [710, 332] width 284 height 30
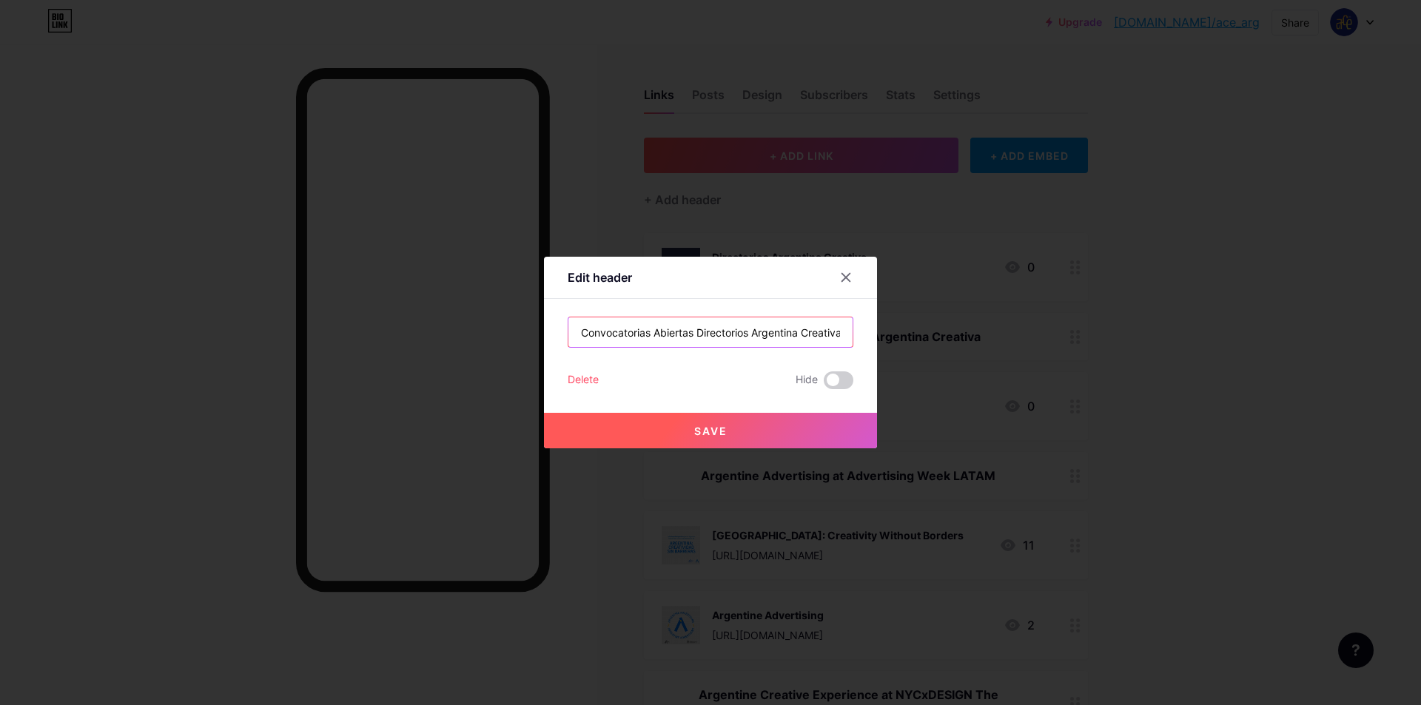
type input "Convocatorias Abiertas Directorios Argentina Creativa"
click at [687, 437] on button "Save" at bounding box center [710, 431] width 333 height 36
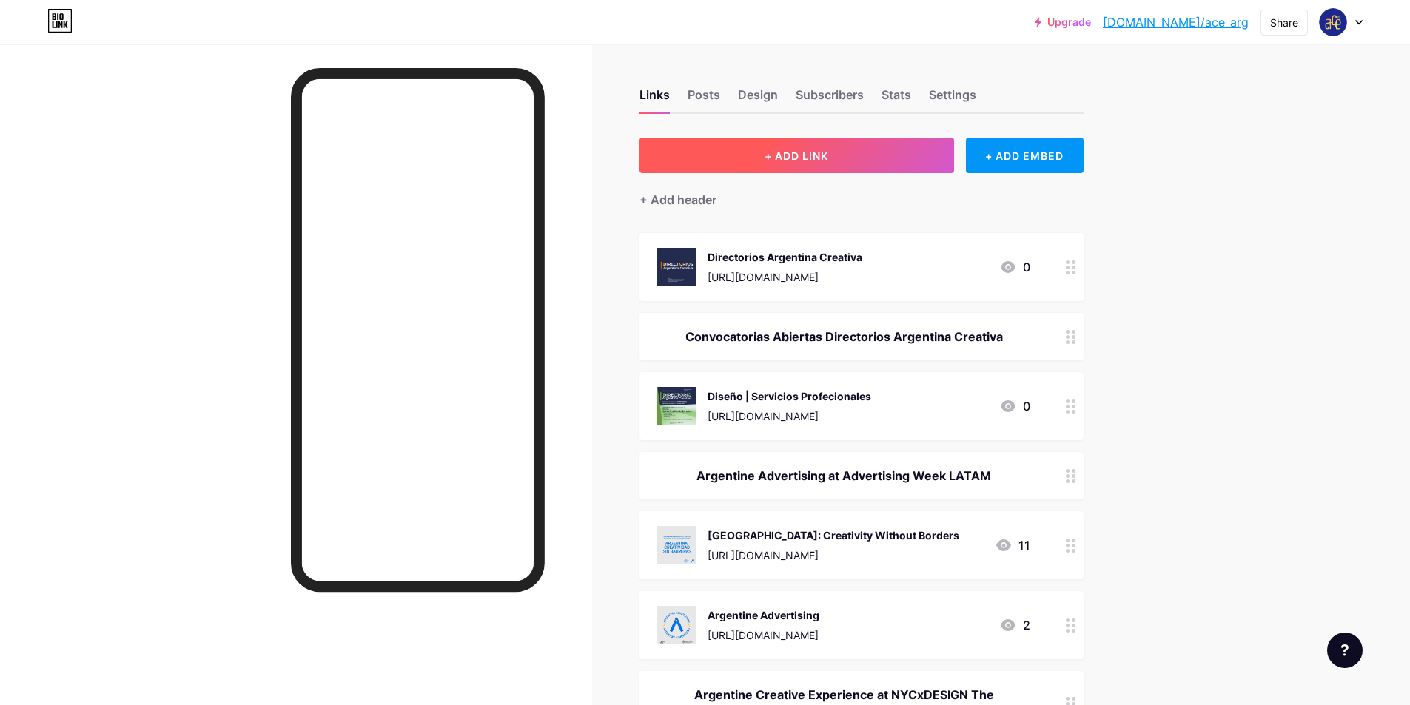
click at [853, 155] on button "+ ADD LINK" at bounding box center [796, 156] width 314 height 36
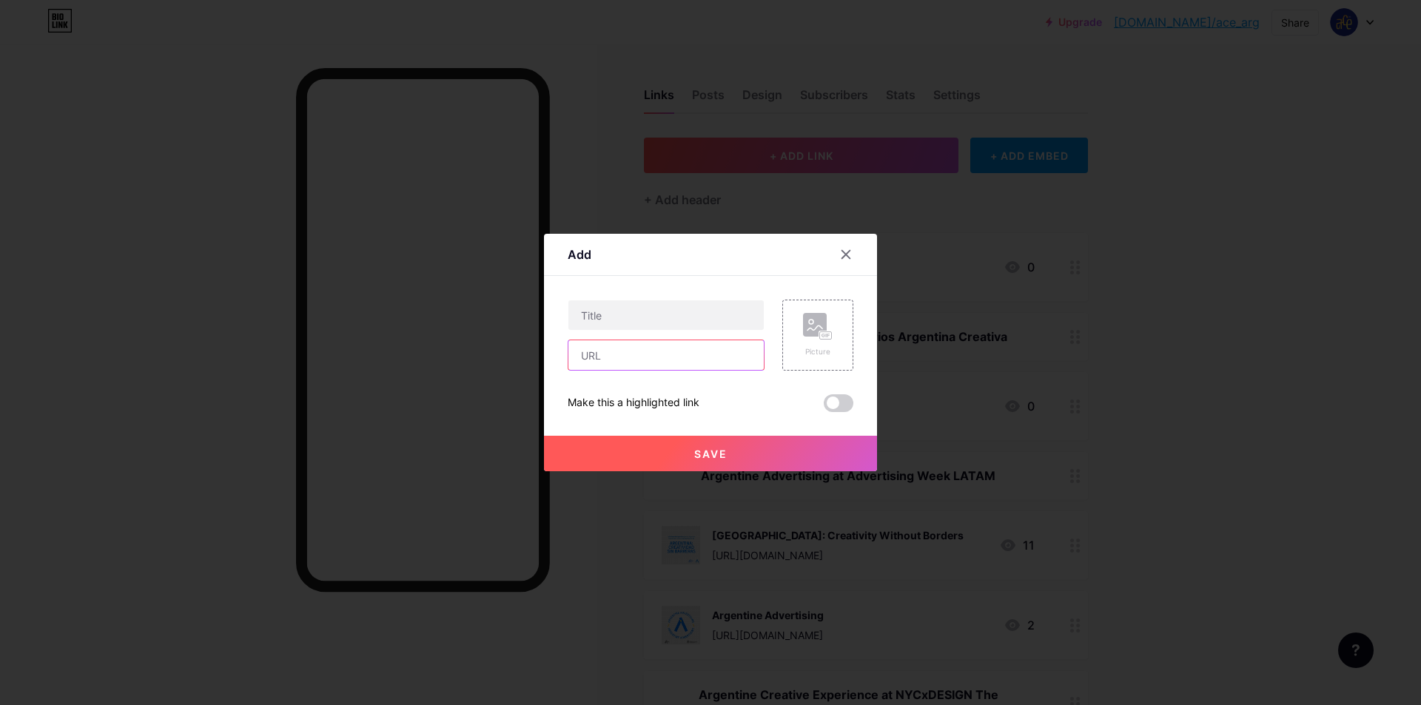
click at [650, 366] on input "text" at bounding box center [665, 355] width 195 height 30
paste input "[URL][DOMAIN_NAME]"
type input "[URL][DOMAIN_NAME]"
click at [649, 305] on input "text" at bounding box center [665, 315] width 195 height 30
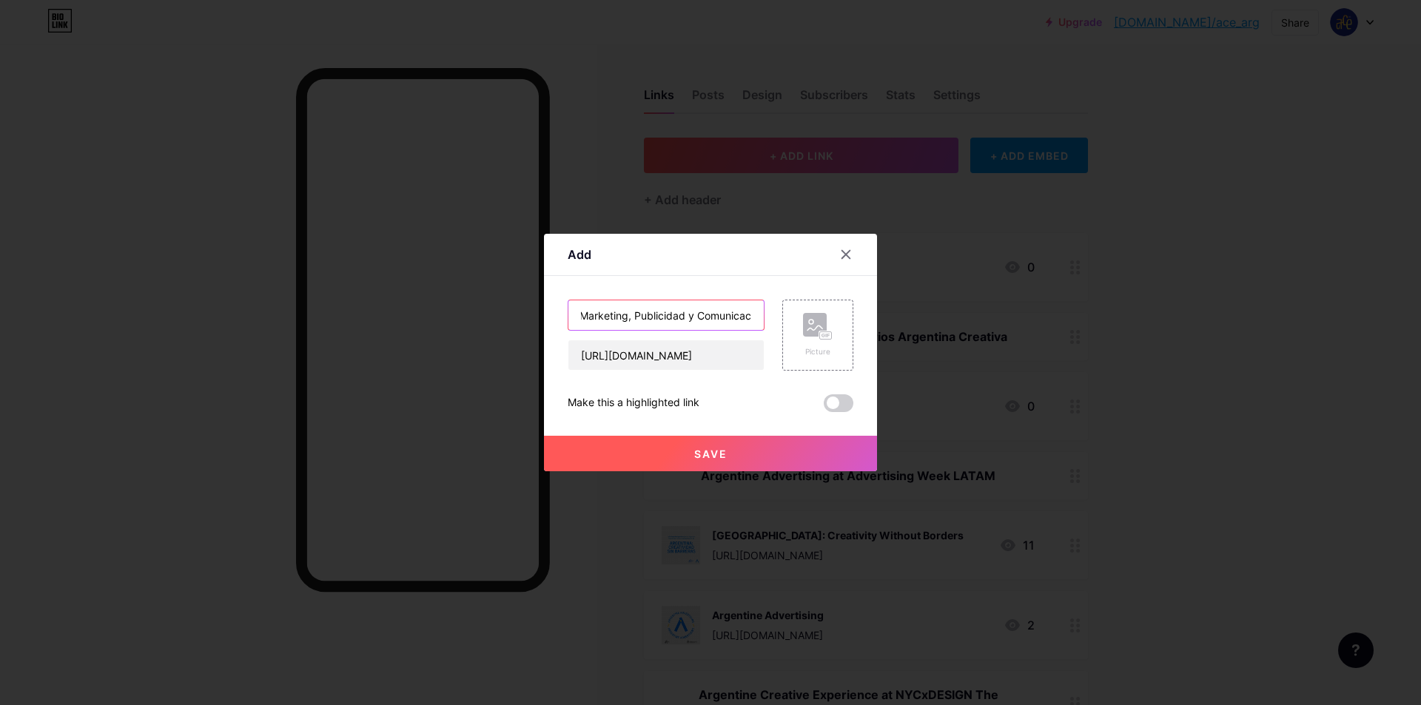
scroll to position [0, 4]
type input "Marketing, Publicidad y Comunicación"
click at [827, 343] on div "Picture" at bounding box center [818, 335] width 30 height 44
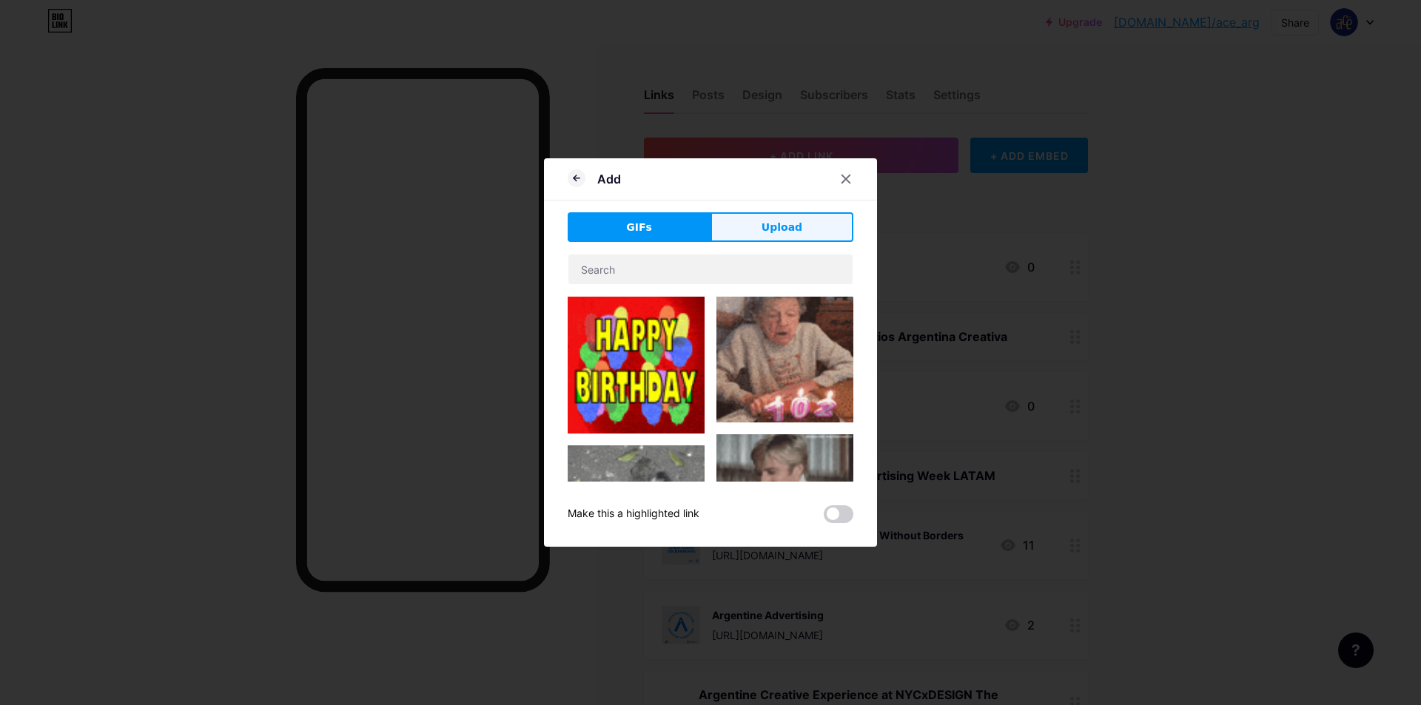
click at [813, 225] on button "Upload" at bounding box center [781, 227] width 143 height 30
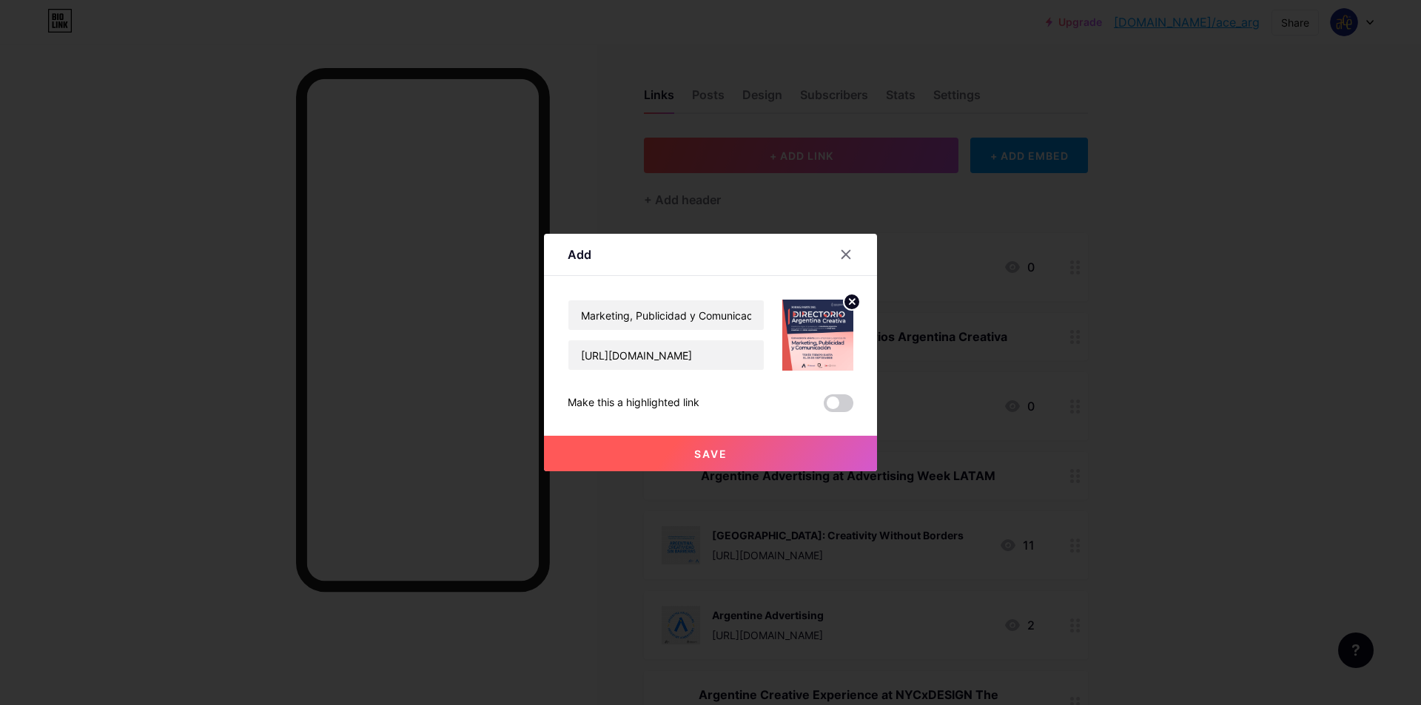
click at [808, 451] on button "Save" at bounding box center [710, 454] width 333 height 36
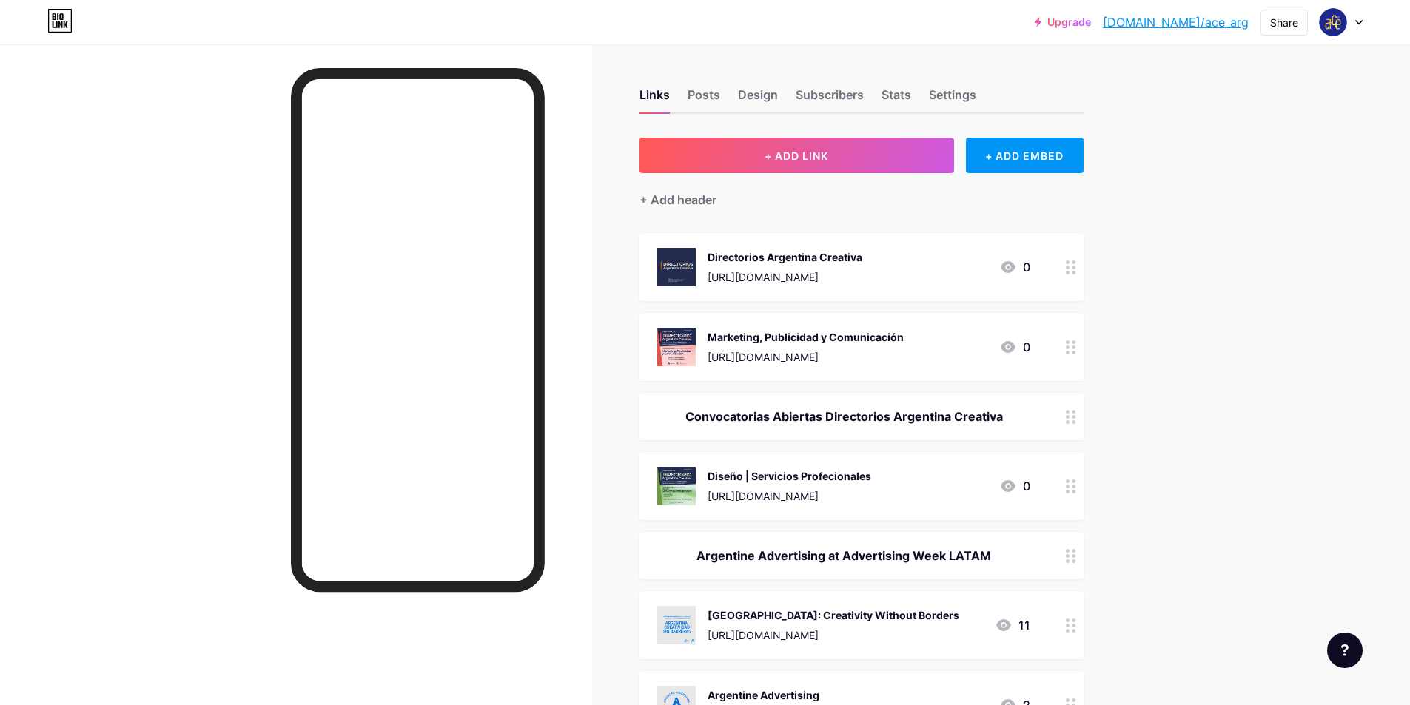
drag, startPoint x: 863, startPoint y: 343, endPoint x: 837, endPoint y: 496, distance: 154.6
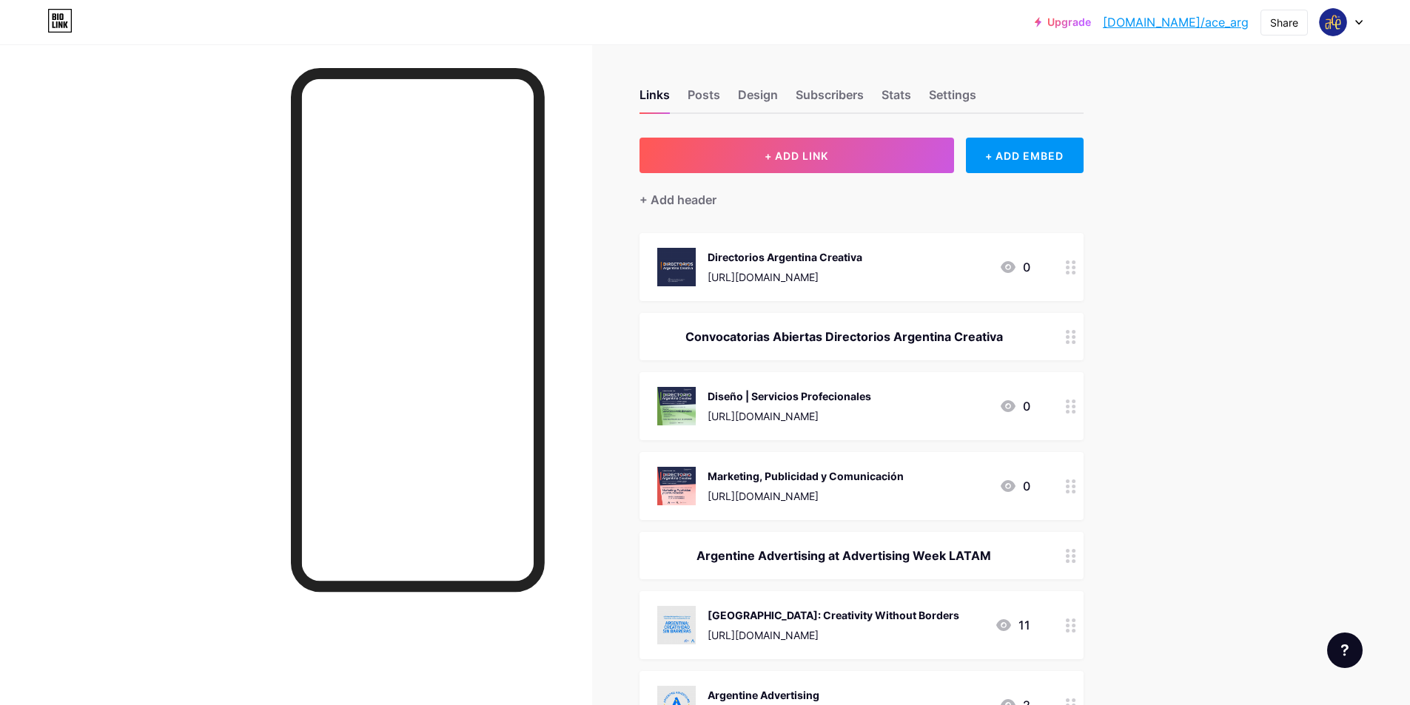
click at [804, 401] on div "Diseño | Servicios Profecionales" at bounding box center [789, 396] width 164 height 16
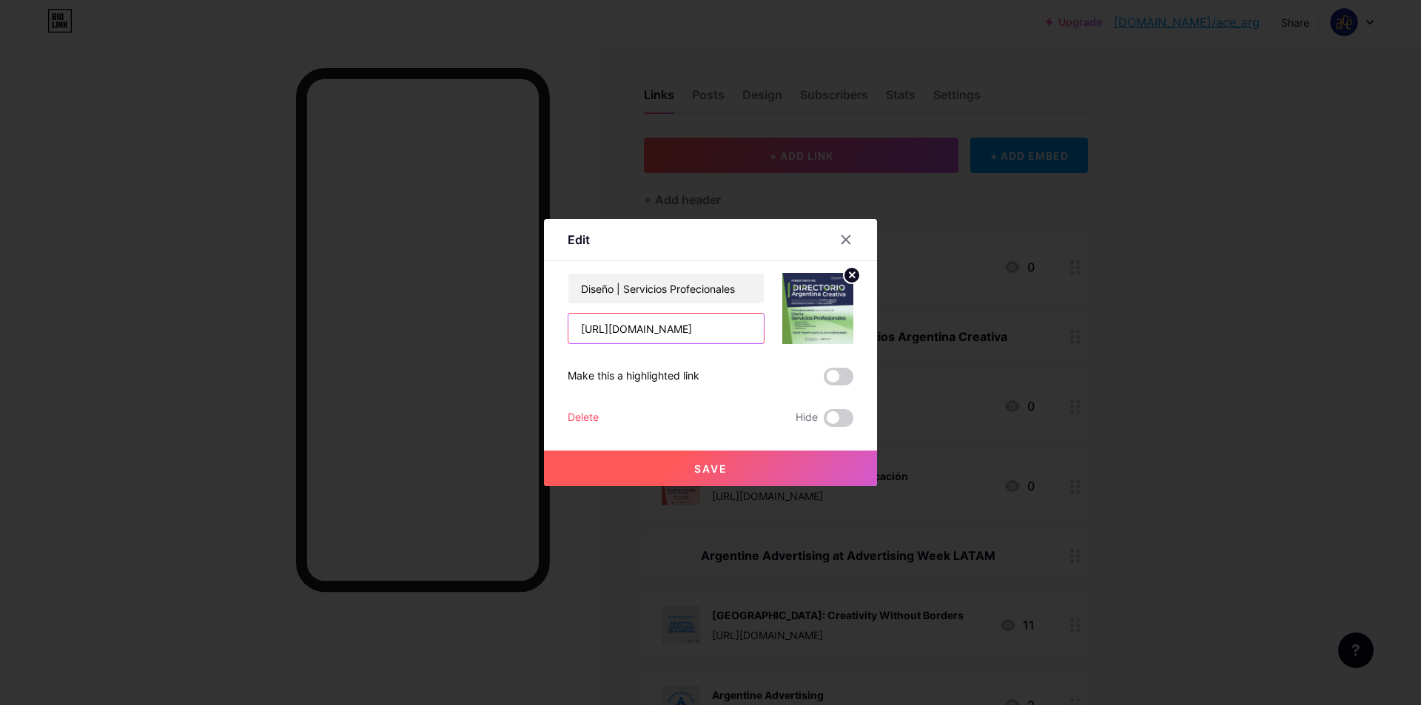
click at [670, 326] on input "[URL][DOMAIN_NAME]" at bounding box center [665, 329] width 195 height 30
click at [741, 468] on button "Save" at bounding box center [710, 469] width 333 height 36
